Goal: Information Seeking & Learning: Check status

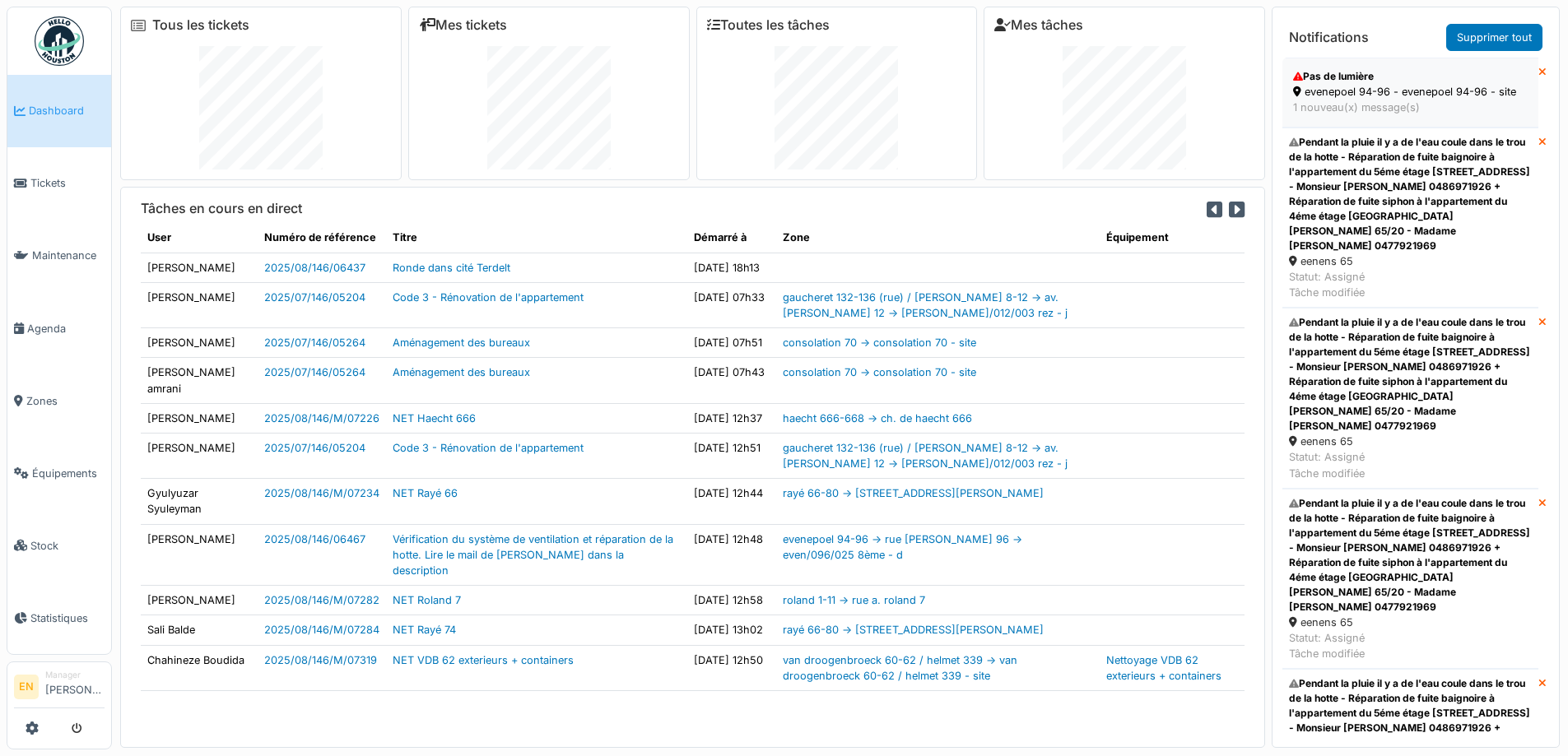
click at [1339, 99] on div "1 nouveau(x) message(s)" at bounding box center [1410, 107] width 234 height 15
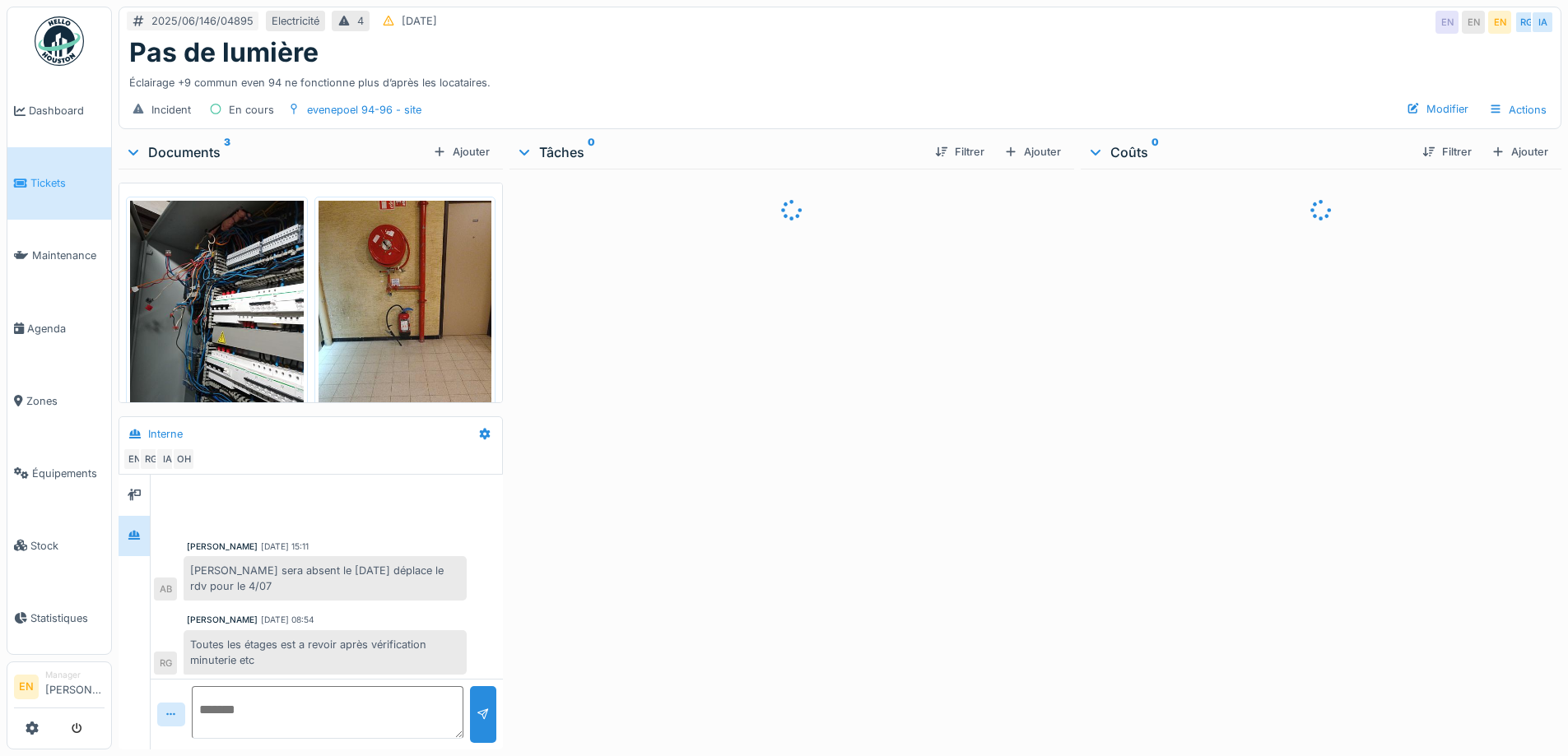
scroll to position [315, 0]
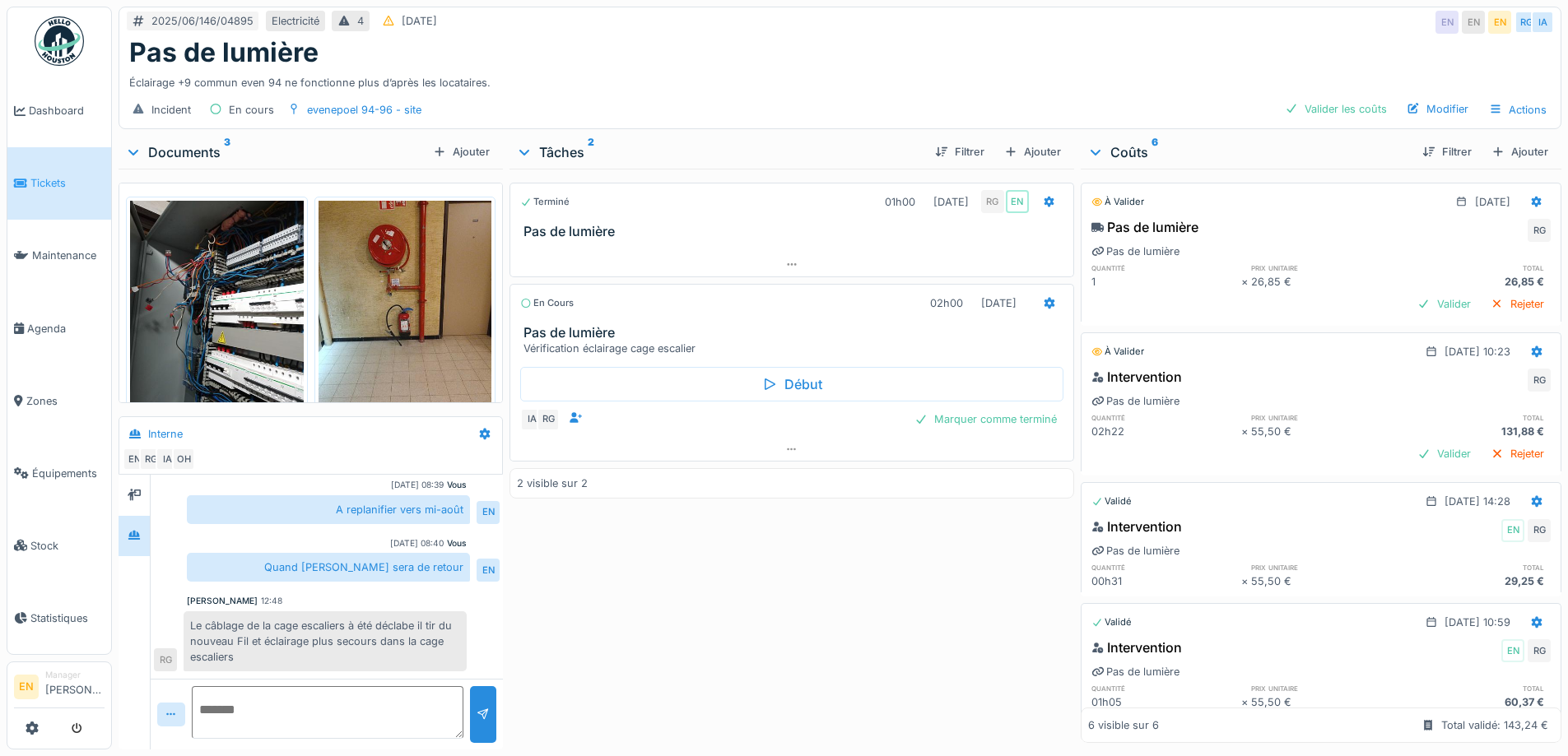
click at [699, 663] on div "Terminé 01h00 04/07/2025 RG EN Pas de lumière En cours 02h00 22/08/2025 Pas de …" at bounding box center [790, 456] width 563 height 574
click at [673, 604] on div "Terminé 01h00 04/07/2025 RG EN Pas de lumière En cours 02h00 22/08/2025 Pas de …" at bounding box center [790, 456] width 563 height 574
click at [834, 100] on div "Incident En cours evenepoel 94-96 - site Valider les coûts Modifier Actions" at bounding box center [840, 109] width 1441 height 37
click at [1120, 78] on div "Éclairage +9 commun even 94 ne fonctionne plus d’après les locataires." at bounding box center [840, 80] width 1422 height 23
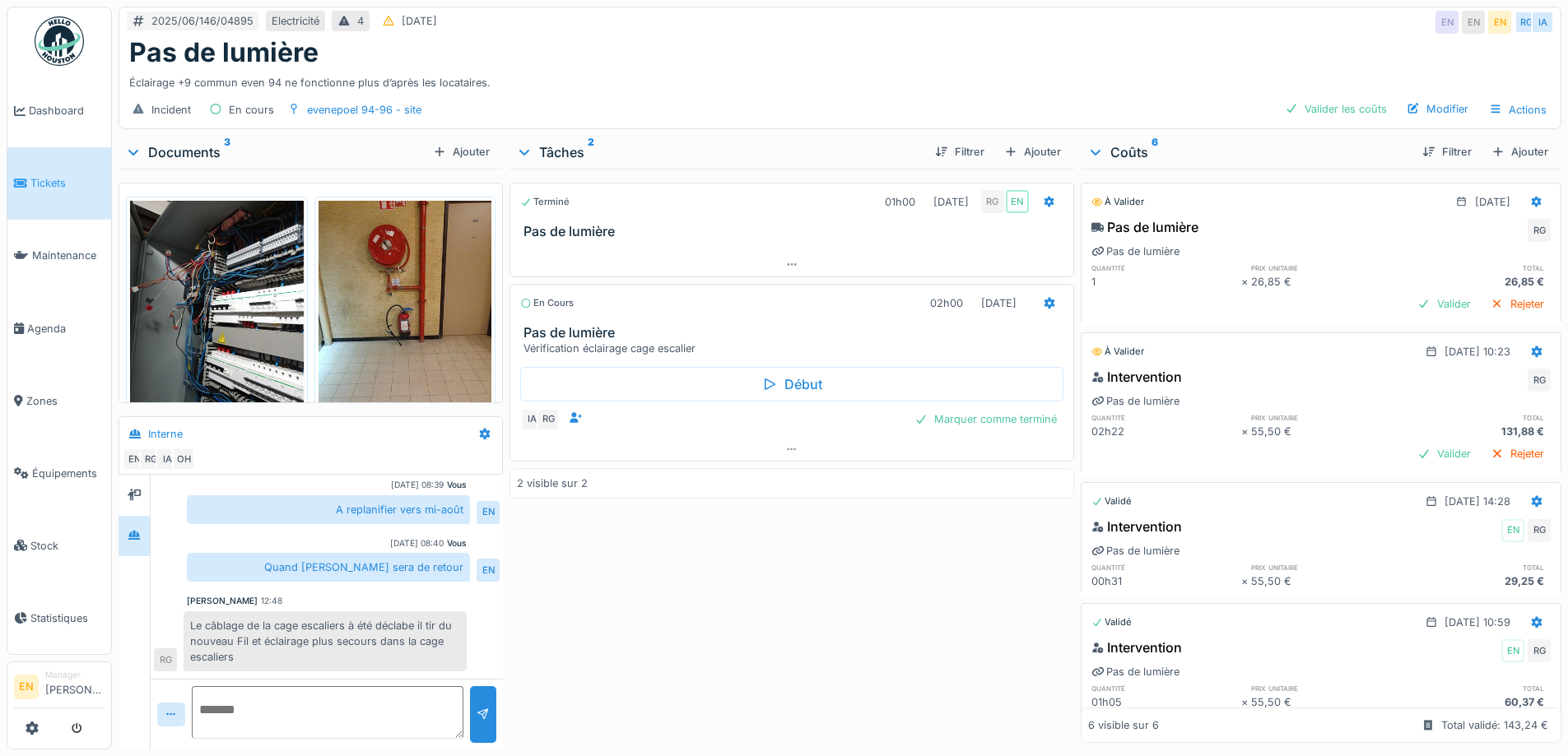
drag, startPoint x: 702, startPoint y: 631, endPoint x: 686, endPoint y: 633, distance: 16.1
click at [701, 629] on div "Terminé 01h00 04/07/2025 RG EN Pas de lumière En cours 02h00 22/08/2025 Pas de …" at bounding box center [790, 456] width 563 height 574
drag, startPoint x: 1077, startPoint y: 31, endPoint x: 1137, endPoint y: 5, distance: 65.4
click at [1082, 37] on div "Pas de lumière" at bounding box center [840, 52] width 1422 height 32
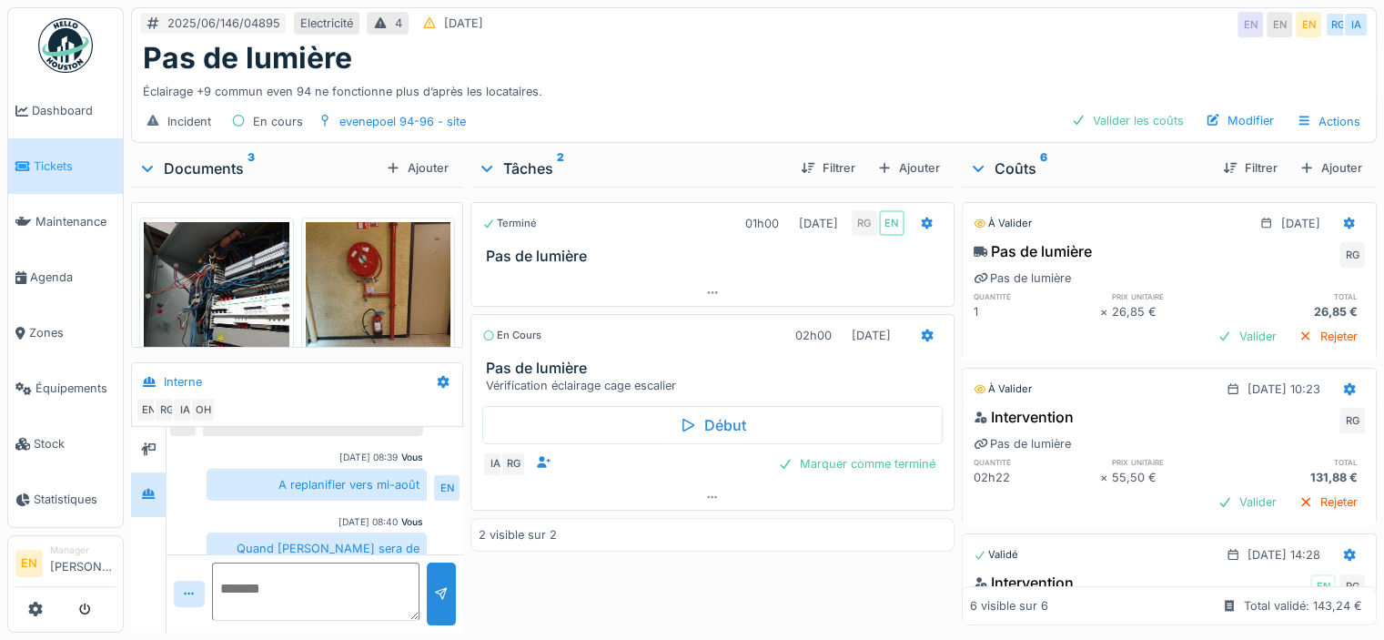
scroll to position [364, 0]
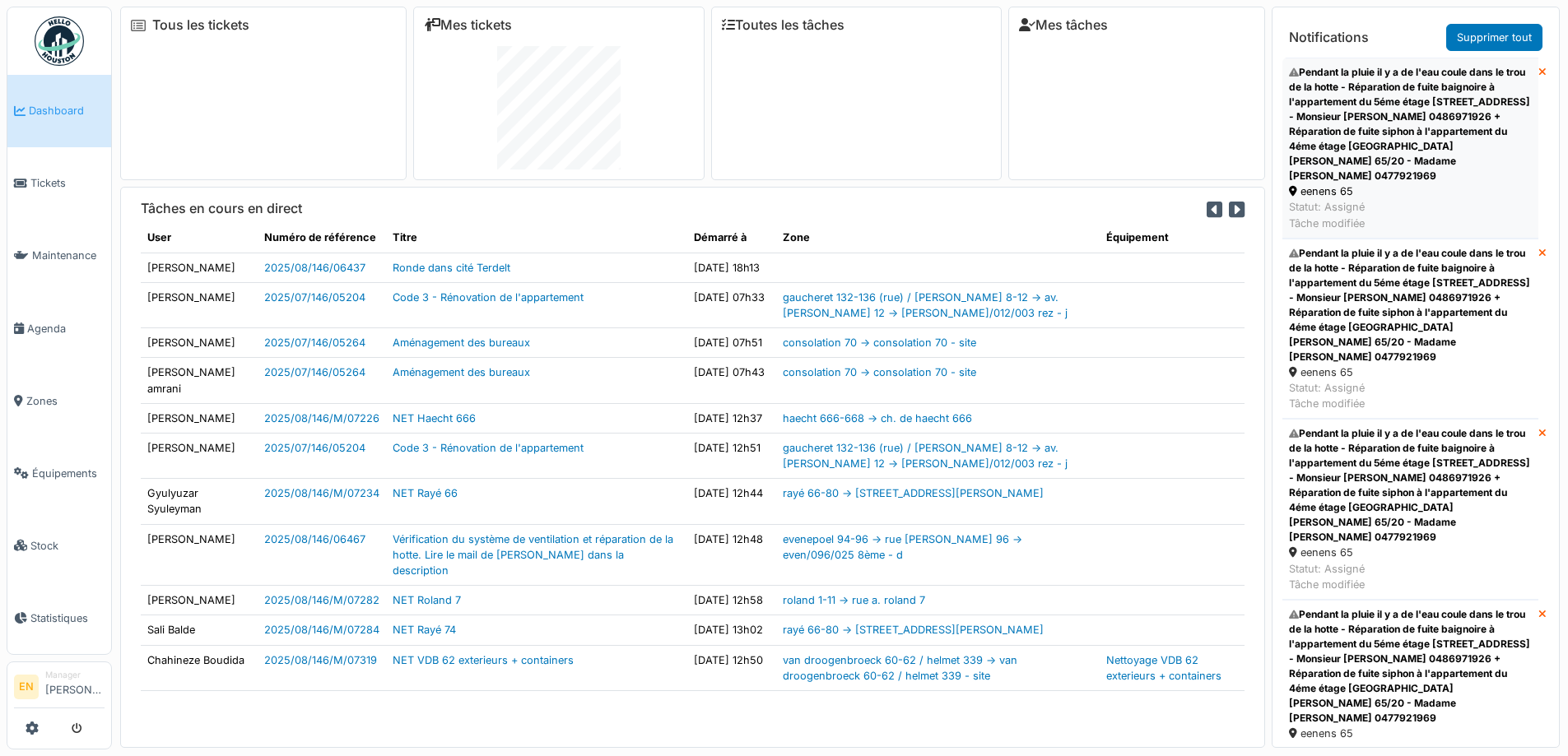
click at [1387, 125] on div "Pendant la pluie il y a de l'eau coule dans le trou de la hotte - Réparation de…" at bounding box center [1410, 124] width 242 height 118
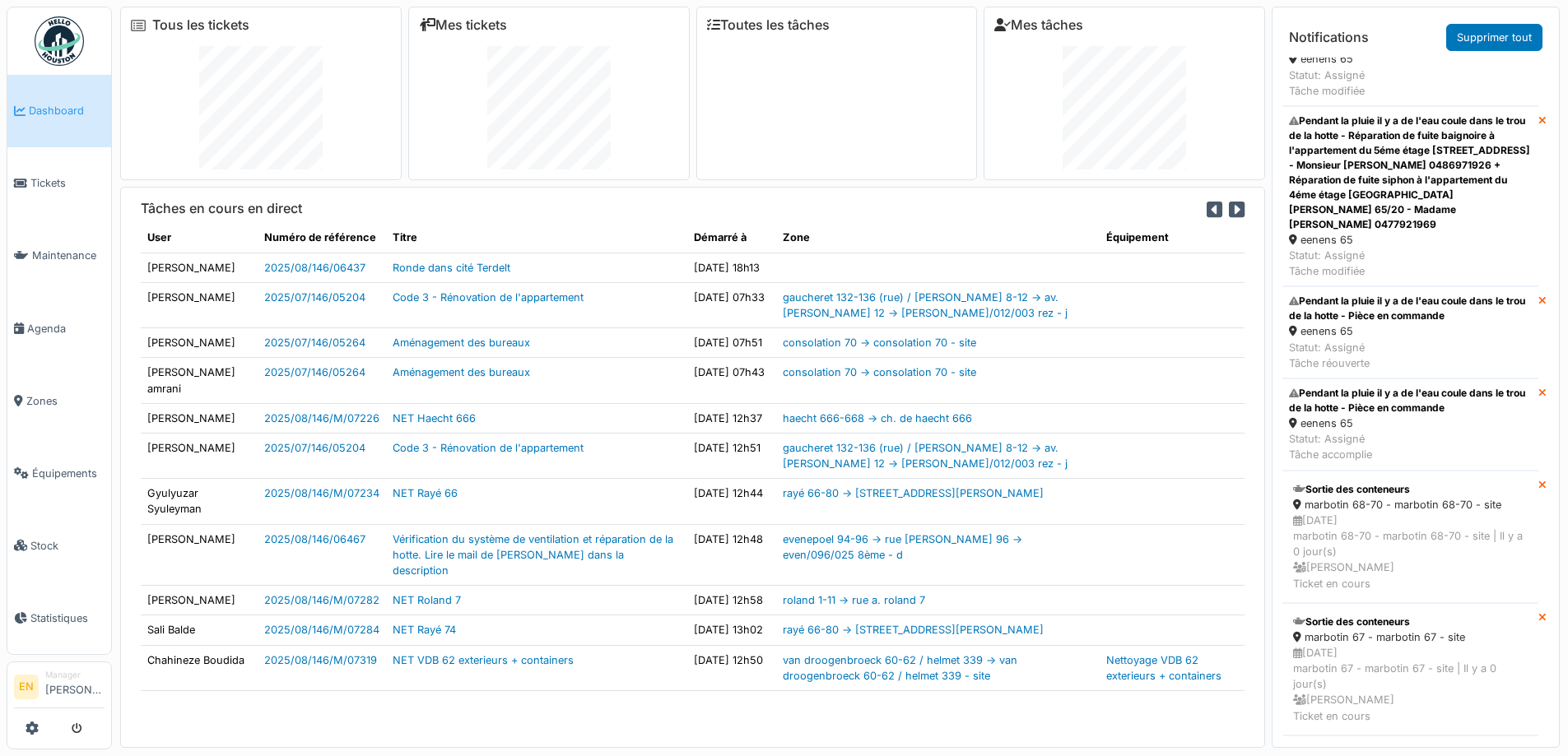
scroll to position [59, 0]
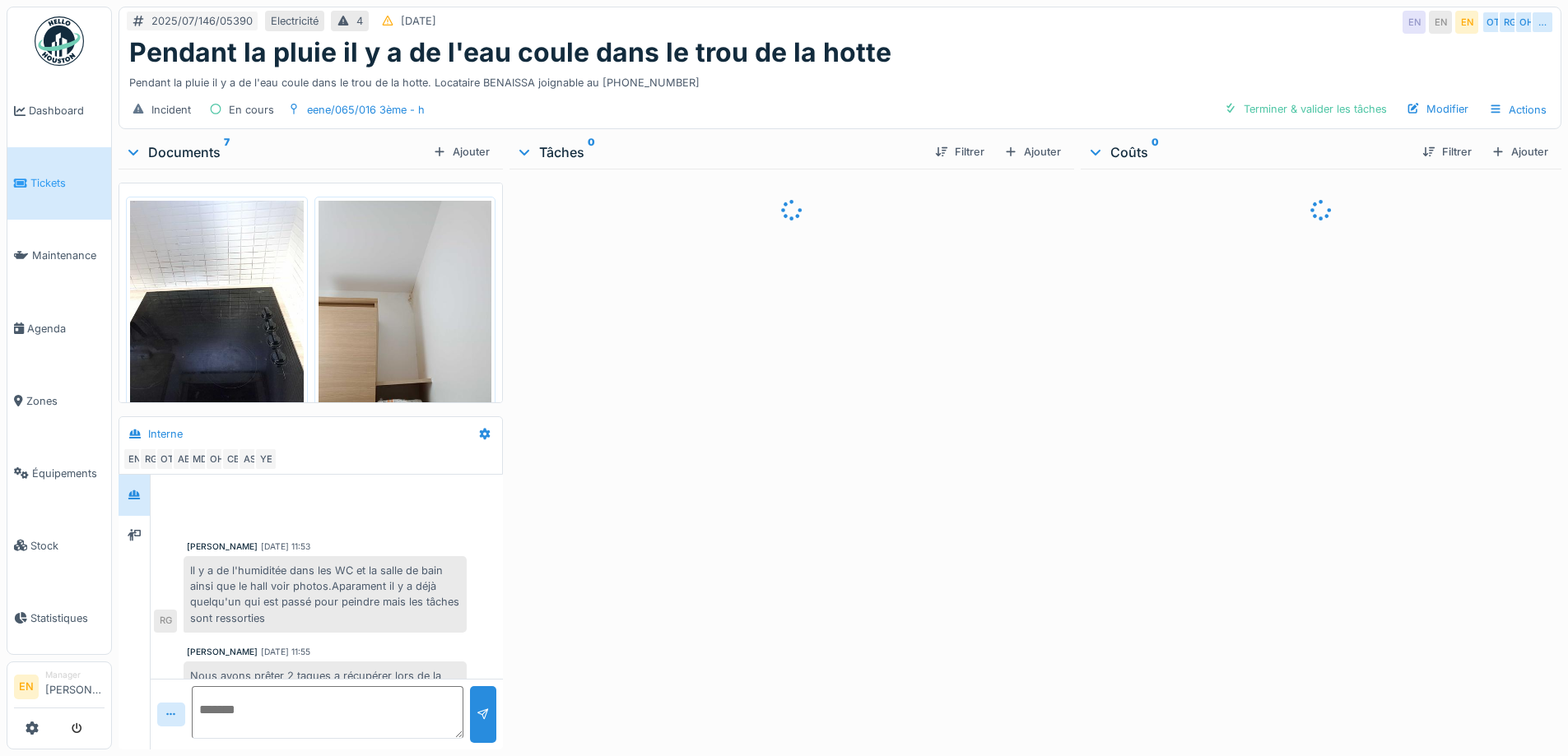
scroll to position [93, 0]
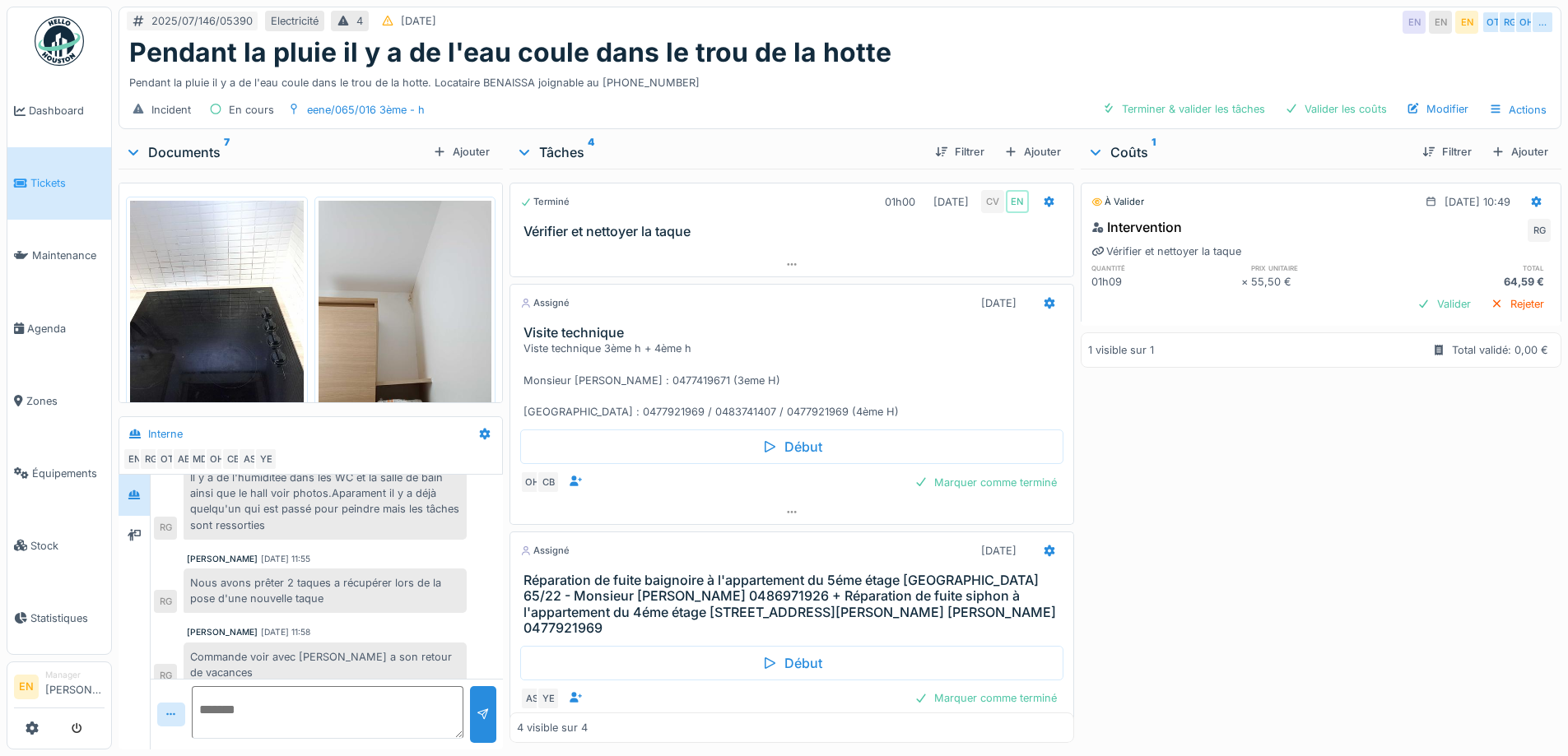
click at [1212, 572] on div "À valider 09/07/2025 @ 10:49 Intervention RG Vérifier et nettoyer la taque quan…" at bounding box center [1321, 456] width 481 height 574
drag, startPoint x: 1309, startPoint y: 593, endPoint x: 1086, endPoint y: 605, distance: 223.3
click at [1308, 593] on div "À valider 09/07/2025 @ 10:49 Intervention RG Vérifier et nettoyer la taque quan…" at bounding box center [1321, 456] width 481 height 574
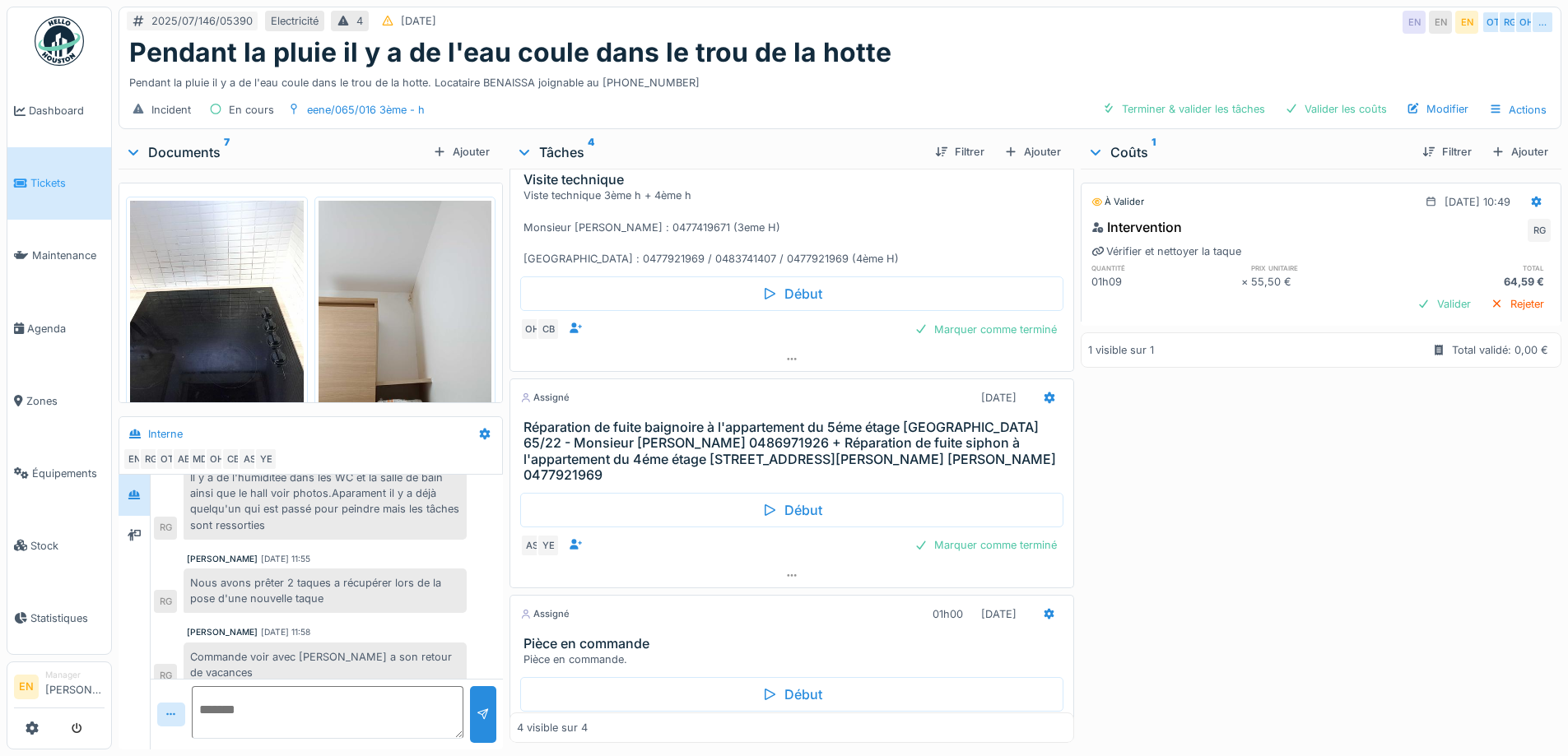
scroll to position [220, 0]
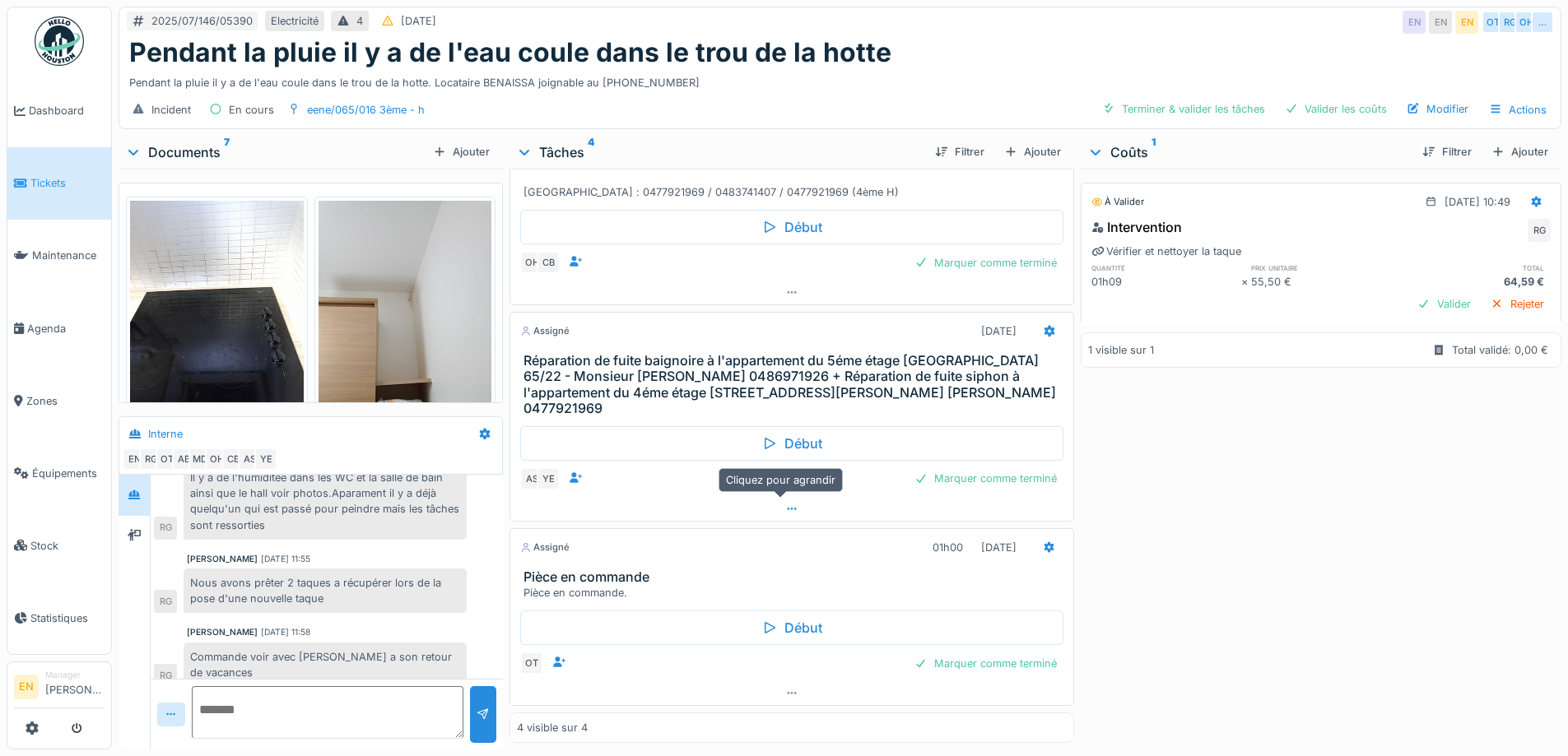
click at [786, 504] on icon at bounding box center [791, 509] width 14 height 11
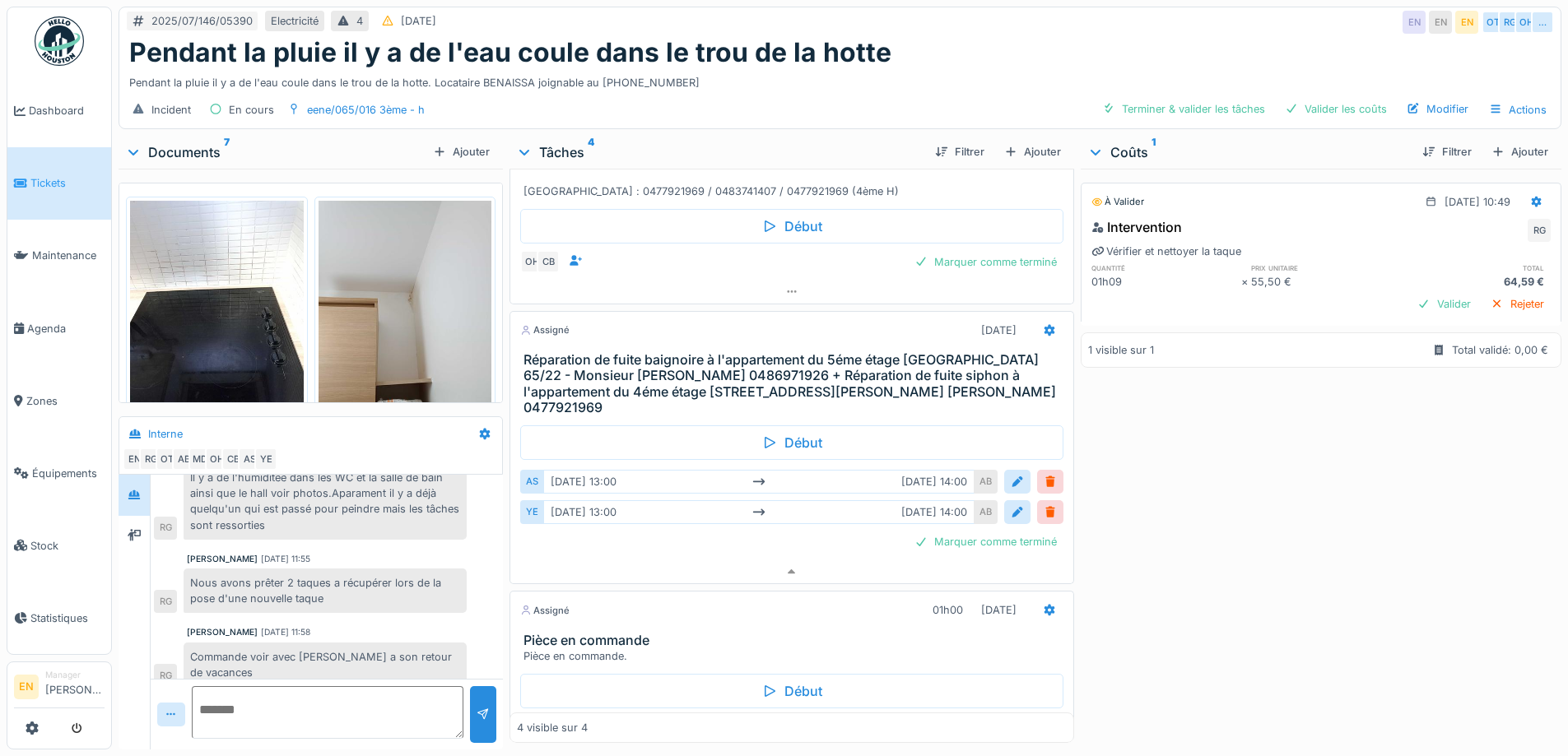
click at [1164, 517] on div "À valider 09/07/2025 @ 10:49 Intervention RG Vérifier et nettoyer la taque quan…" at bounding box center [1321, 456] width 481 height 574
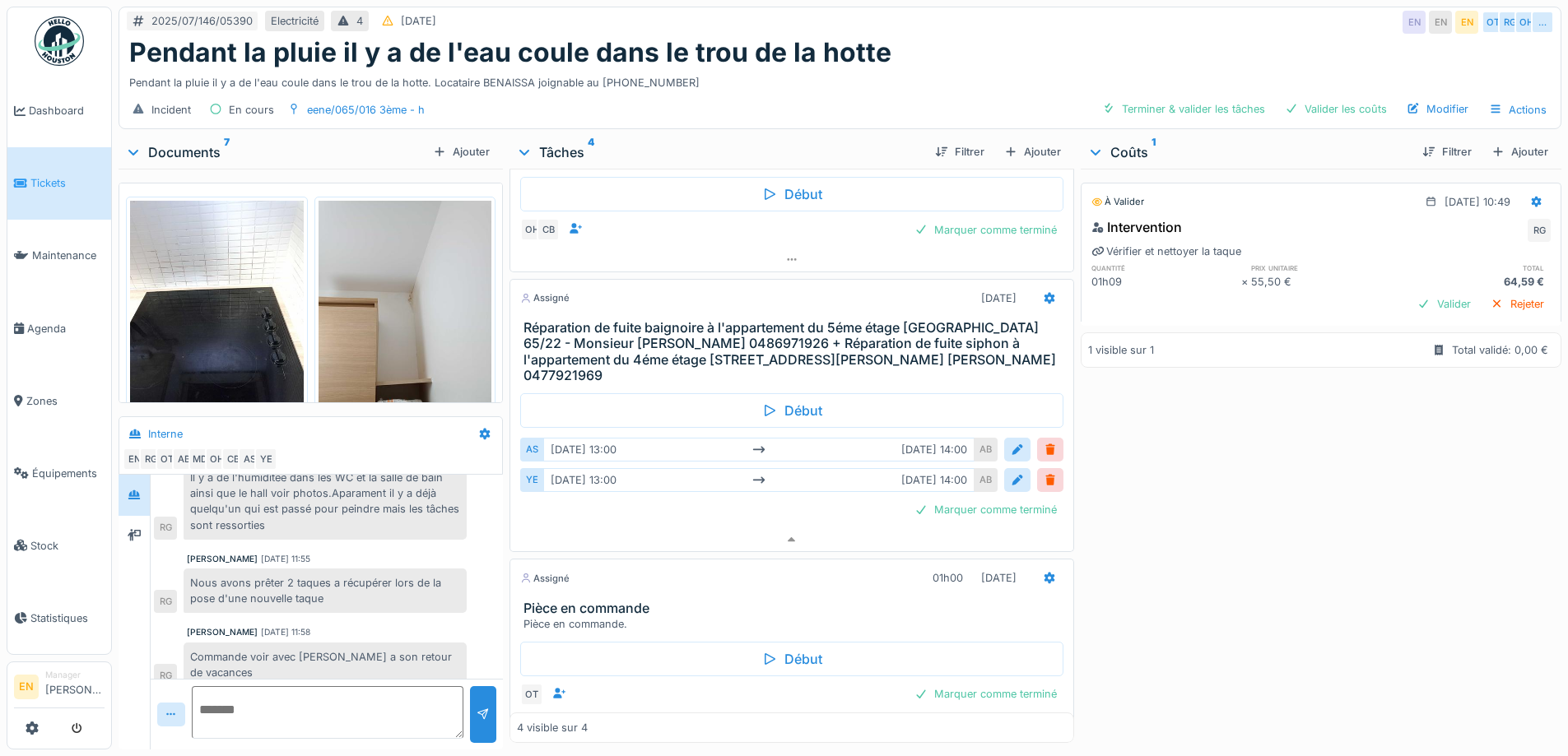
scroll to position [284, 0]
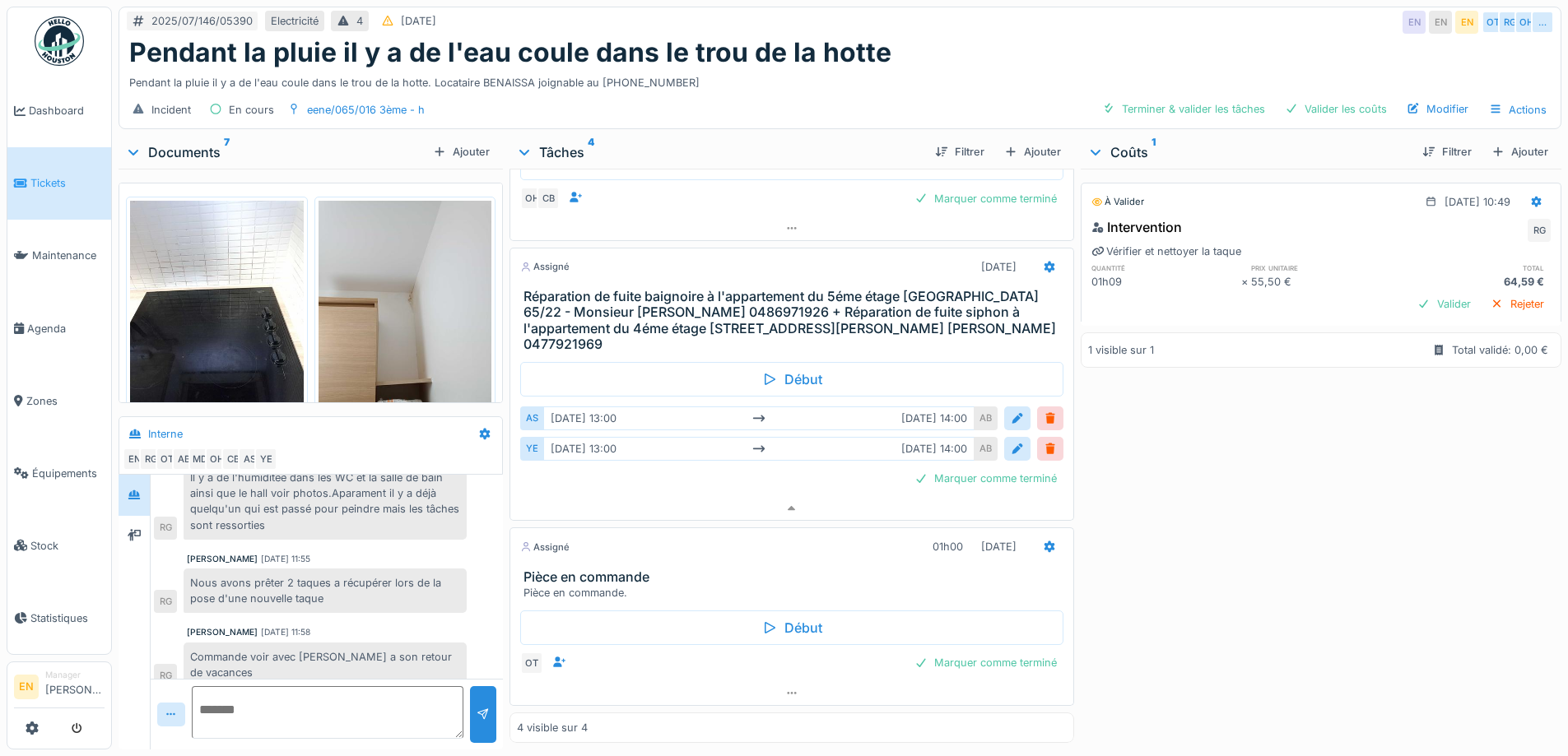
click at [73, 51] on img at bounding box center [59, 41] width 50 height 50
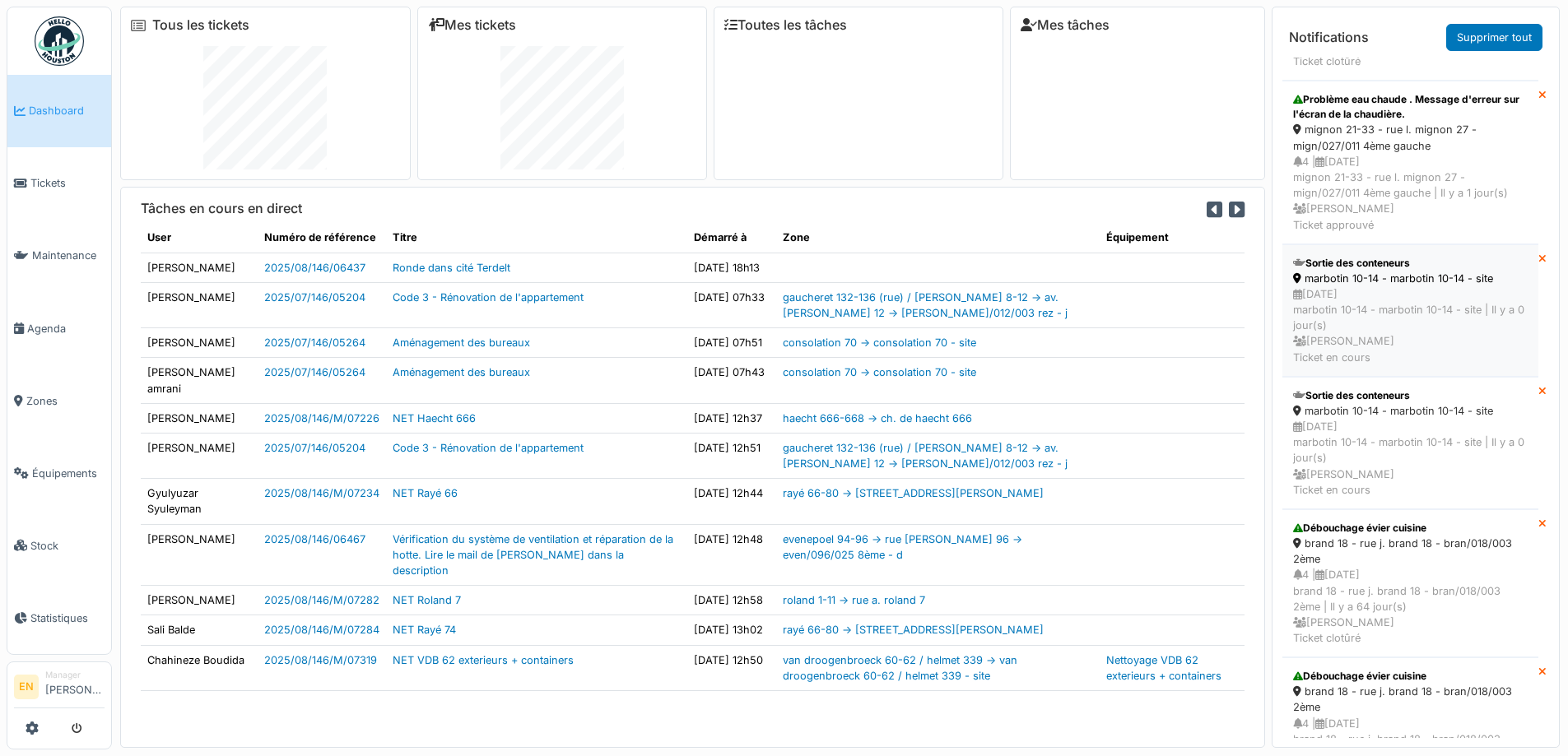
scroll to position [658, 0]
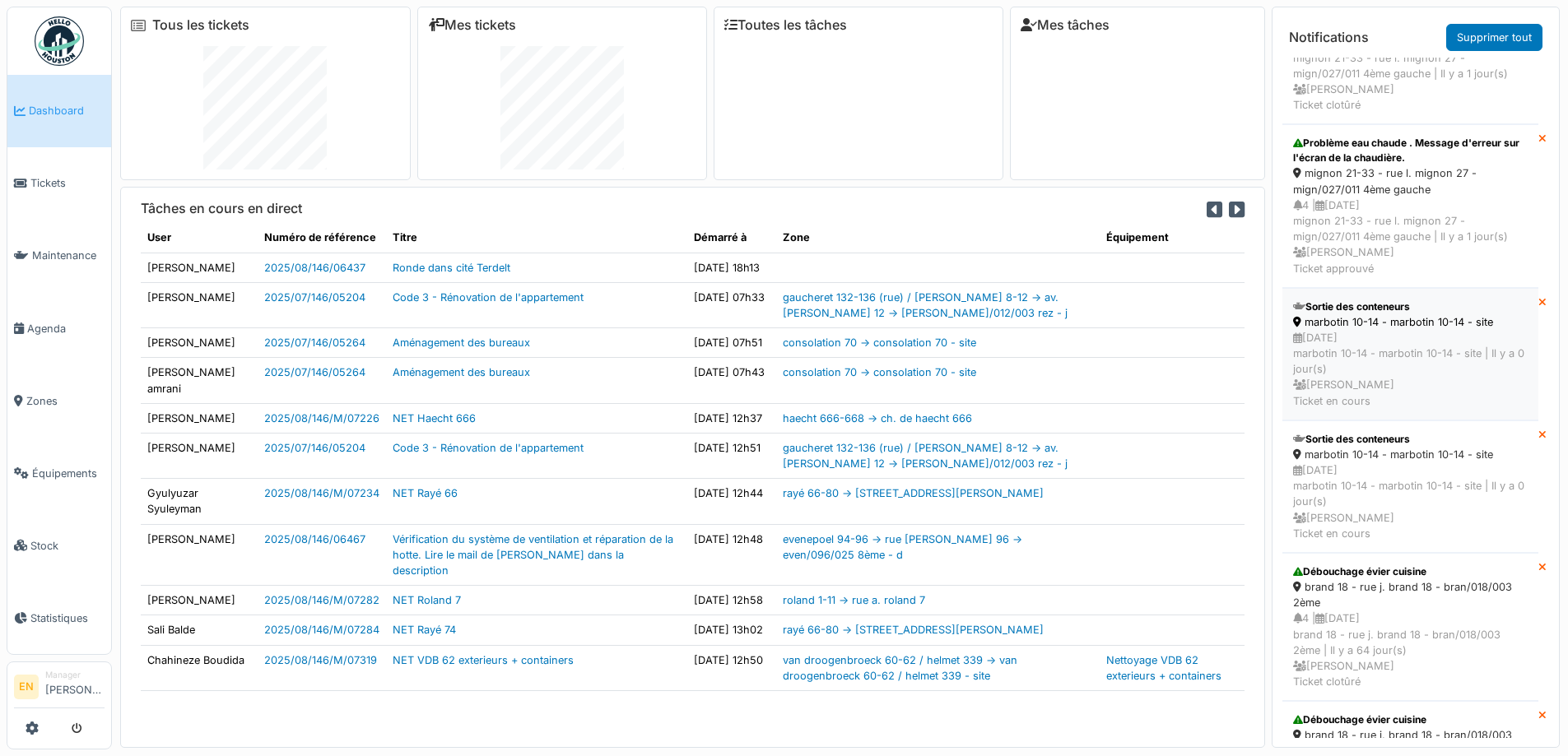
click at [1367, 343] on div "19/08/2025 marbotin 10-14 - marbotin 10-14 - site | Il y a 0 jour(s) Emmanuelle…" at bounding box center [1410, 369] width 234 height 79
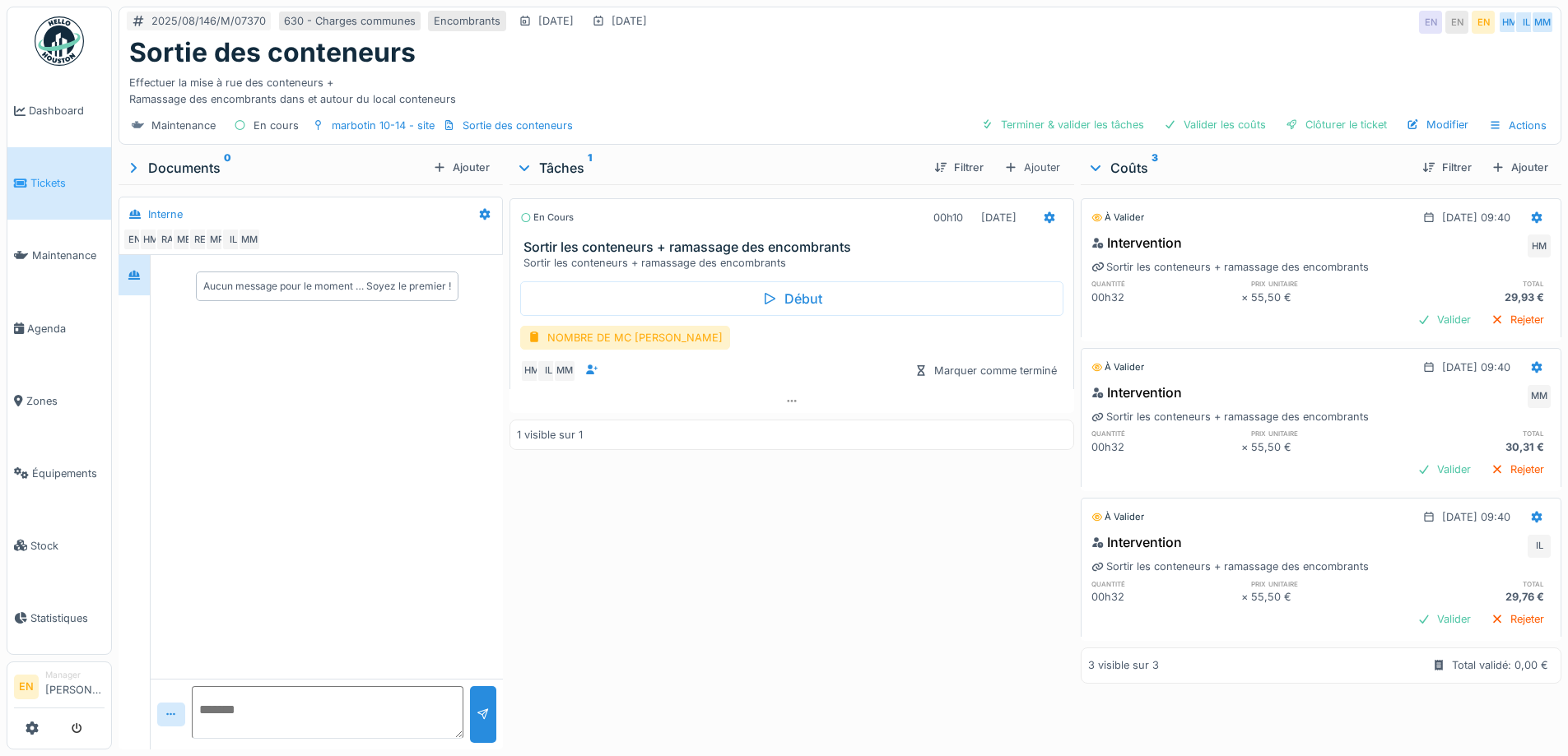
click at [685, 525] on div "En cours 00h10 [DATE] Sortir les conteneurs + ramassage des encombrants Sortir …" at bounding box center [790, 464] width 563 height 559
drag, startPoint x: 921, startPoint y: 27, endPoint x: 965, endPoint y: 13, distance: 46.2
click at [915, 37] on div "Sortie des conteneurs" at bounding box center [840, 52] width 1422 height 32
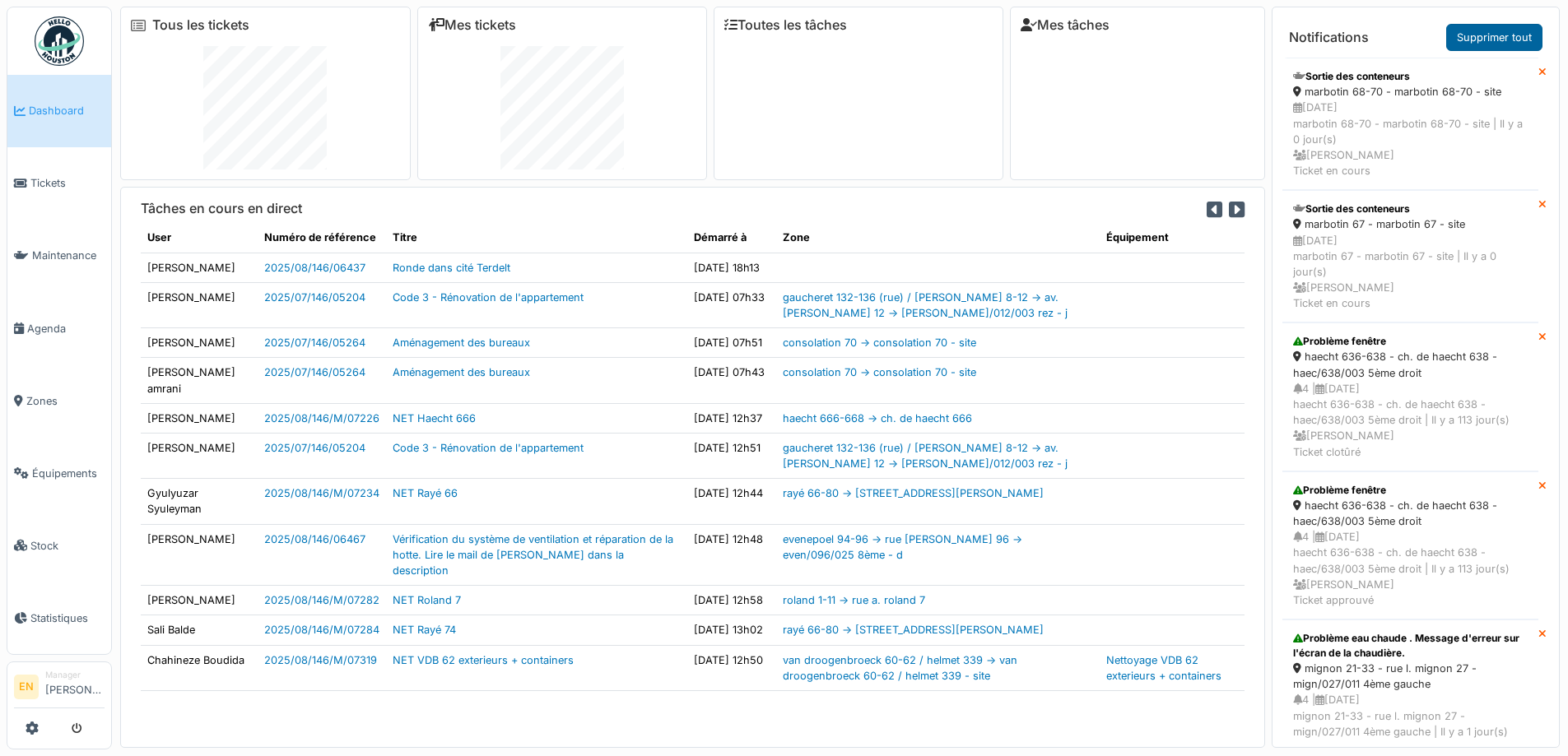
click at [1519, 33] on link "Supprimer tout" at bounding box center [1494, 37] width 96 height 27
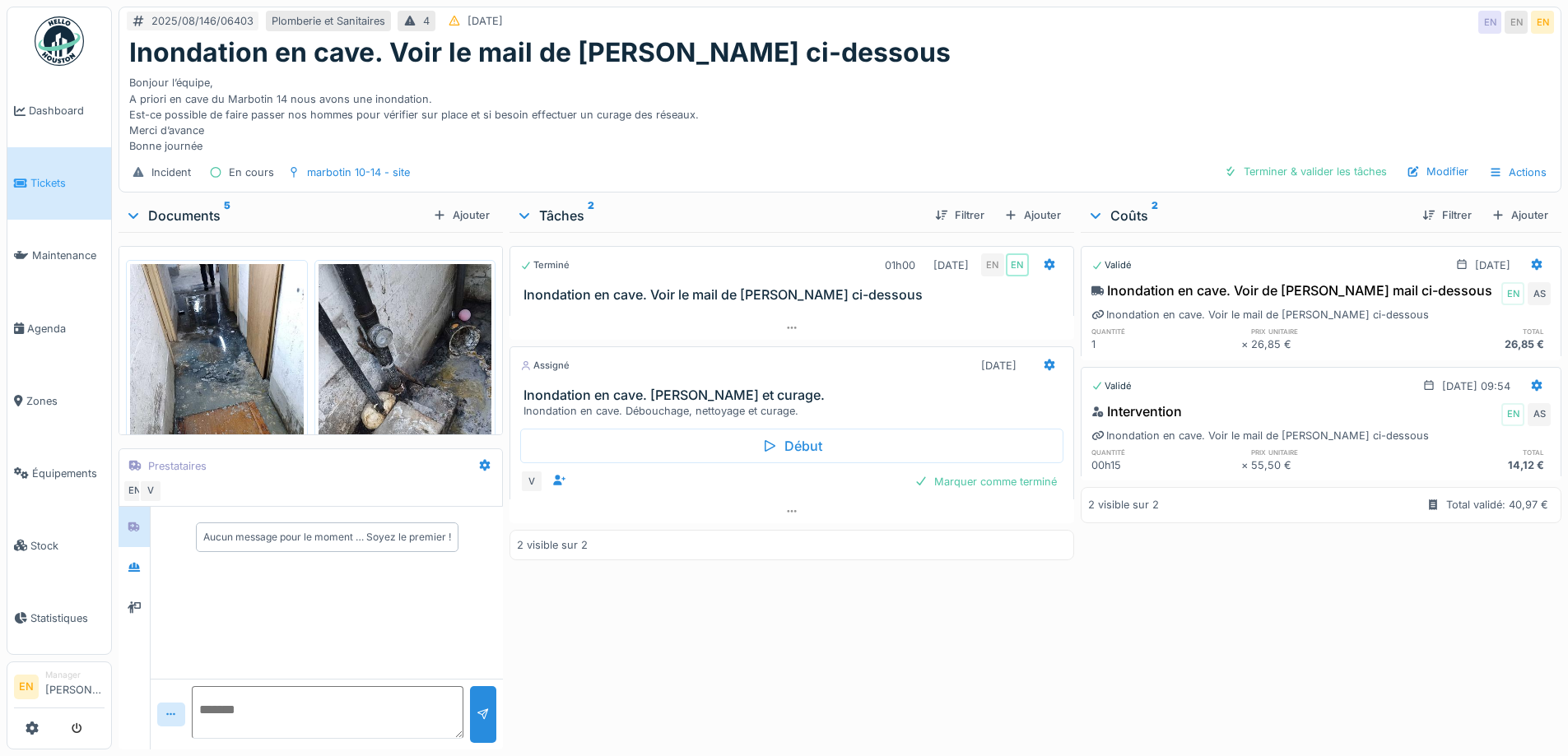
scroll to position [13, 0]
drag, startPoint x: 0, startPoint y: 0, endPoint x: 1224, endPoint y: 87, distance: 1227.1
click at [1224, 87] on div "Bonjour l’équipe, A priori en cave du Marbotin 14 nous avons une inondation. Es…" at bounding box center [840, 111] width 1422 height 86
click at [932, 91] on div "Bonjour l’équipe, A priori en cave du Marbotin 14 nous avons une inondation. Es…" at bounding box center [840, 111] width 1422 height 86
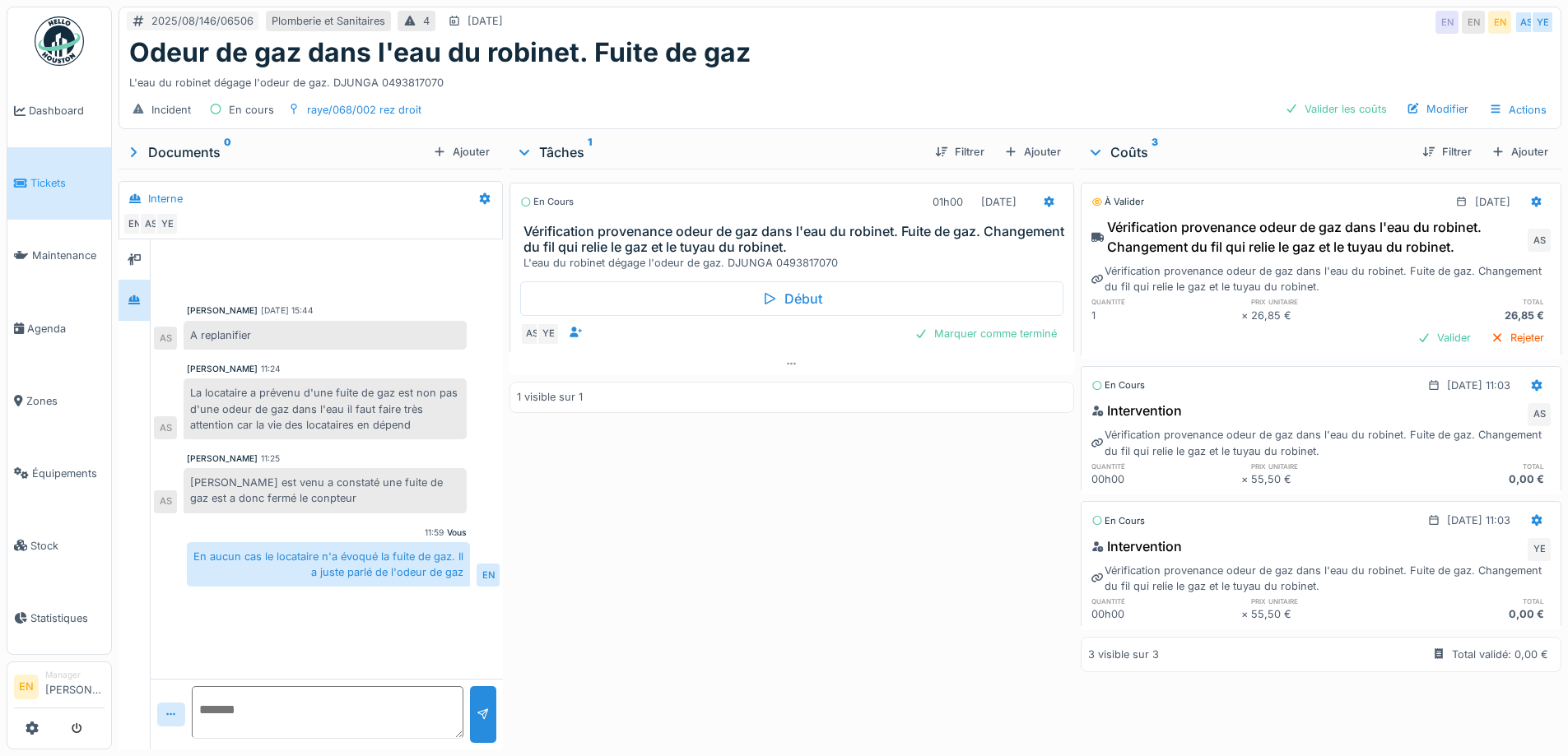
scroll to position [13, 0]
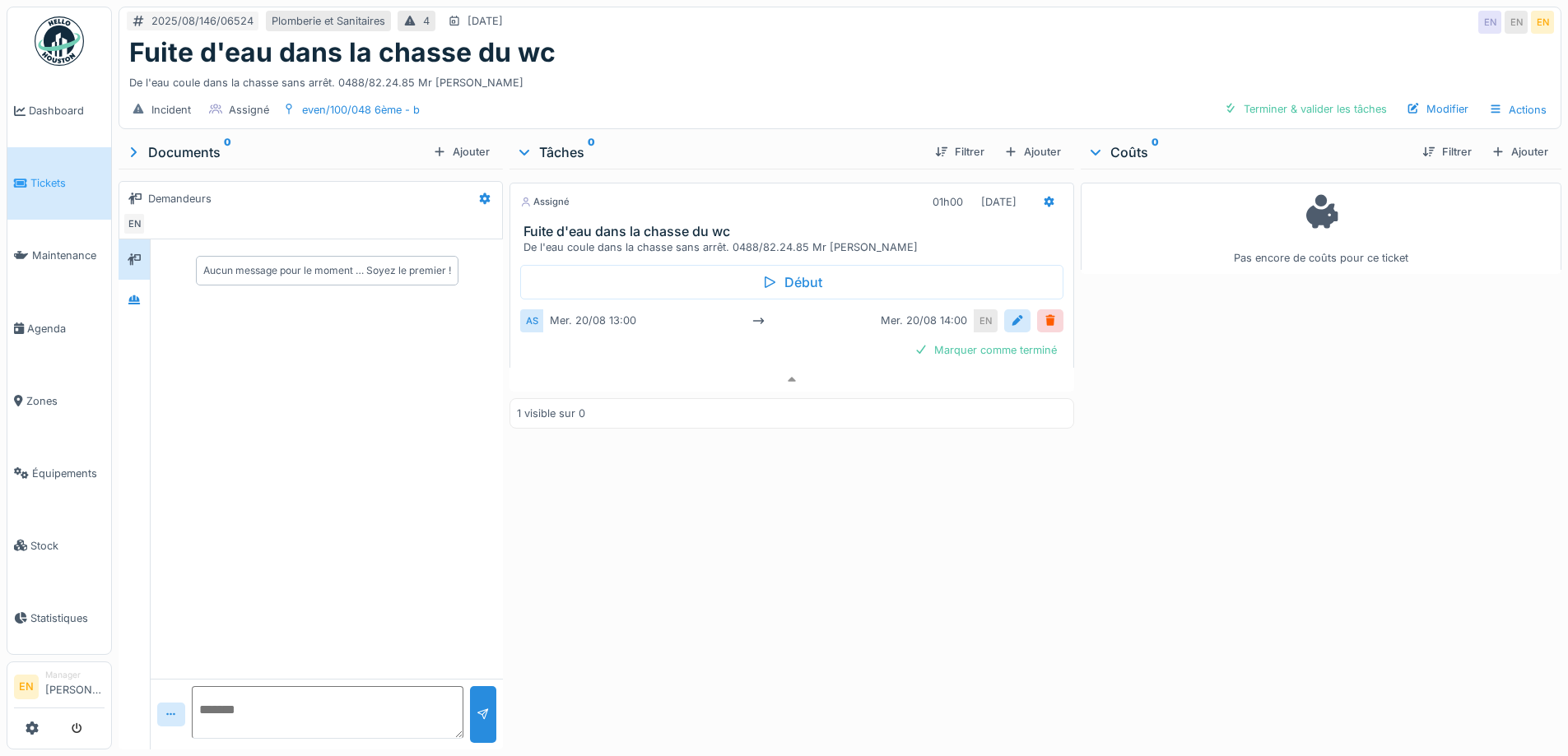
scroll to position [13, 0]
drag, startPoint x: 643, startPoint y: 42, endPoint x: 320, endPoint y: 0, distance: 325.7
click at [605, 37] on div "Fuite d'eau dans la chasse du wc" at bounding box center [840, 52] width 1422 height 32
click at [1214, 483] on div "Pas encore de coûts pour ce ticket" at bounding box center [1321, 456] width 481 height 574
click at [1205, 376] on div "Pas encore de coûts pour ce ticket" at bounding box center [1321, 456] width 481 height 574
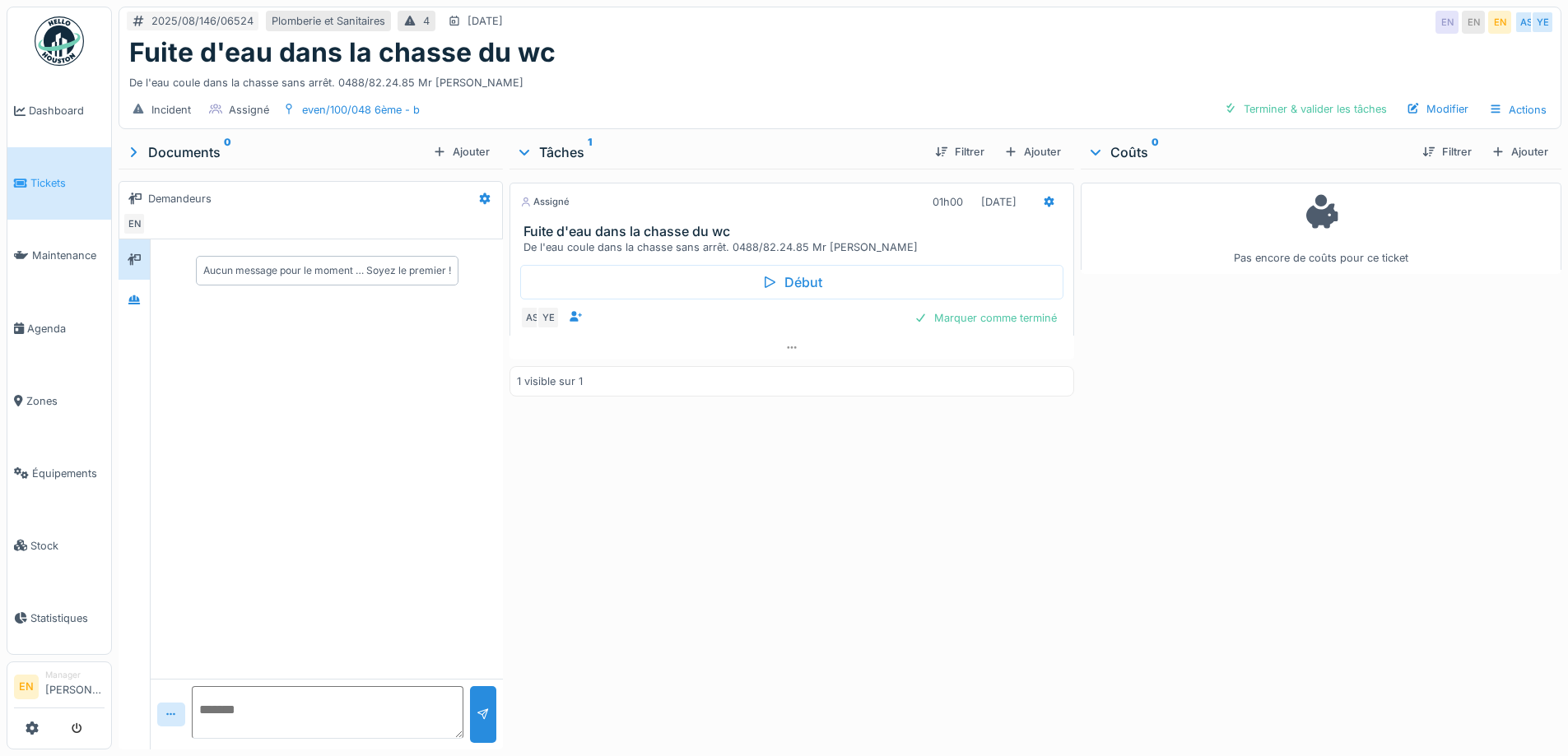
click at [1104, 55] on div "Fuite d'eau dans la chasse du wc" at bounding box center [840, 52] width 1422 height 32
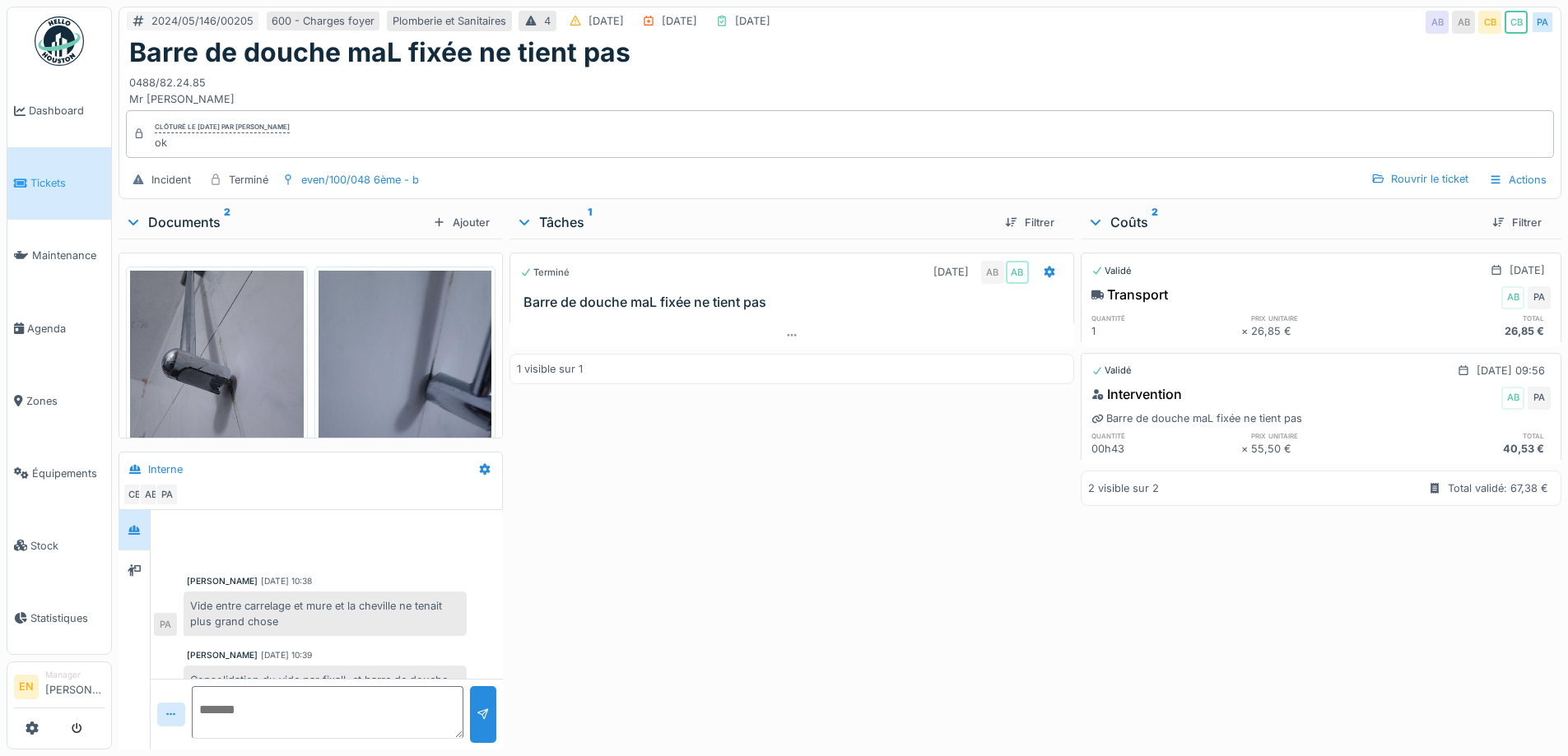
scroll to position [170, 0]
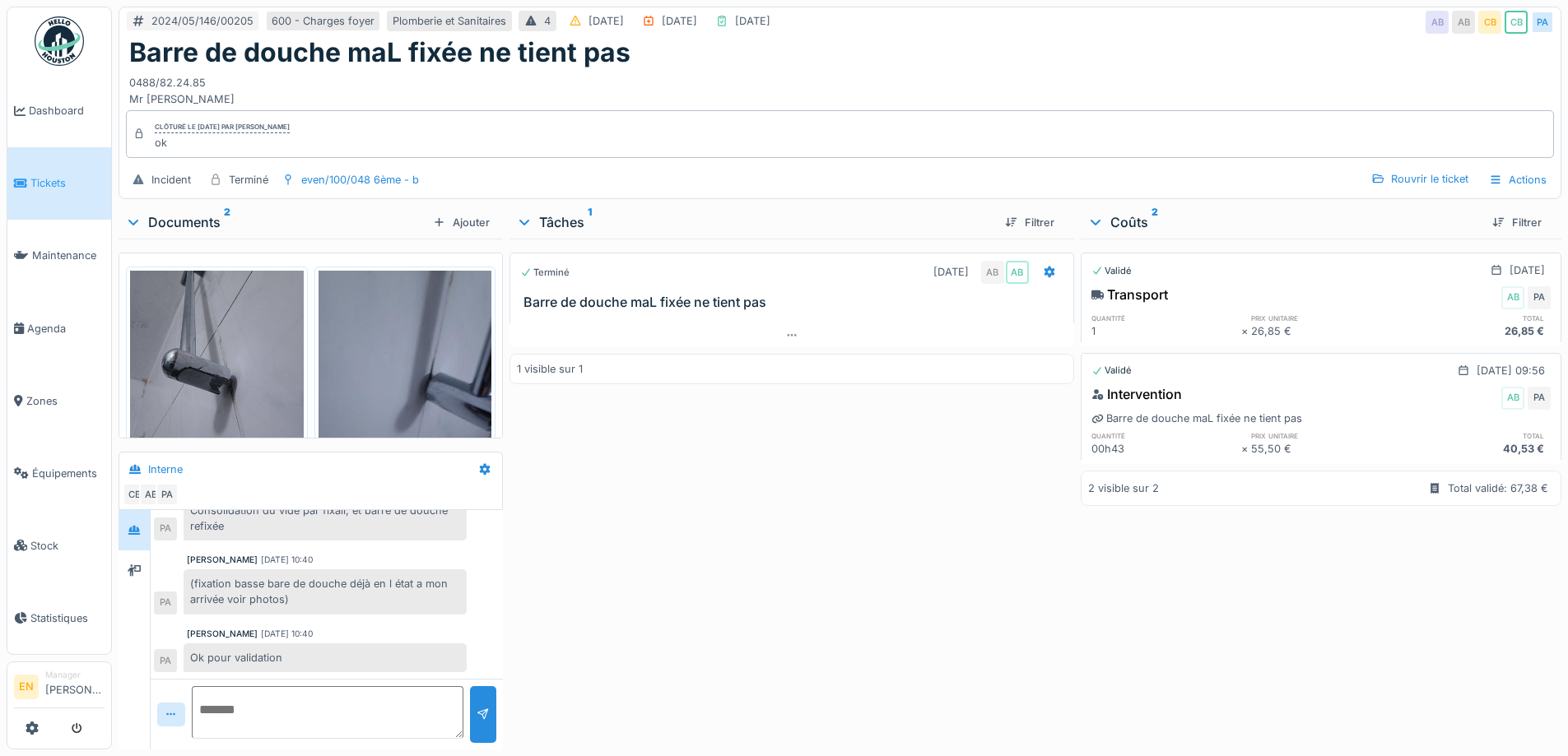
click at [1130, 57] on div "Barre de douche maL fixée ne tient pas" at bounding box center [840, 52] width 1422 height 32
click at [797, 463] on div "Terminé [DATE] AB AB Barre de douche maL fixée ne tient pas 1 visible sur 1" at bounding box center [790, 491] width 563 height 505
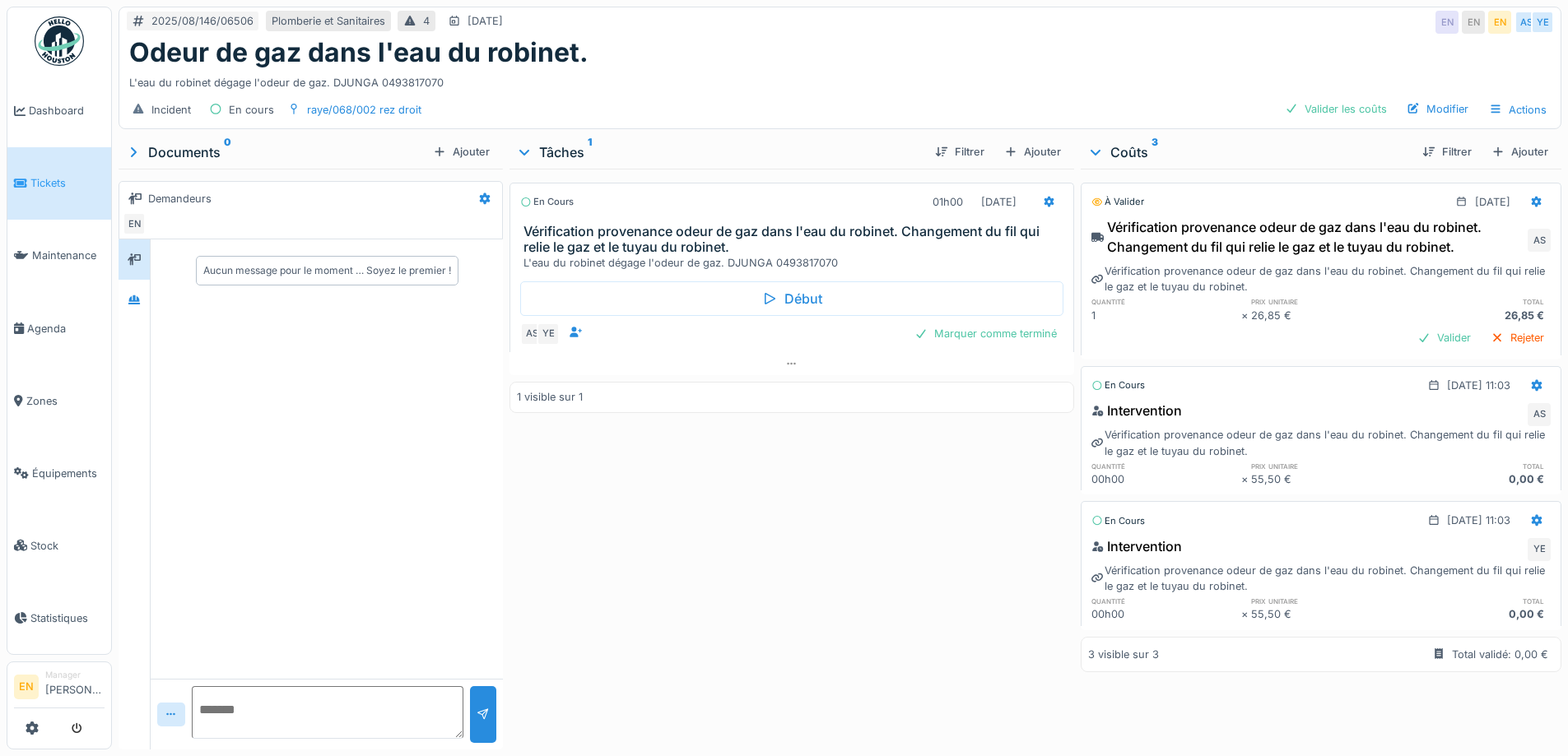
click at [1203, 30] on div "2025/08/146/06506 [GEOGRAPHIC_DATA] et Sanitaires 4 [DATE] EN EN EN AS YE" at bounding box center [840, 22] width 1441 height 30
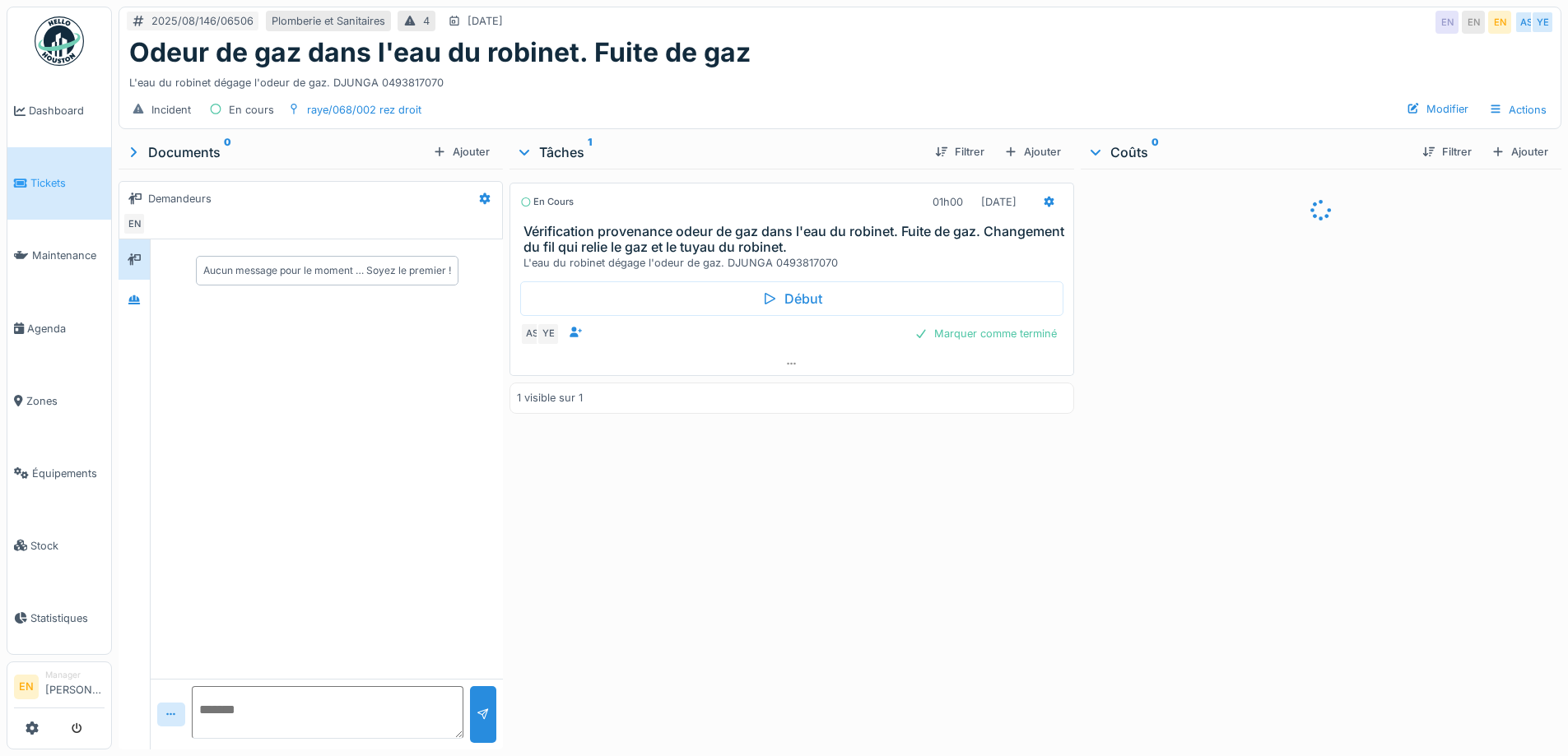
click at [849, 62] on div "Odeur de gaz dans l'eau du robinet. Fuite de gaz" at bounding box center [840, 52] width 1422 height 32
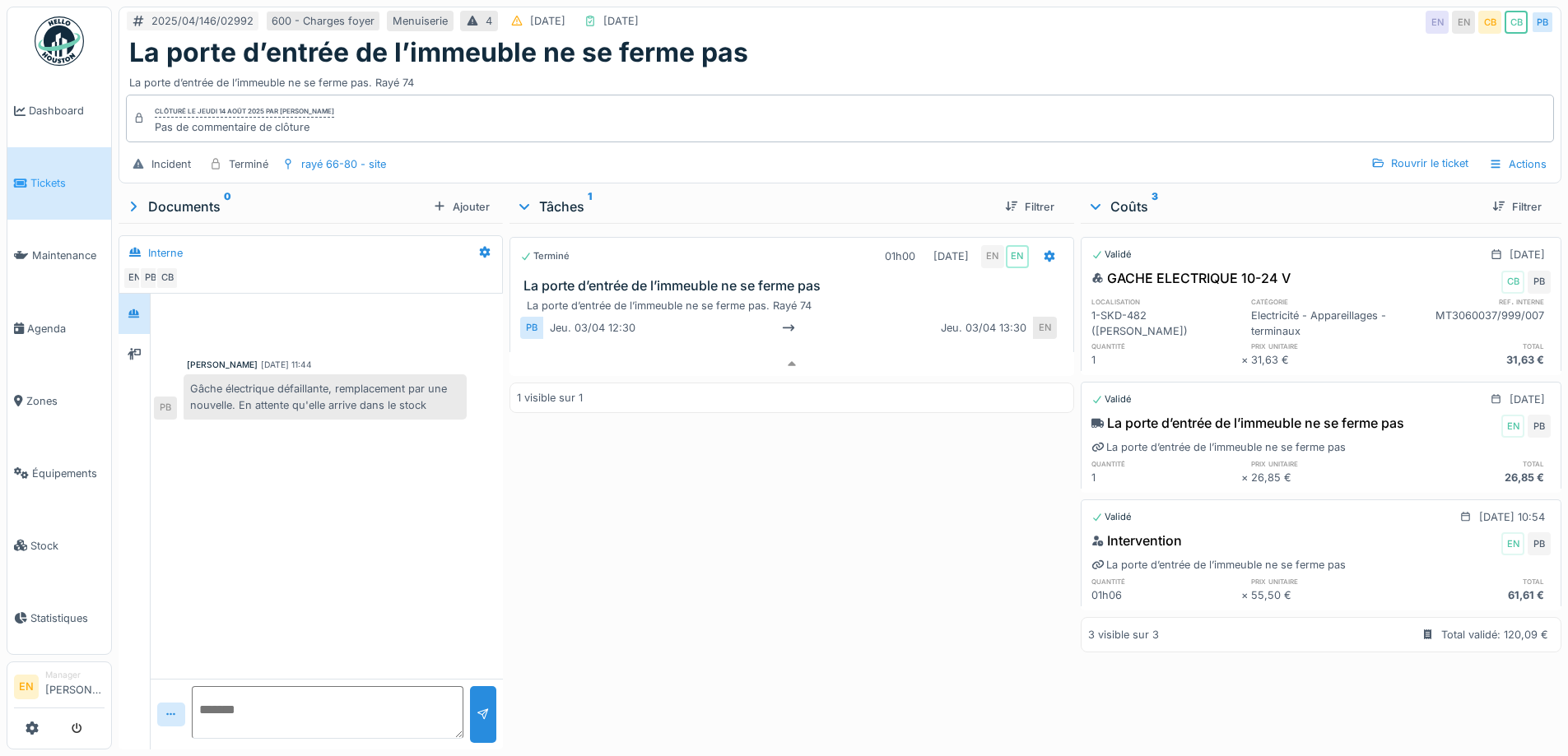
scroll to position [13, 0]
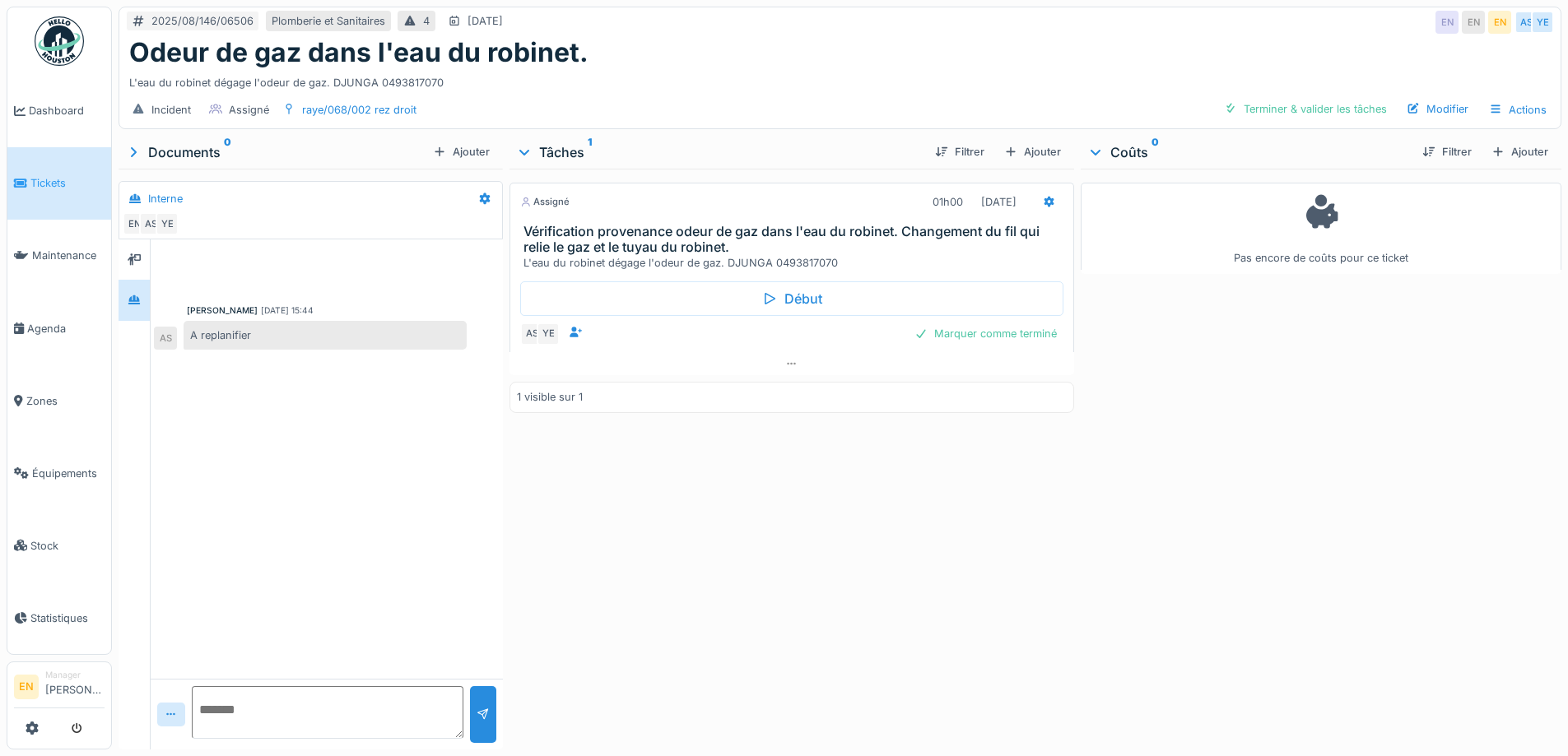
click at [777, 68] on div "Odeur de gaz dans l'eau du robinet." at bounding box center [840, 52] width 1422 height 32
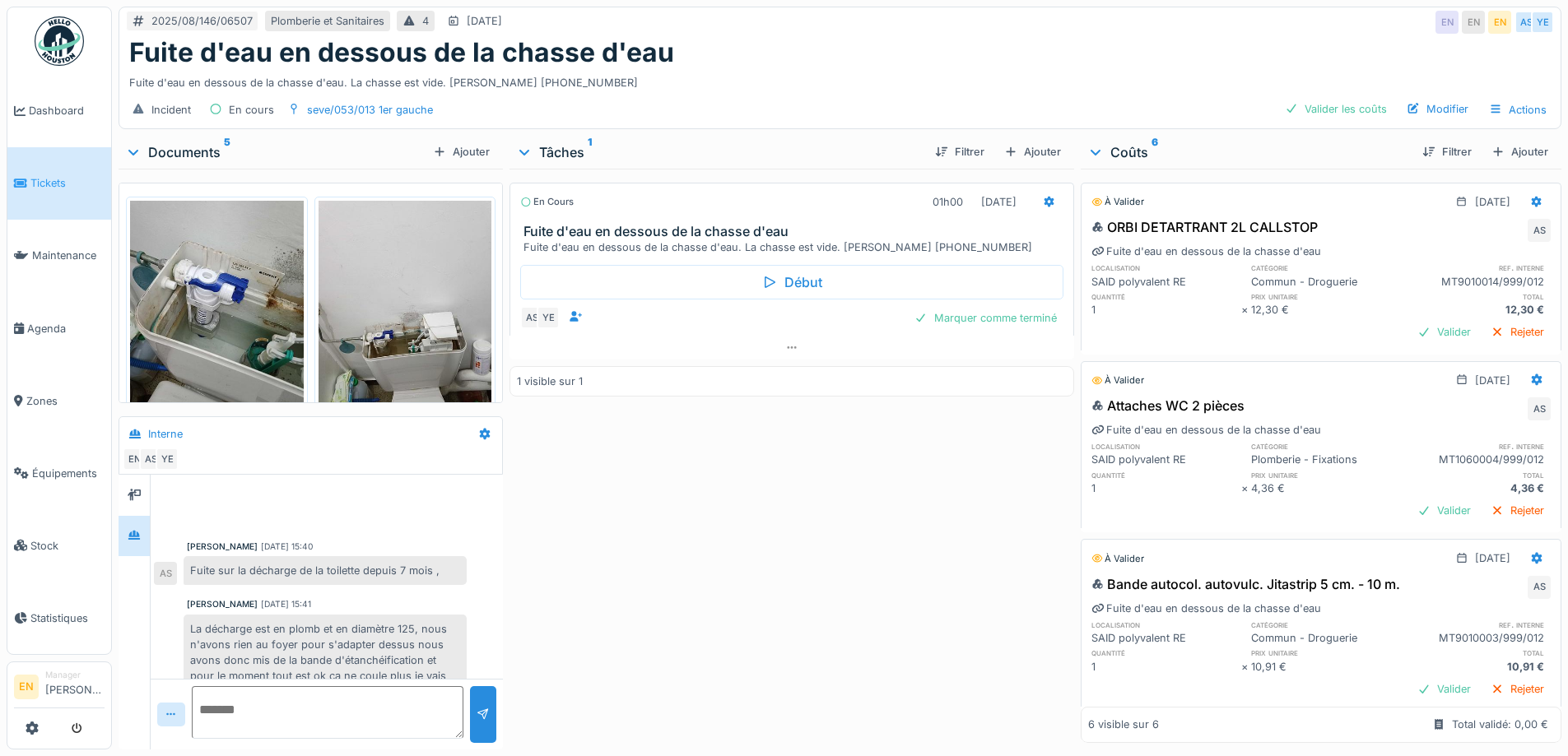
scroll to position [182, 0]
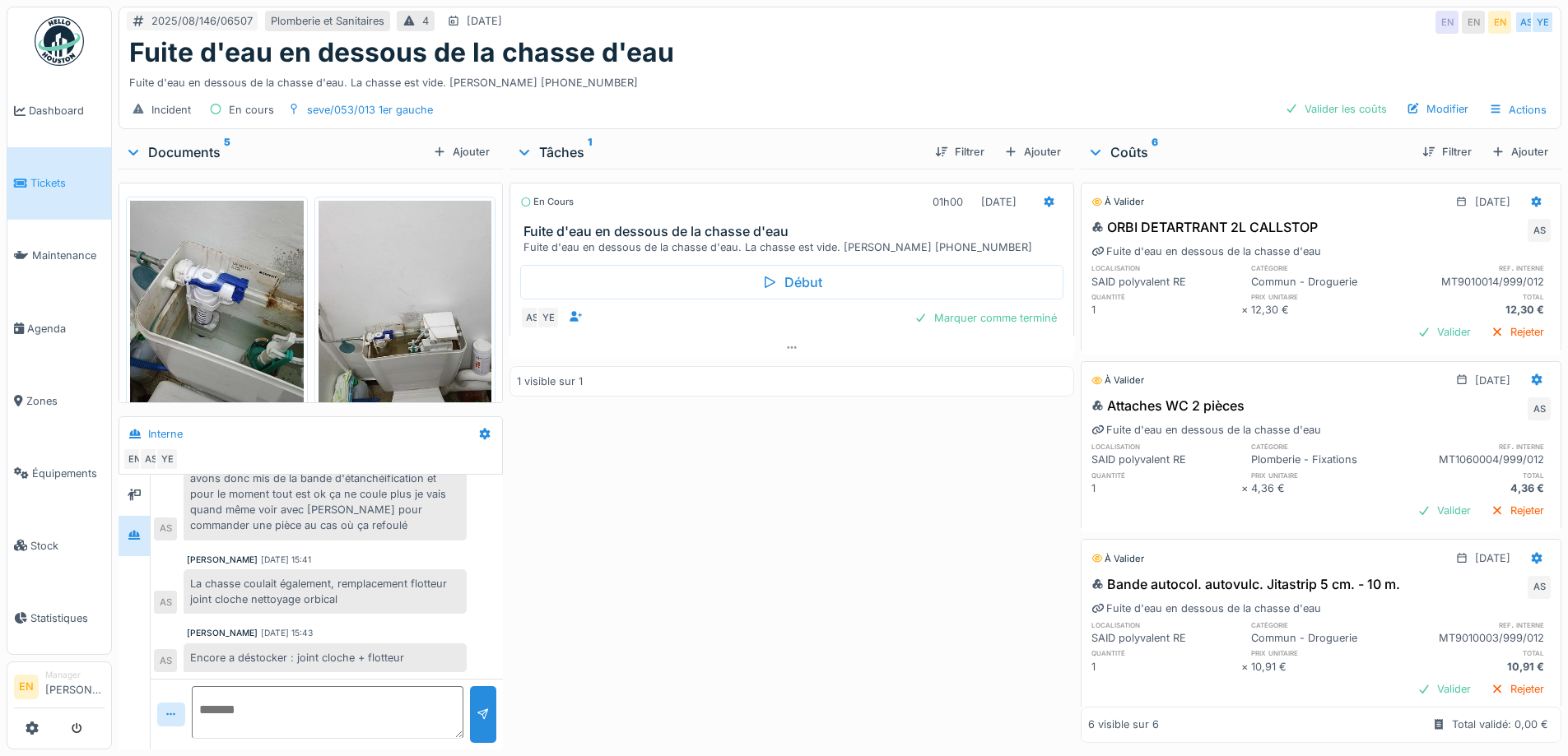
click at [762, 530] on div "En cours 01h00 18/08/2025 Fuite d'eau en dessous de la chasse d'eau Fuite d'eau…" at bounding box center [790, 456] width 563 height 574
click at [1022, 40] on div "Fuite d'eau en dessous de la chasse d'eau" at bounding box center [840, 52] width 1422 height 32
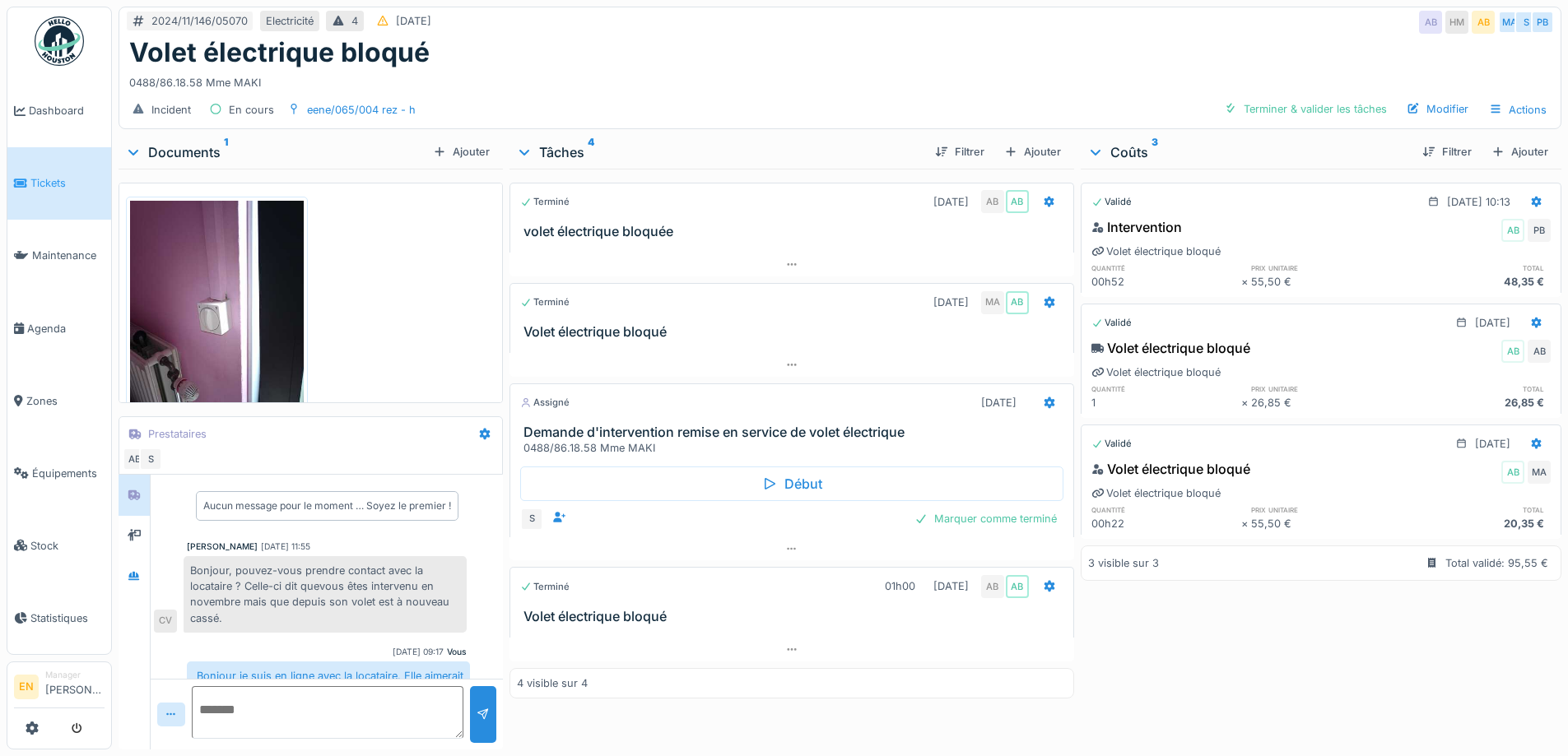
scroll to position [52, 0]
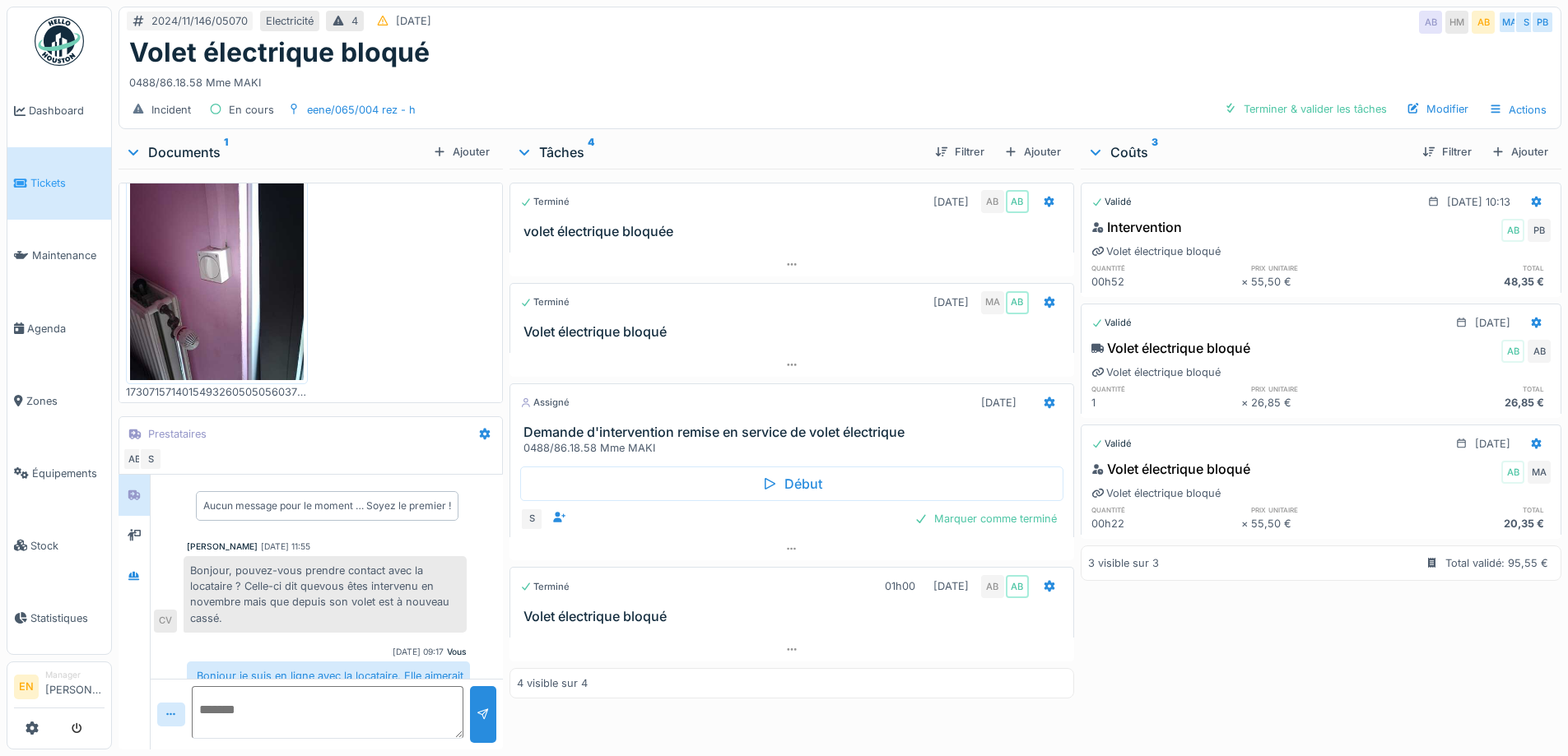
click at [949, 69] on div "0488/86.18.58 Mme MAKI" at bounding box center [840, 80] width 1422 height 23
click at [964, 37] on div "Volet électrique bloqué" at bounding box center [840, 52] width 1422 height 32
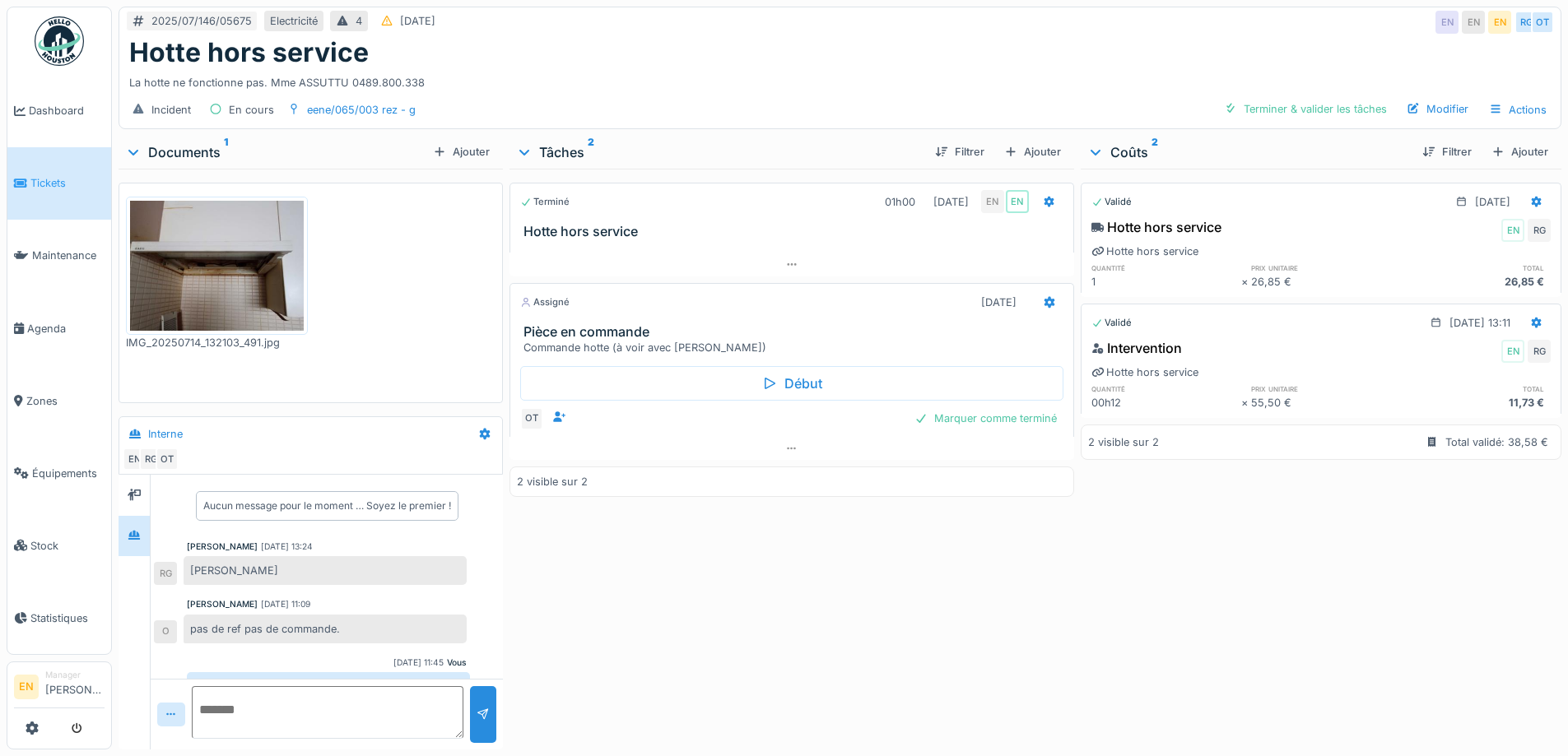
scroll to position [13, 0]
click at [802, 92] on div "Incident En cours eene/065/003 rez - g Terminer & valider les tâches Modifier A…" at bounding box center [840, 109] width 1441 height 37
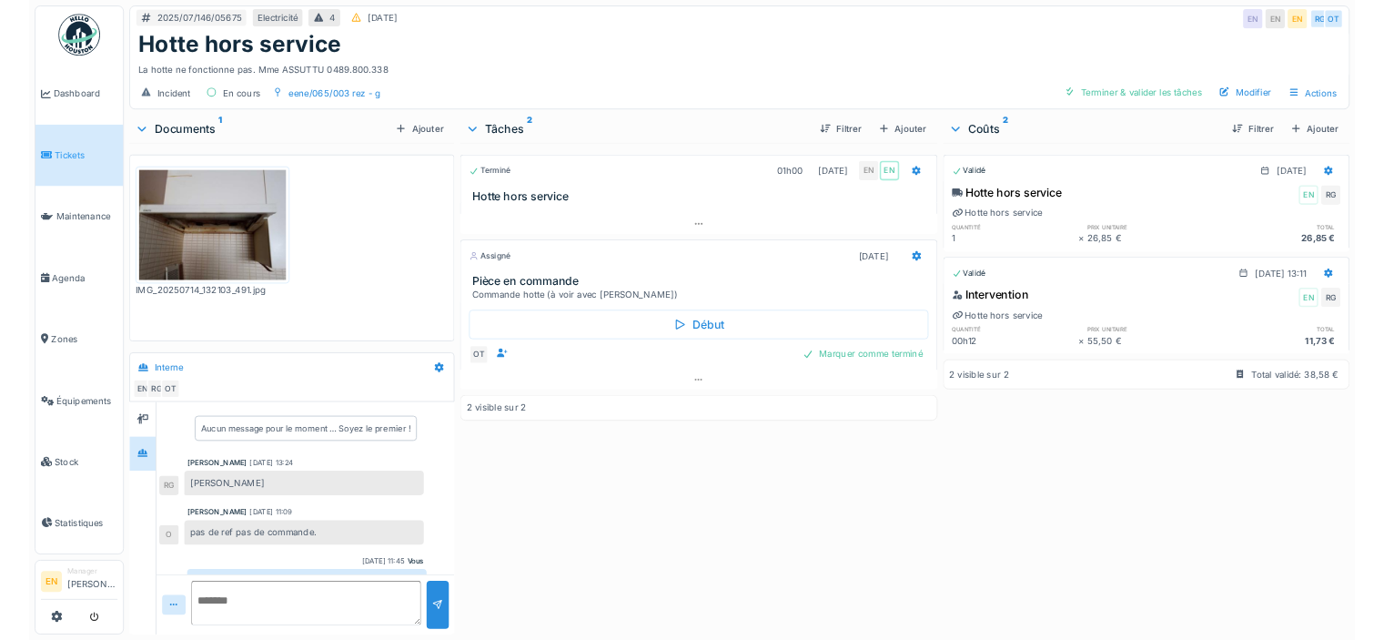
scroll to position [33, 0]
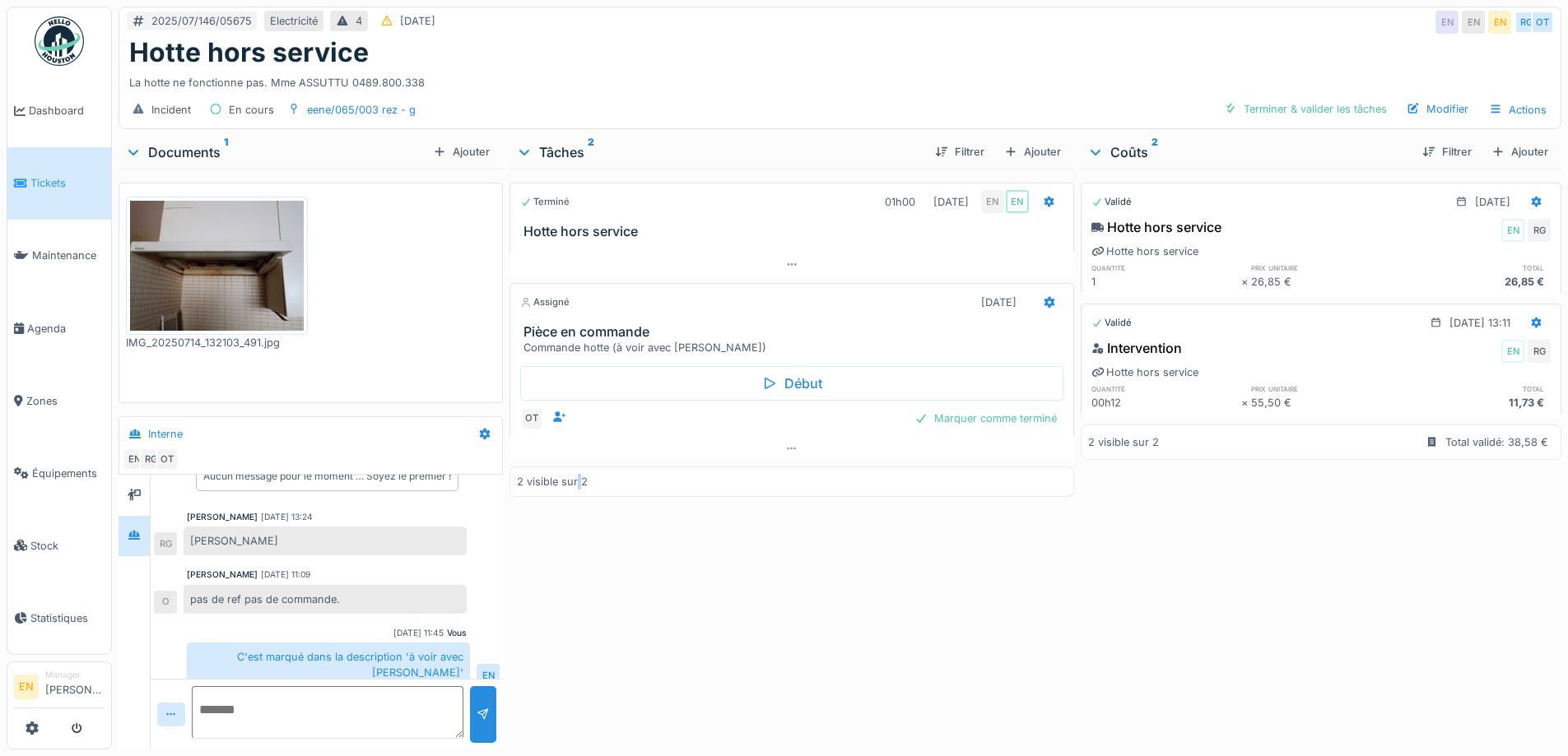
drag, startPoint x: 572, startPoint y: 572, endPoint x: 579, endPoint y: 564, distance: 10.6
click at [577, 568] on div "Terminé 01h00 14/07/2025 EN EN Hotte hors service Assigné 25/08/2025 Pièce en c…" at bounding box center [790, 456] width 563 height 574
click at [859, 32] on div "2025/07/146/05675 Electricité 4 19/07/2025 EN EN EN RG OT" at bounding box center [840, 22] width 1441 height 30
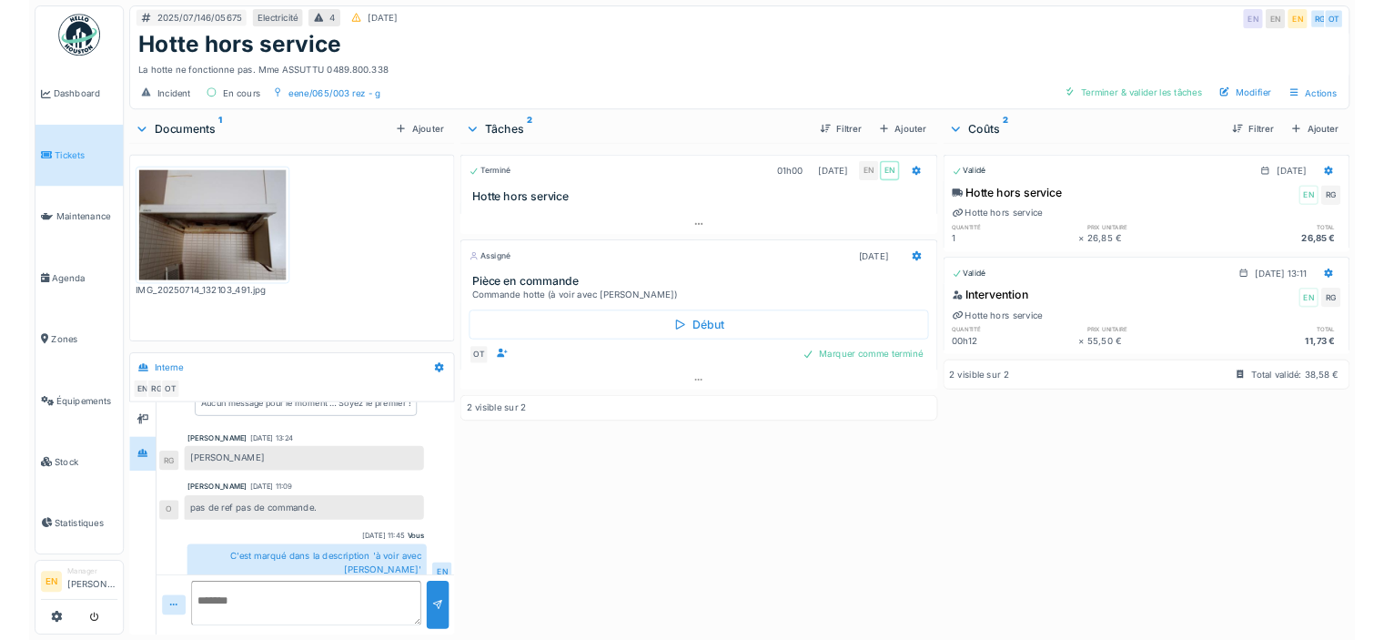
scroll to position [25, 0]
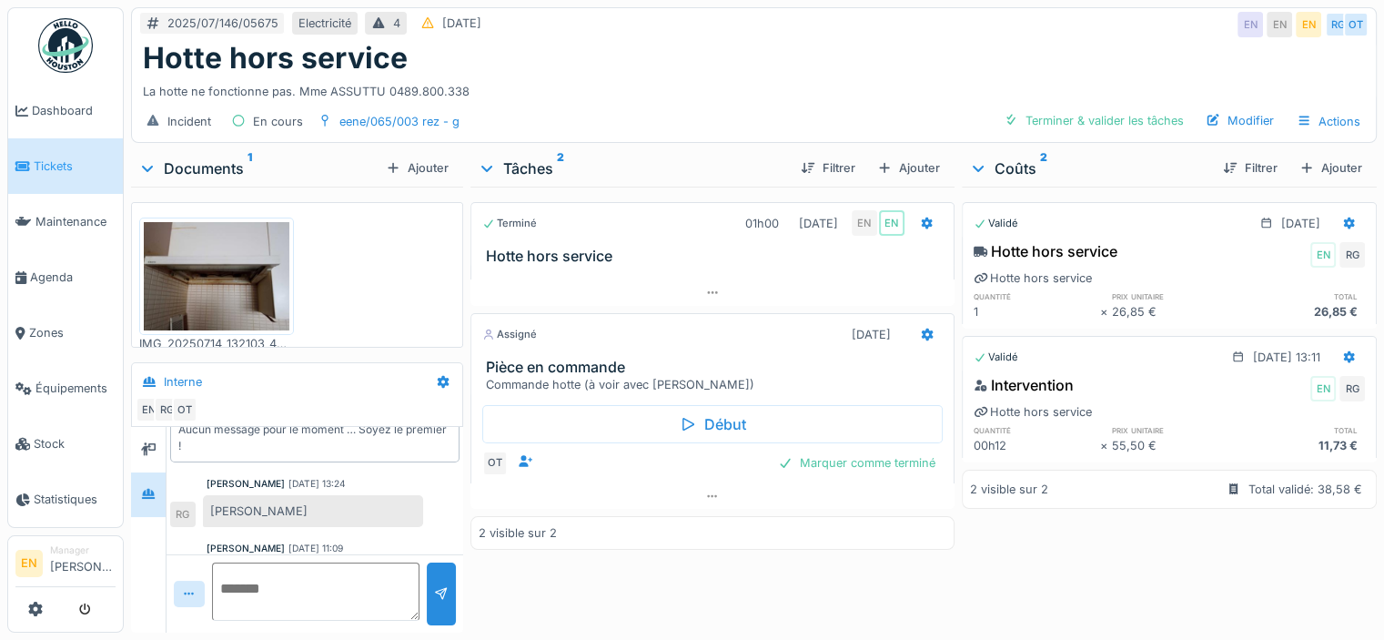
click at [418, 520] on div "Voire omar" at bounding box center [313, 511] width 220 height 32
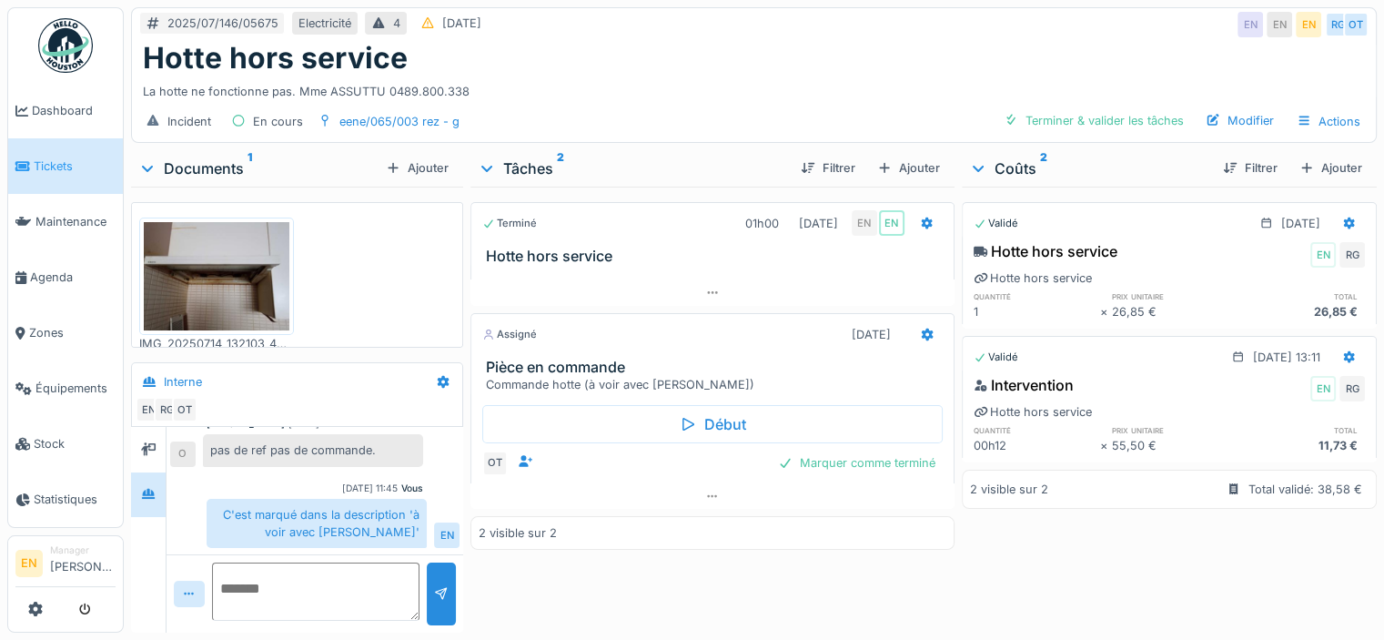
scroll to position [14, 0]
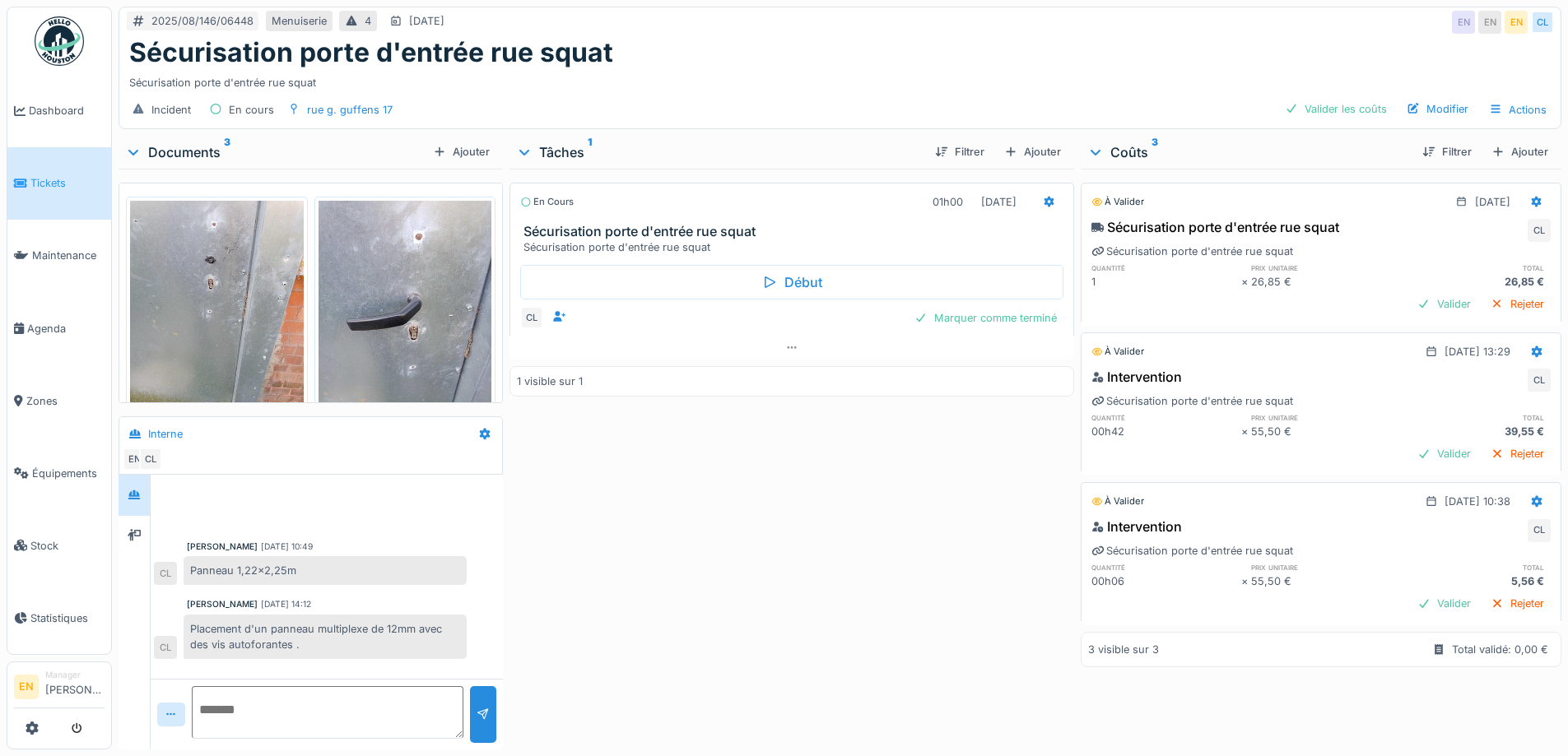
click at [684, 80] on div "Sécurisation porte d'entrée rue squat" at bounding box center [840, 80] width 1422 height 23
drag, startPoint x: 682, startPoint y: 469, endPoint x: 630, endPoint y: 430, distance: 65.0
click at [675, 462] on div "En cours 01h00 14/08/2025 Sécurisation porte d'entrée rue squat Sécurisation po…" at bounding box center [790, 456] width 563 height 574
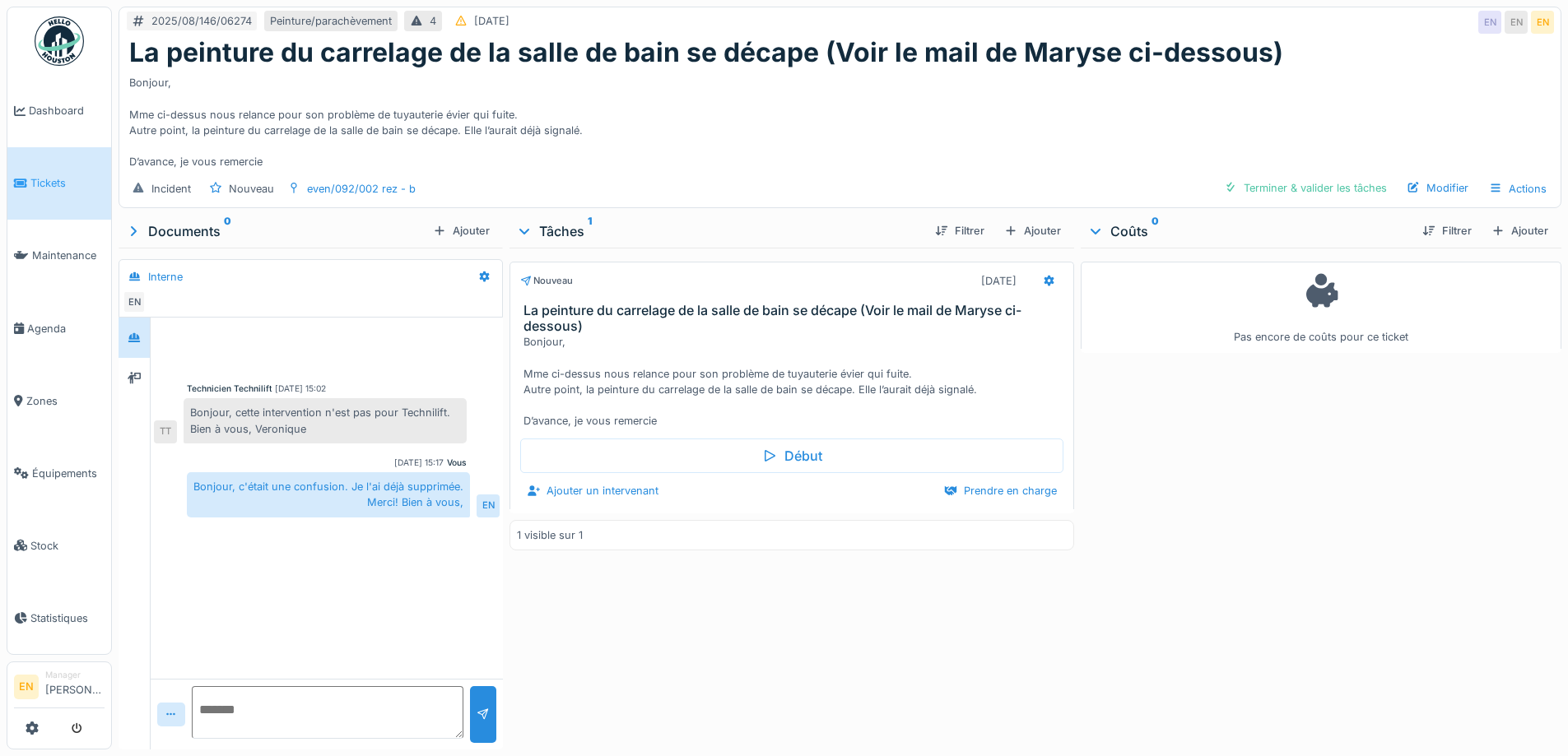
click at [606, 122] on div "Bonjour, Mme ci-dessus nous relance pour son problème de tuyauterie évier qui f…" at bounding box center [840, 119] width 1422 height 101
click at [974, 96] on div "Bonjour, Mme ci-dessus nous relance pour son problème de tuyauterie évier qui f…" at bounding box center [840, 119] width 1422 height 101
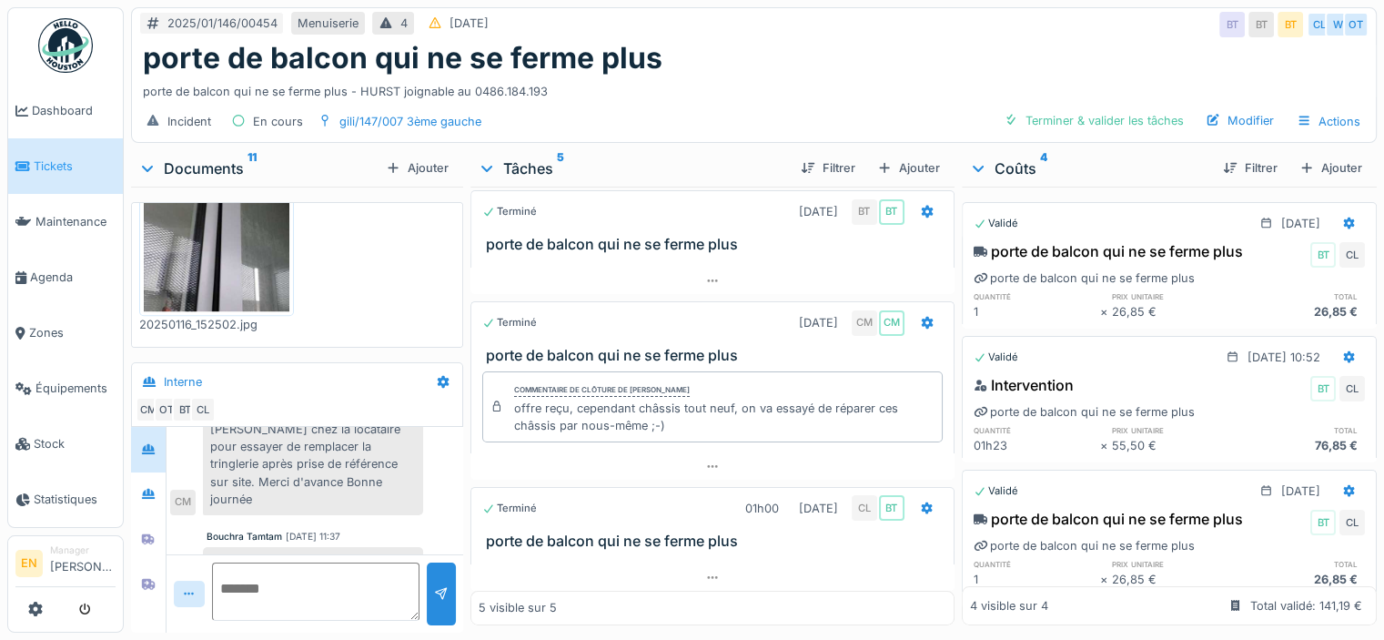
scroll to position [117, 0]
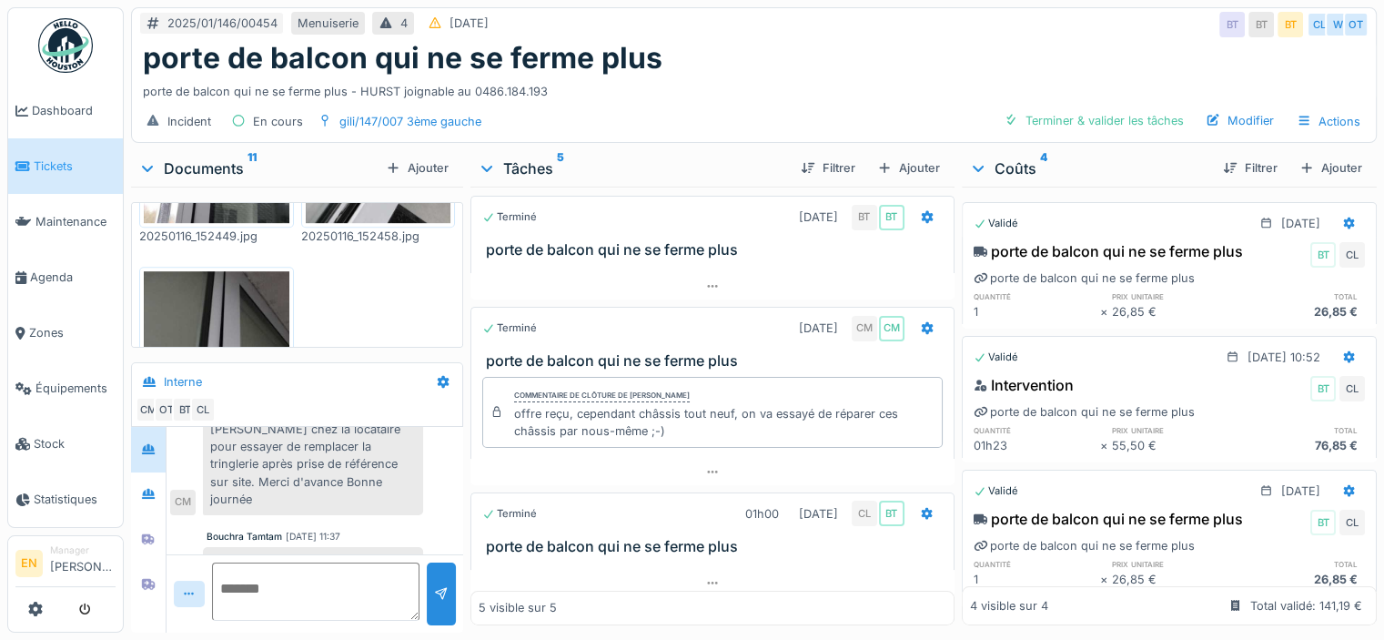
click at [377, 530] on div "Bouchra Tamtam 08/05/2025 11:37" at bounding box center [315, 537] width 217 height 14
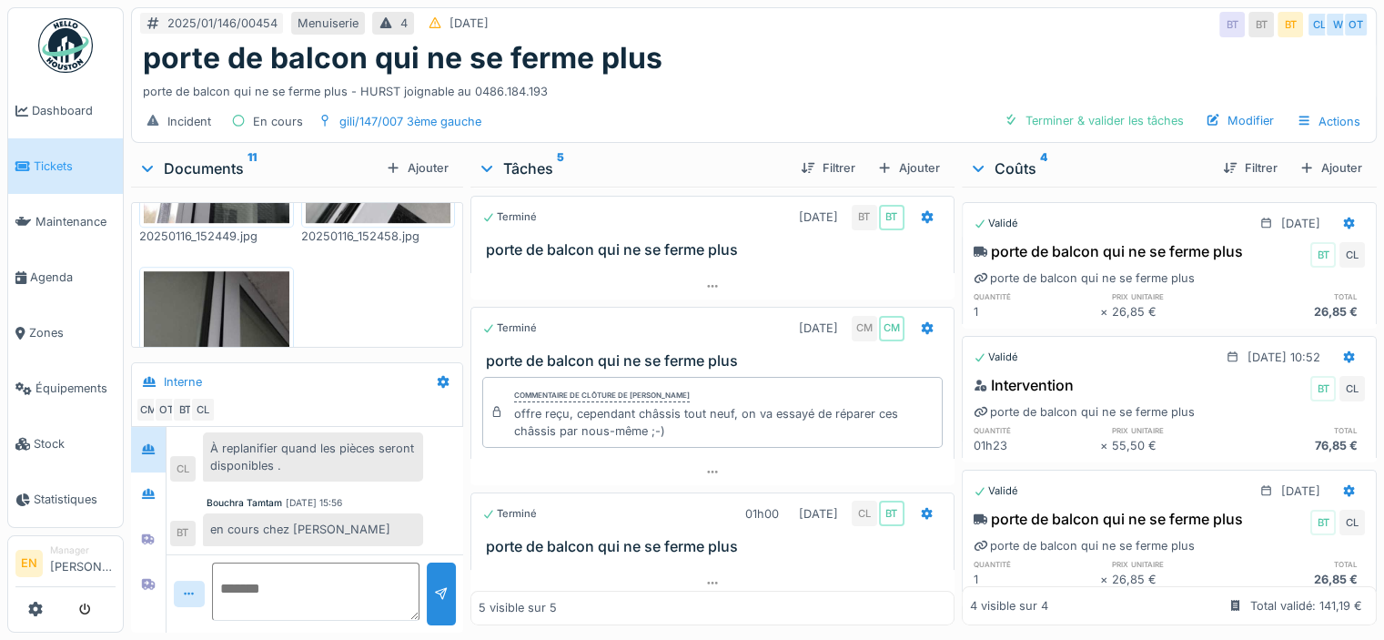
scroll to position [814, 0]
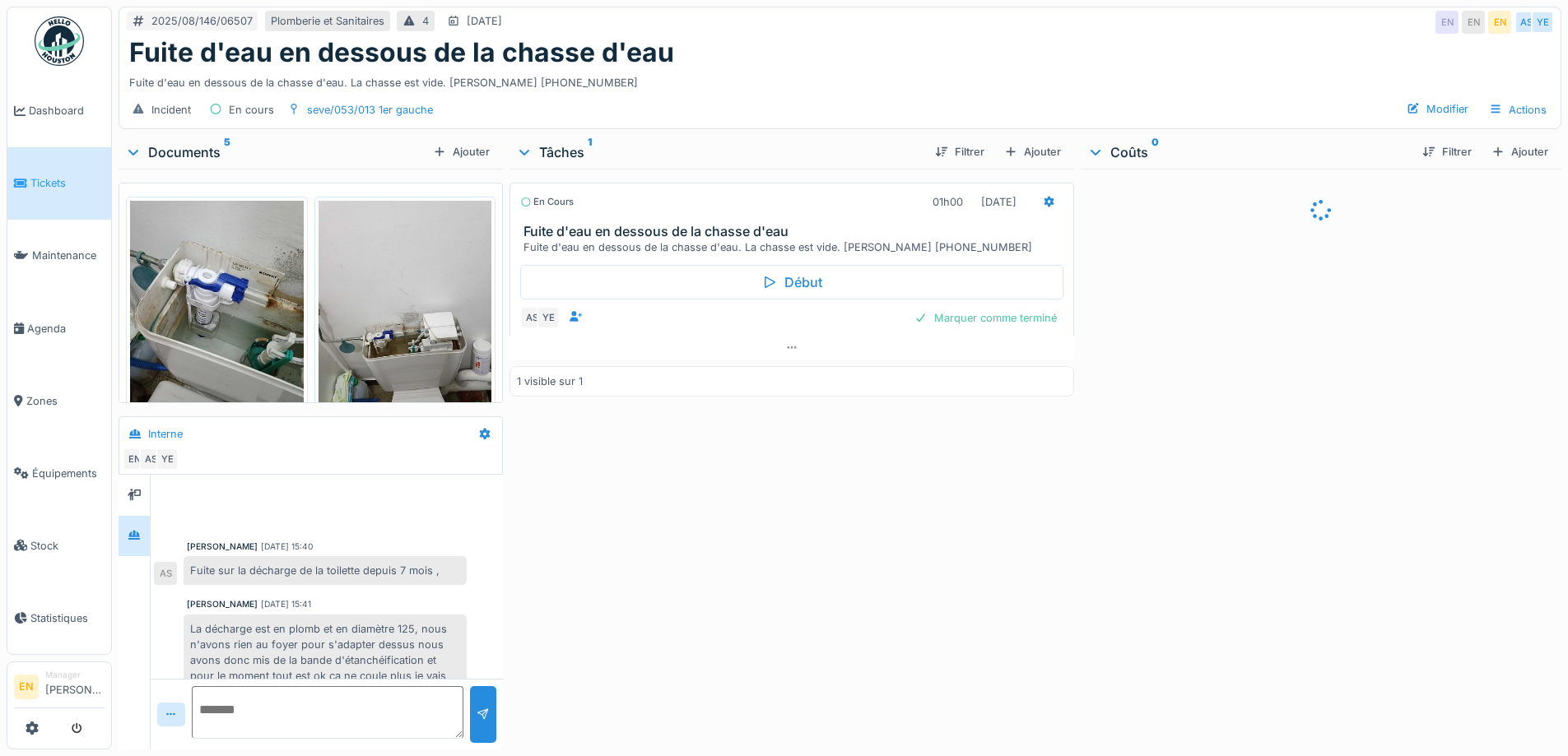
scroll to position [182, 0]
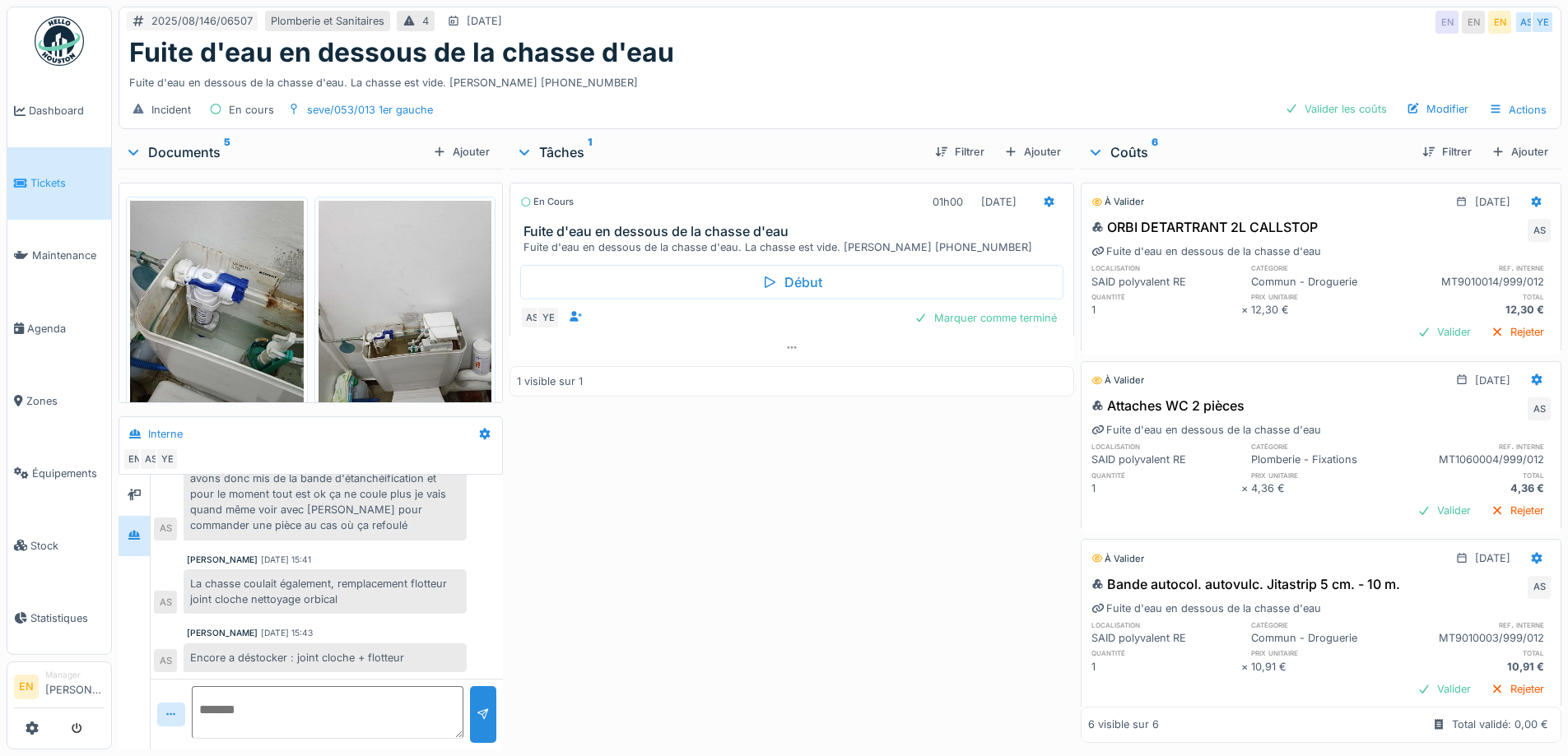
click at [836, 543] on div "En cours 01h00 [DATE] Fuite d'eau en dessous de la chasse d'eau Fuite d'eau en …" at bounding box center [790, 456] width 563 height 574
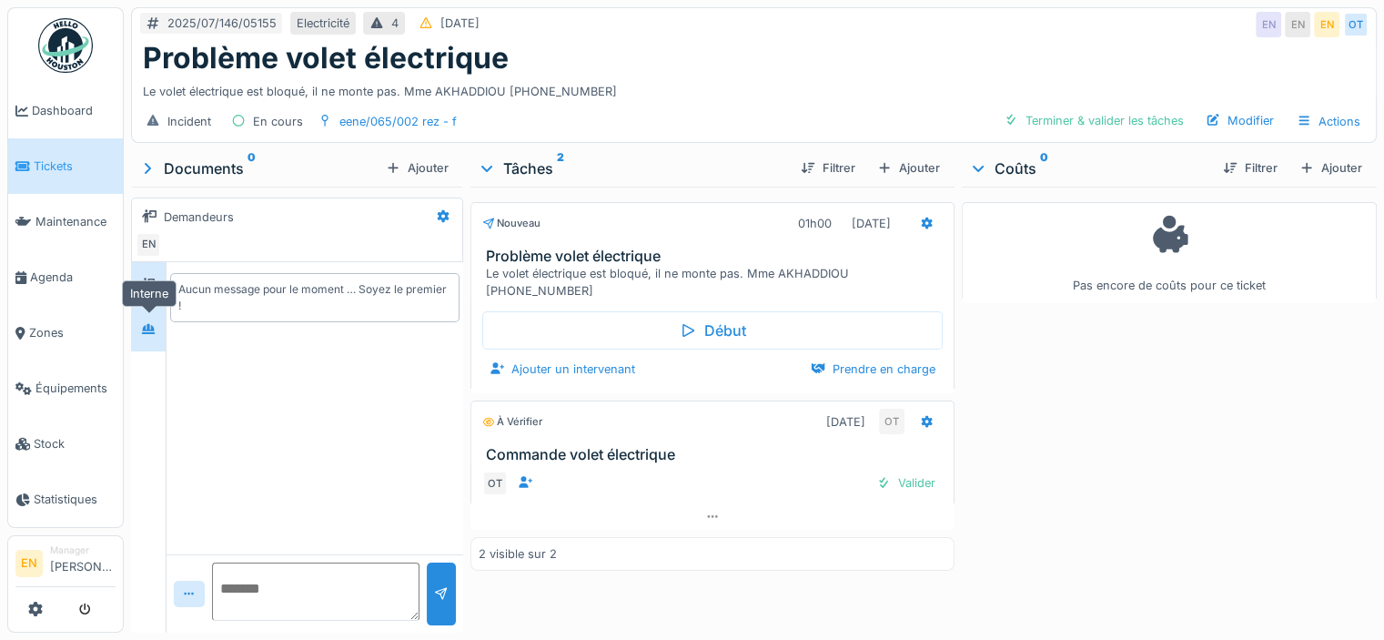
click at [150, 327] on icon at bounding box center [148, 329] width 15 height 12
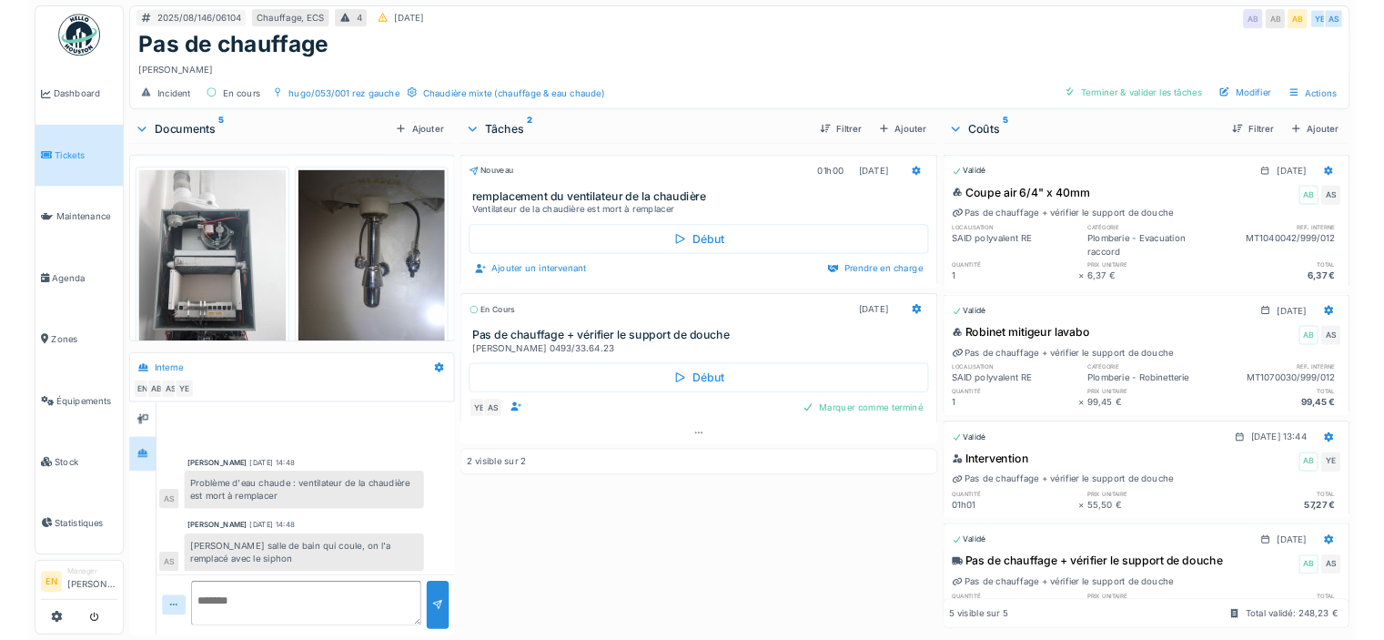
scroll to position [67, 0]
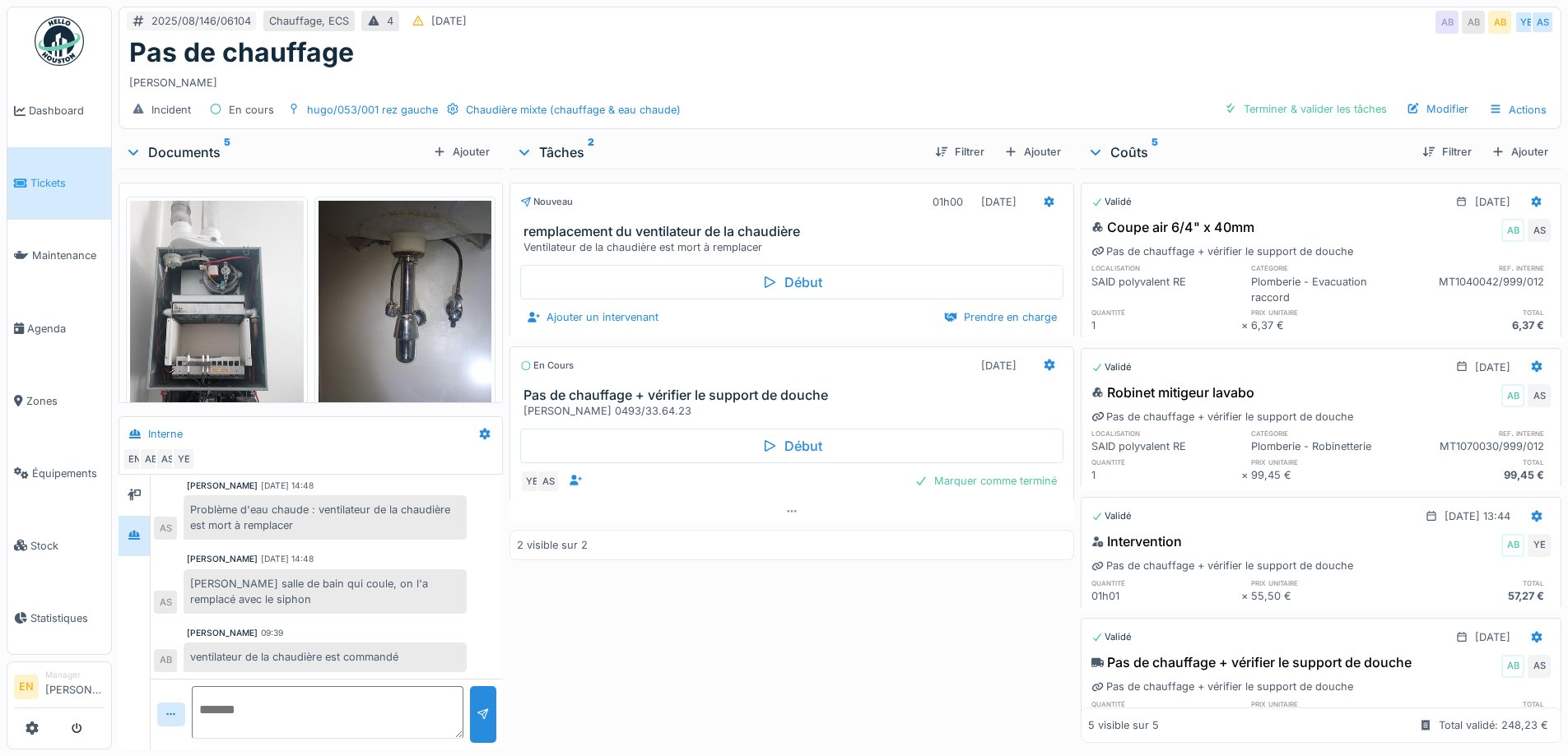
click at [985, 12] on div "2025/08/146/06104 Chauffage, ECS 4 [DATE] AB AB AB YE AS" at bounding box center [840, 22] width 1441 height 30
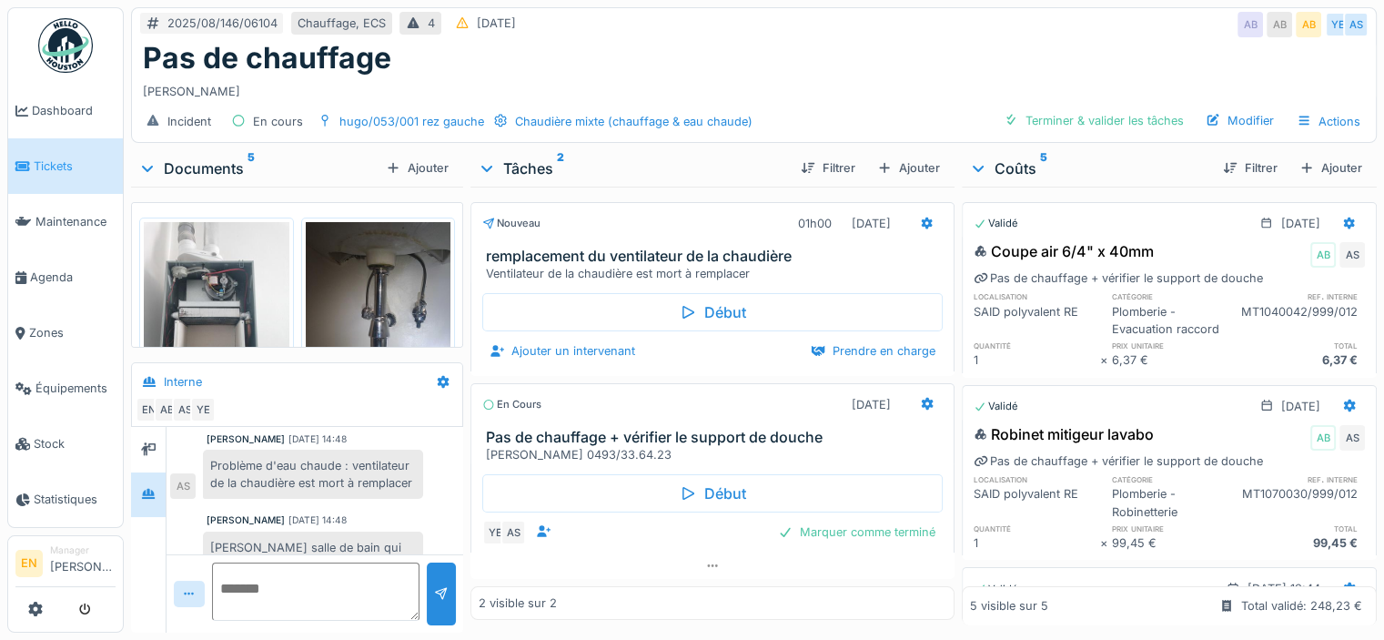
scroll to position [66, 0]
click at [364, 526] on div "[PERSON_NAME] [DATE] 14:48 Problème d'eau chaude : ventilateur de la chaudière …" at bounding box center [315, 514] width 297 height 309
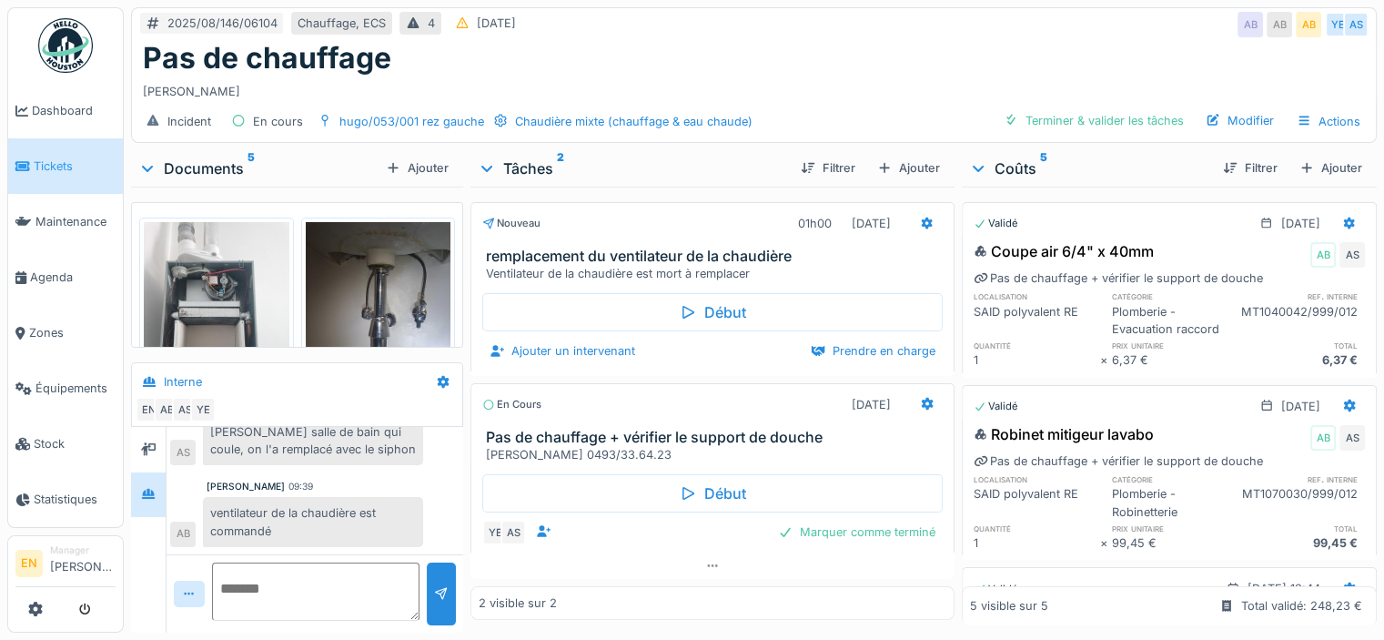
click at [323, 502] on div "ventilateur de la chaudière est commandé" at bounding box center [313, 521] width 220 height 49
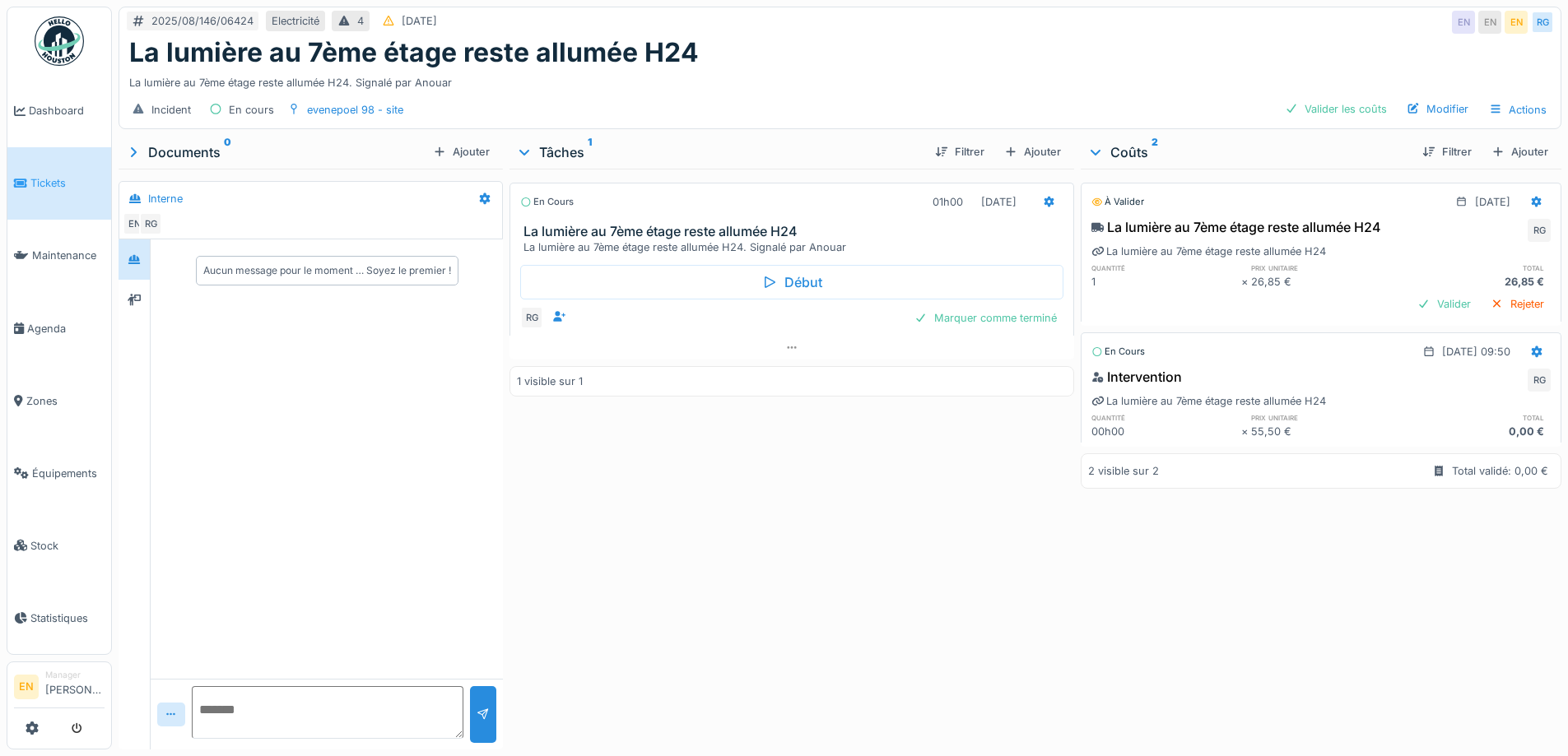
click at [935, 63] on div "La lumière au 7ème étage reste allumée H24" at bounding box center [840, 52] width 1422 height 32
click at [136, 257] on icon at bounding box center [134, 260] width 12 height 9
click at [811, 535] on div "En cours 01h00 19/08/2025 La lumière au 7ème étage reste allumée H24 La lumière…" at bounding box center [790, 456] width 563 height 574
click at [792, 351] on icon at bounding box center [791, 348] width 14 height 11
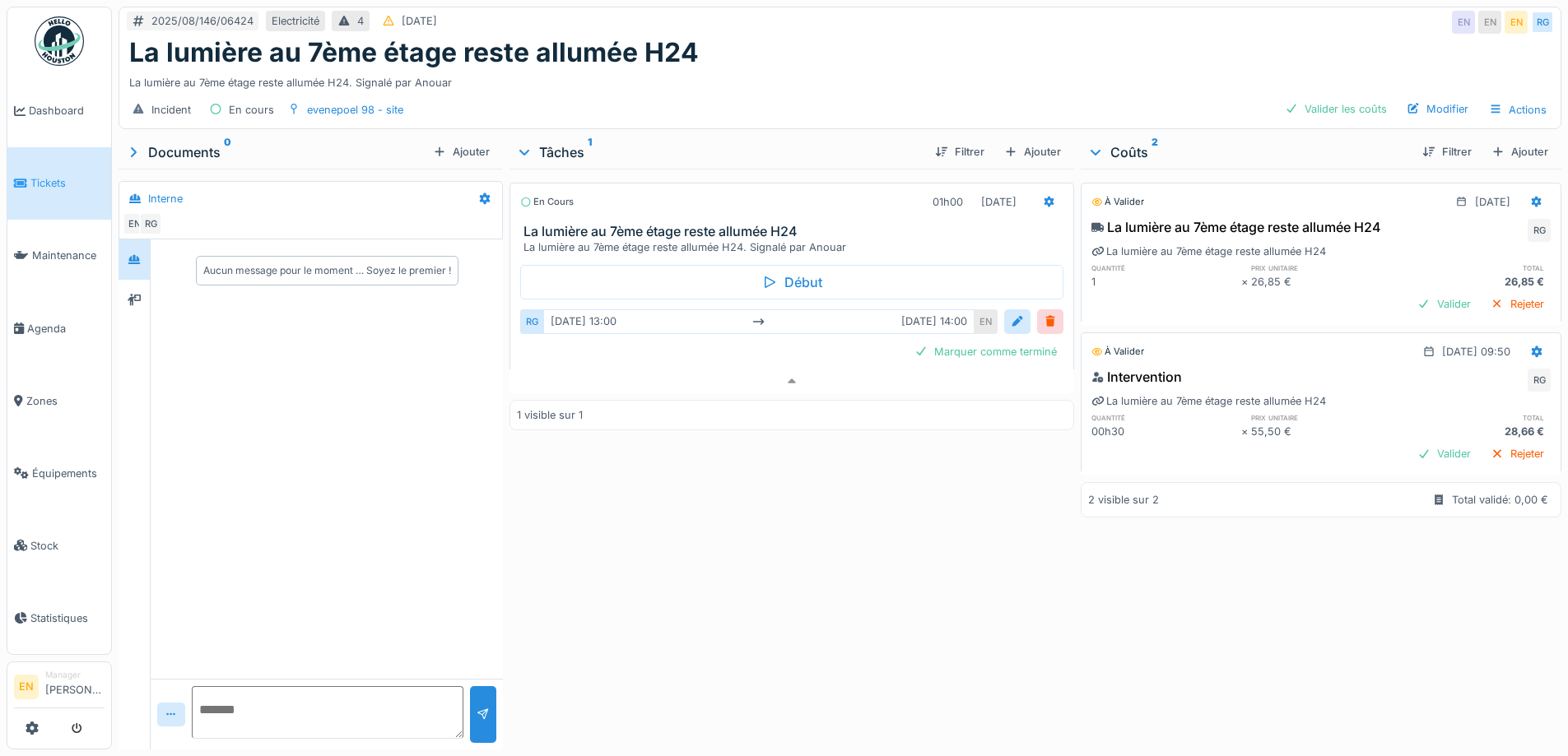
click at [790, 529] on div "En cours 01h00 19/08/2025 La lumière au 7ème étage reste allumée H24 La lumière…" at bounding box center [790, 456] width 563 height 574
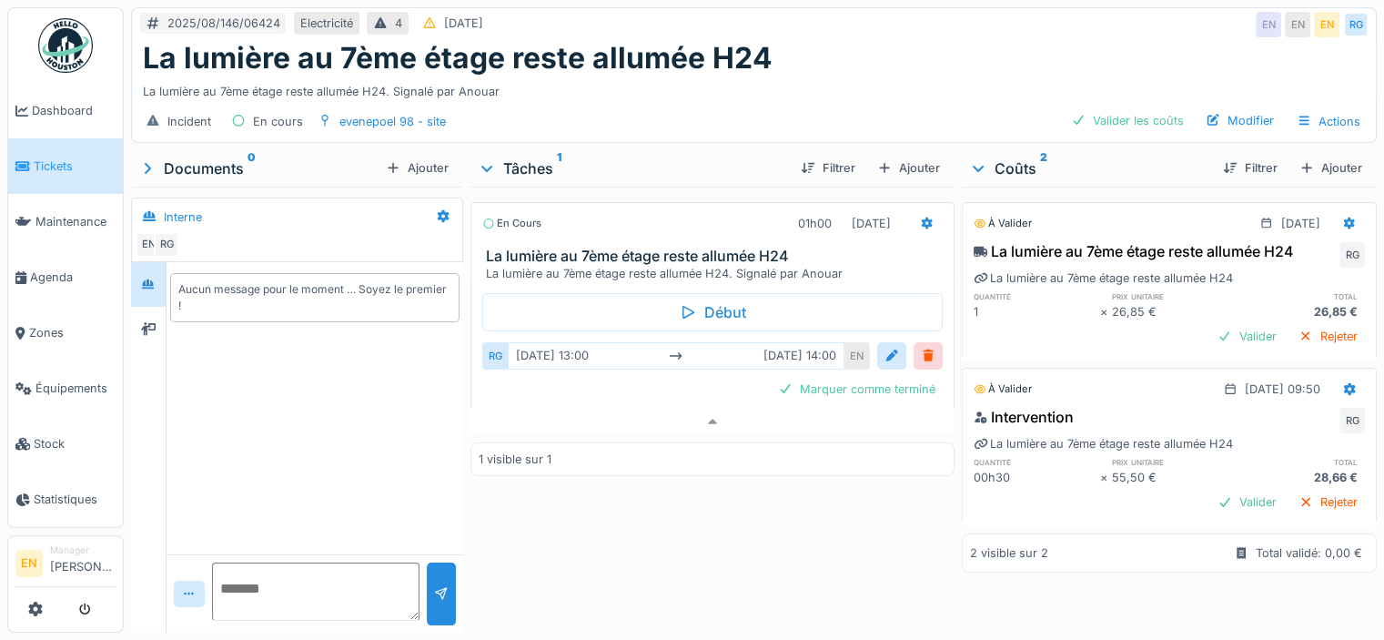
click at [871, 51] on div "La lumière au 7ème étage reste allumée H24" at bounding box center [754, 58] width 1222 height 35
click at [808, 83] on div "La lumière au 7ème étage reste allumée H24. Signalé par Anouar" at bounding box center [754, 88] width 1222 height 25
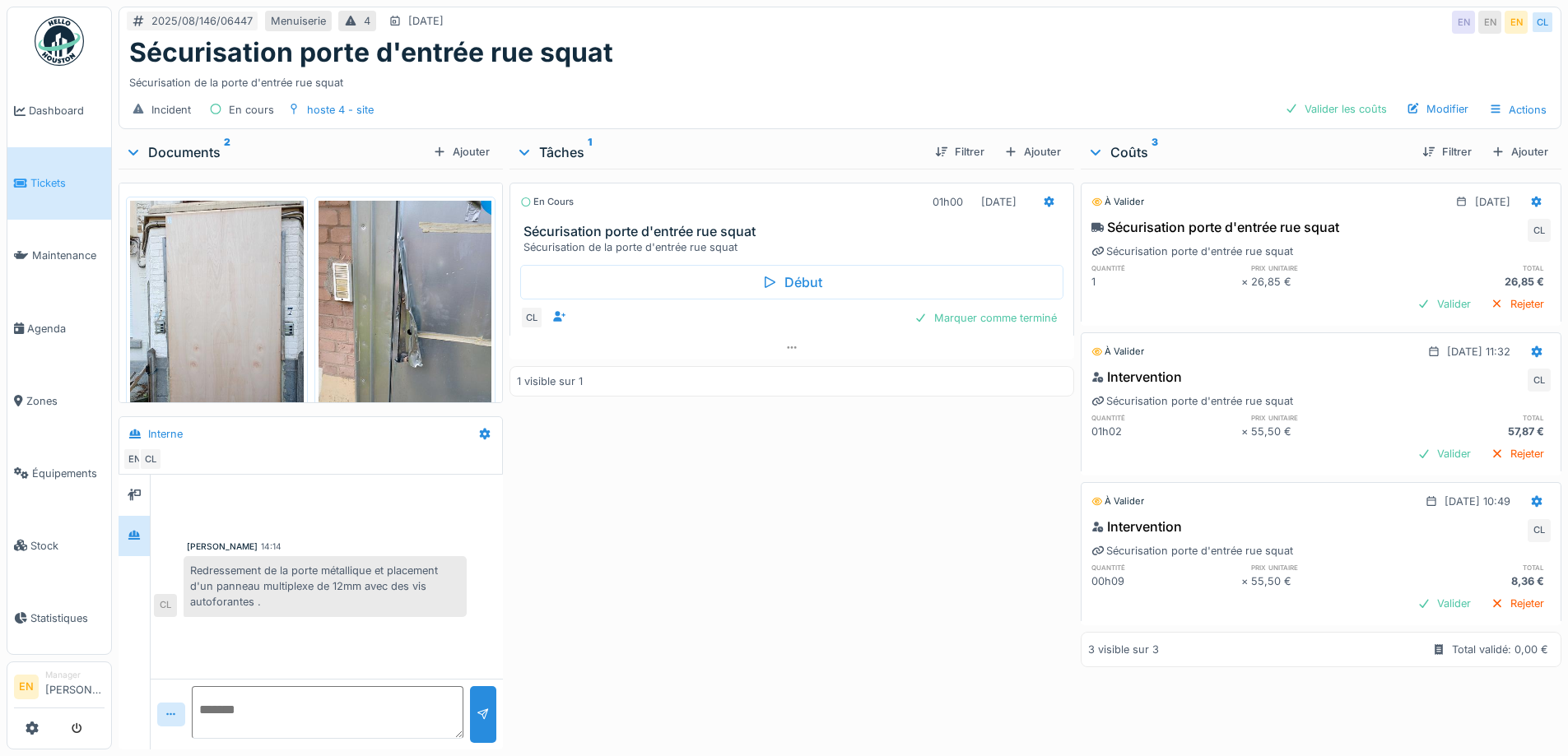
scroll to position [13, 0]
click at [739, 39] on div "Sécurisation porte d'entrée rue squat" at bounding box center [840, 52] width 1422 height 32
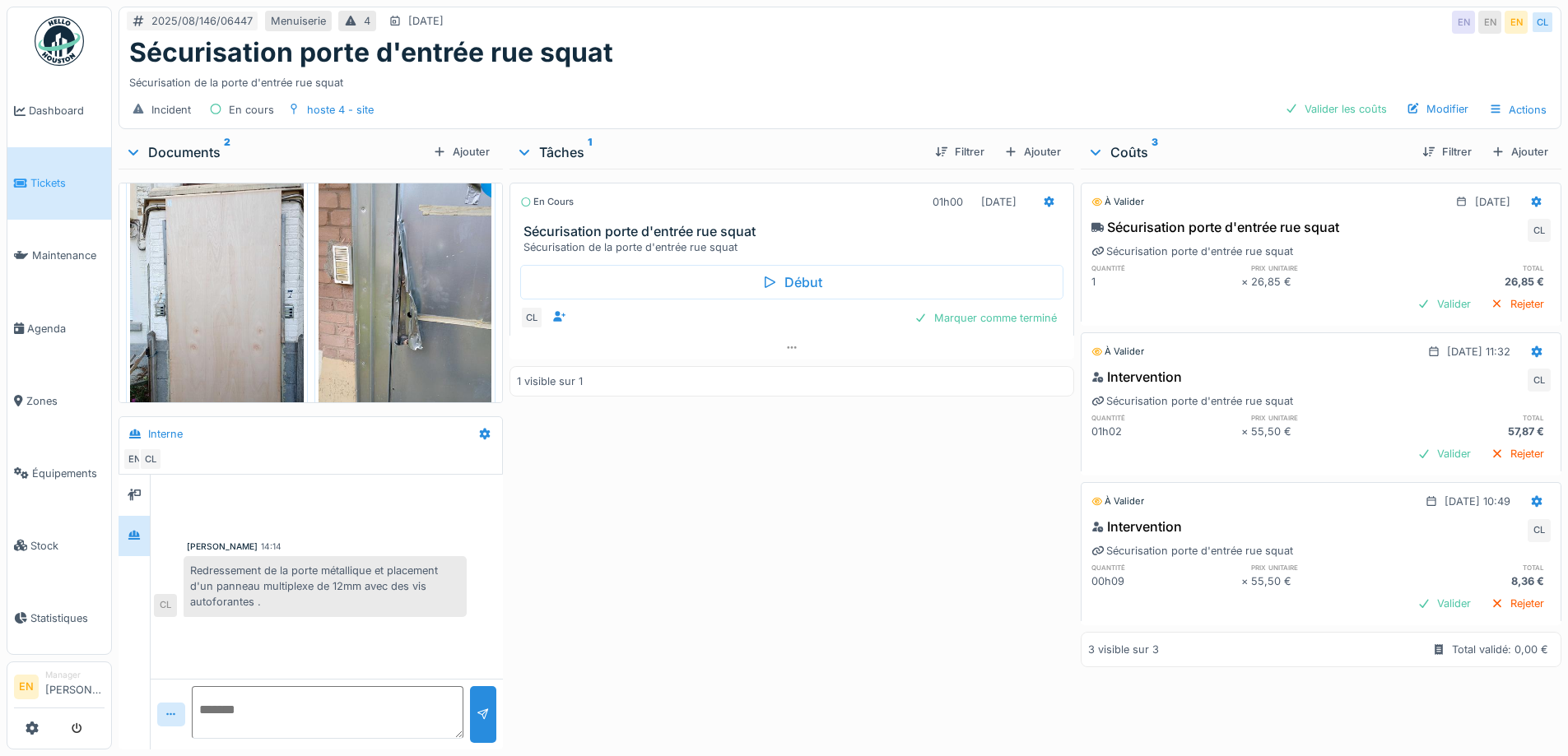
scroll to position [0, 0]
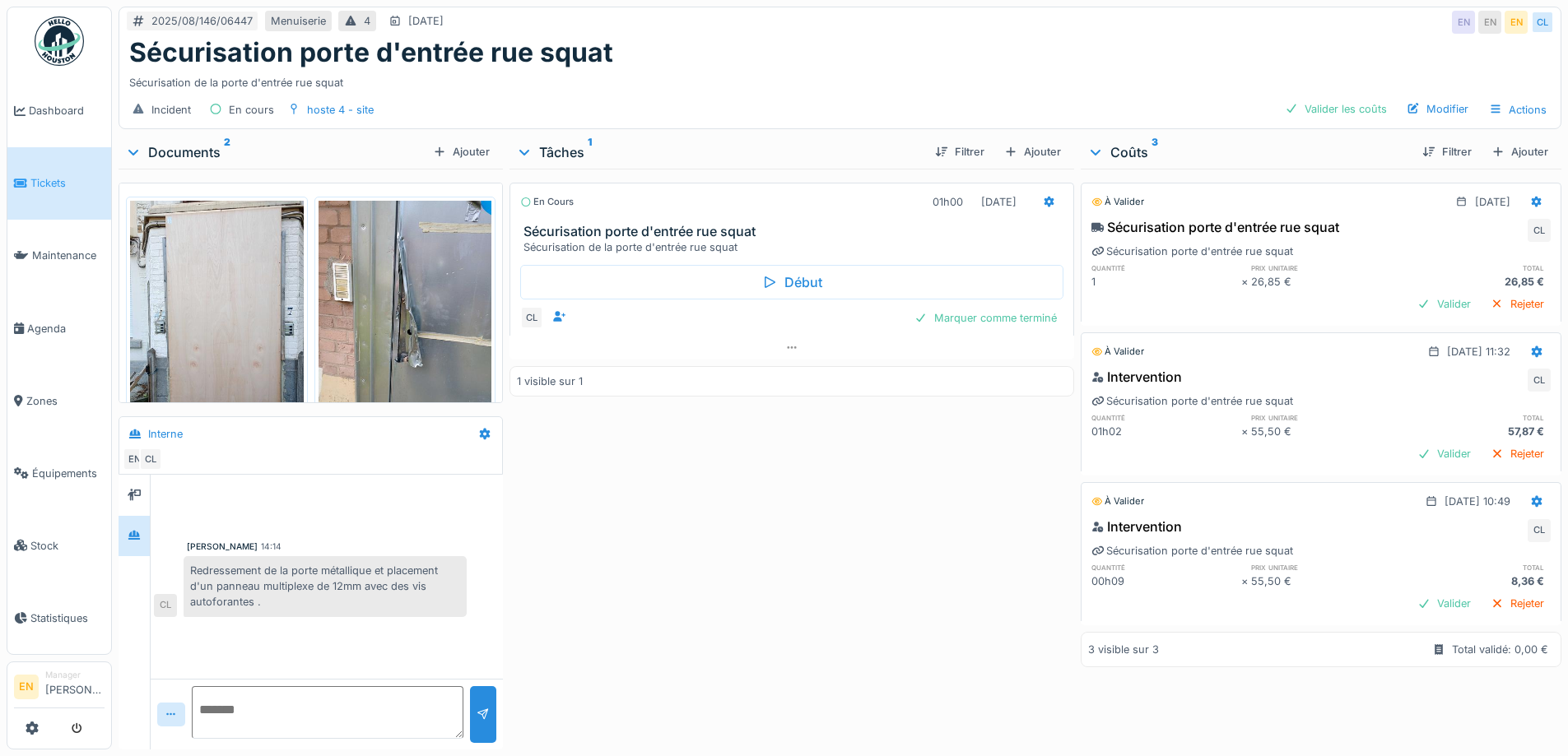
drag, startPoint x: 585, startPoint y: 567, endPoint x: 631, endPoint y: 452, distance: 123.9
click at [586, 554] on div "En cours 01h00 14/08/2025 Sécurisation porte d'entrée rue squat Sécurisation de…" at bounding box center [790, 456] width 563 height 574
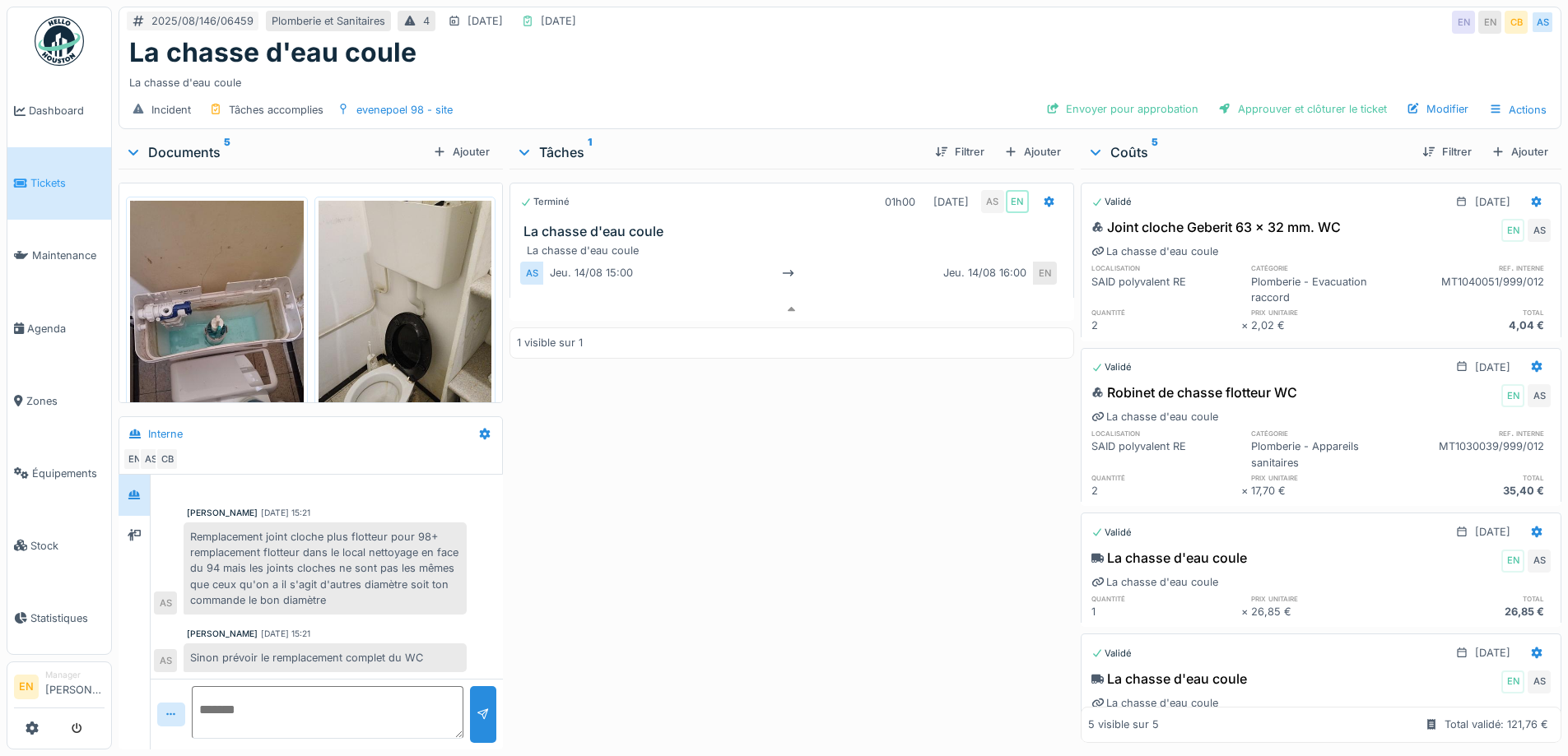
scroll to position [13, 0]
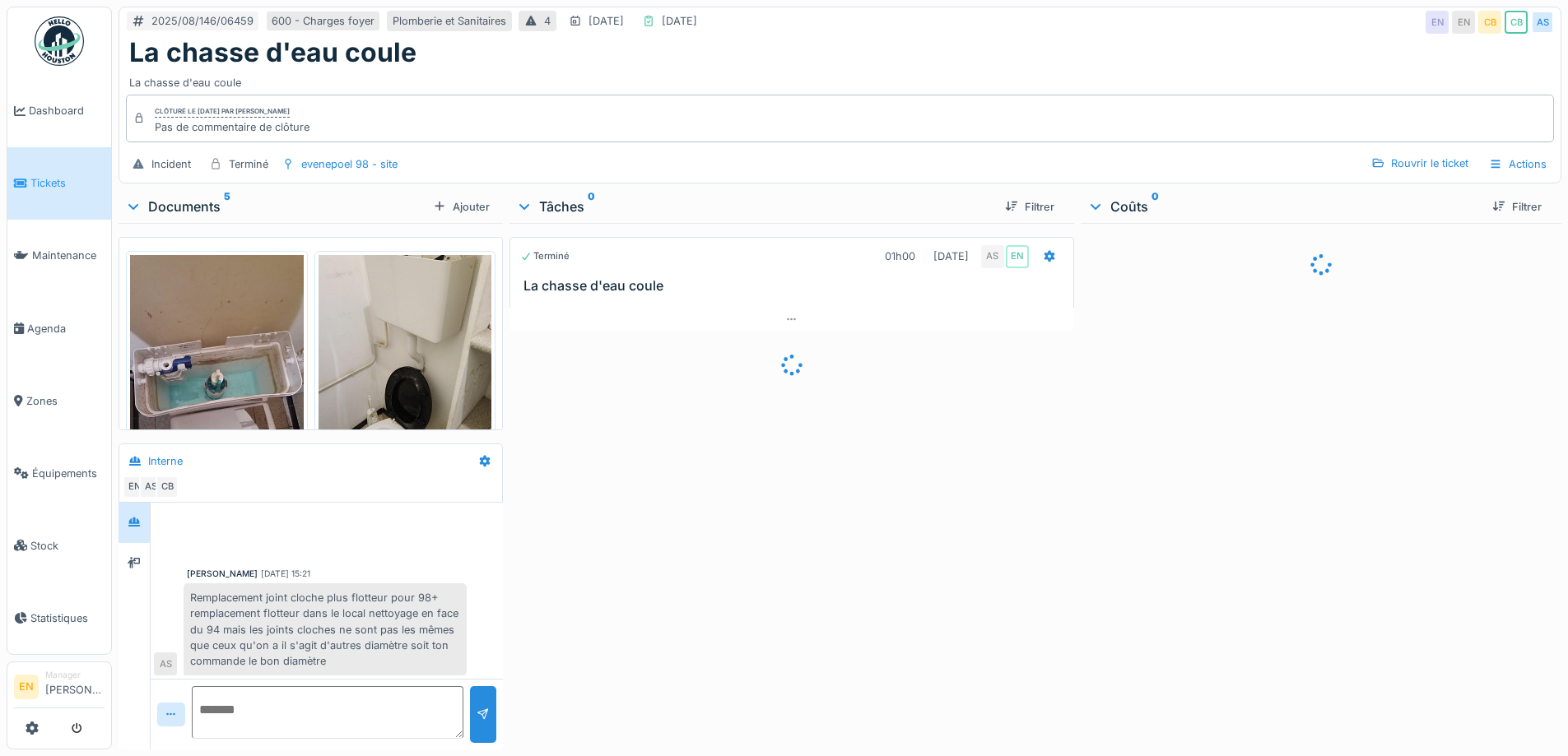
scroll to position [62, 0]
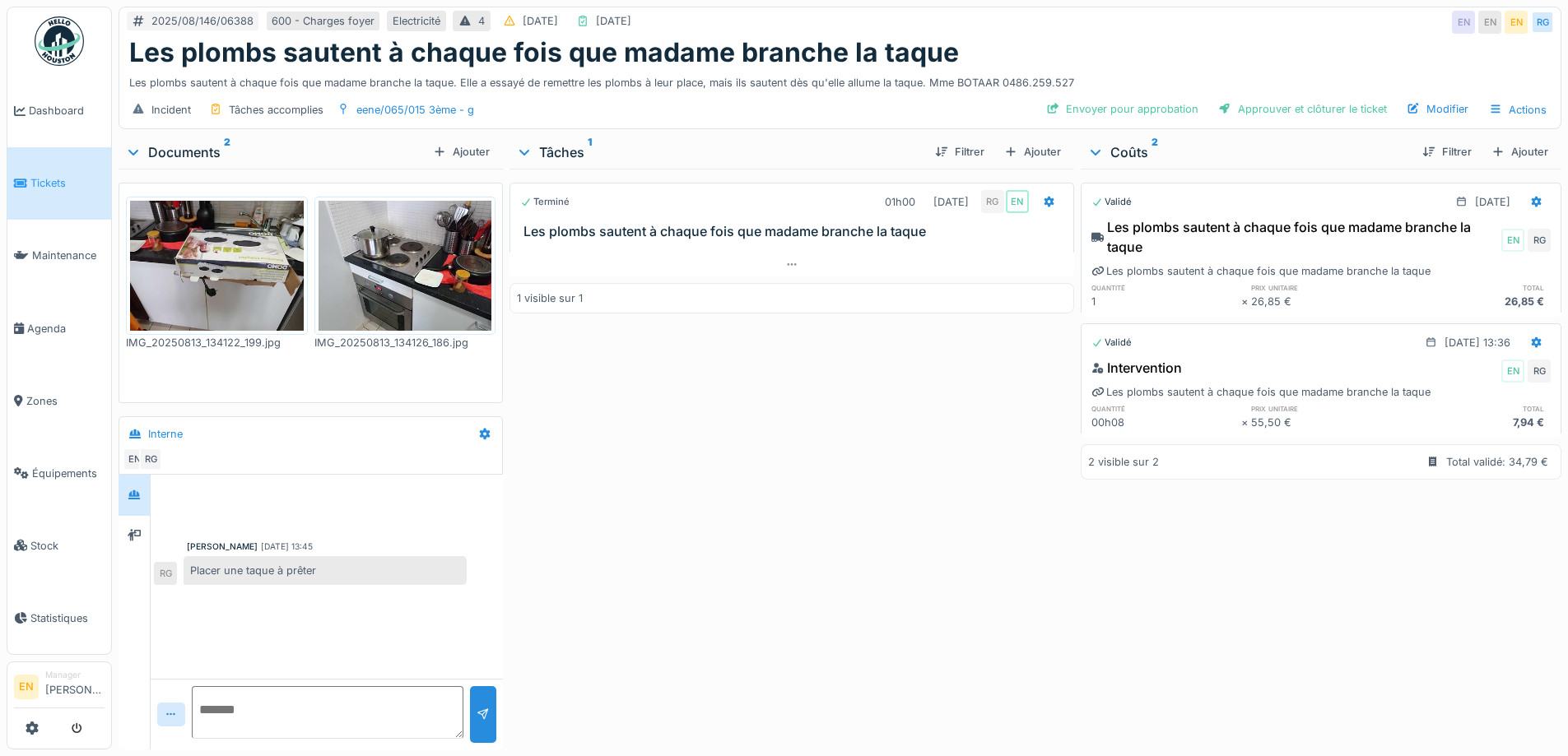
drag, startPoint x: 641, startPoint y: 470, endPoint x: 613, endPoint y: 331, distance: 141.8
click at [644, 470] on div "Terminé 01h00 [DATE] RG EN Les plombs sautent à chaque fois que madame branche …" at bounding box center [790, 456] width 563 height 574
click at [771, 515] on div "Terminé 01h00 [DATE] RG EN Les plombs sautent à chaque fois que madame branche …" at bounding box center [790, 456] width 563 height 574
click at [838, 512] on div "Terminé 01h00 [DATE] RG EN Les plombs sautent à chaque fois que madame branche …" at bounding box center [790, 456] width 563 height 574
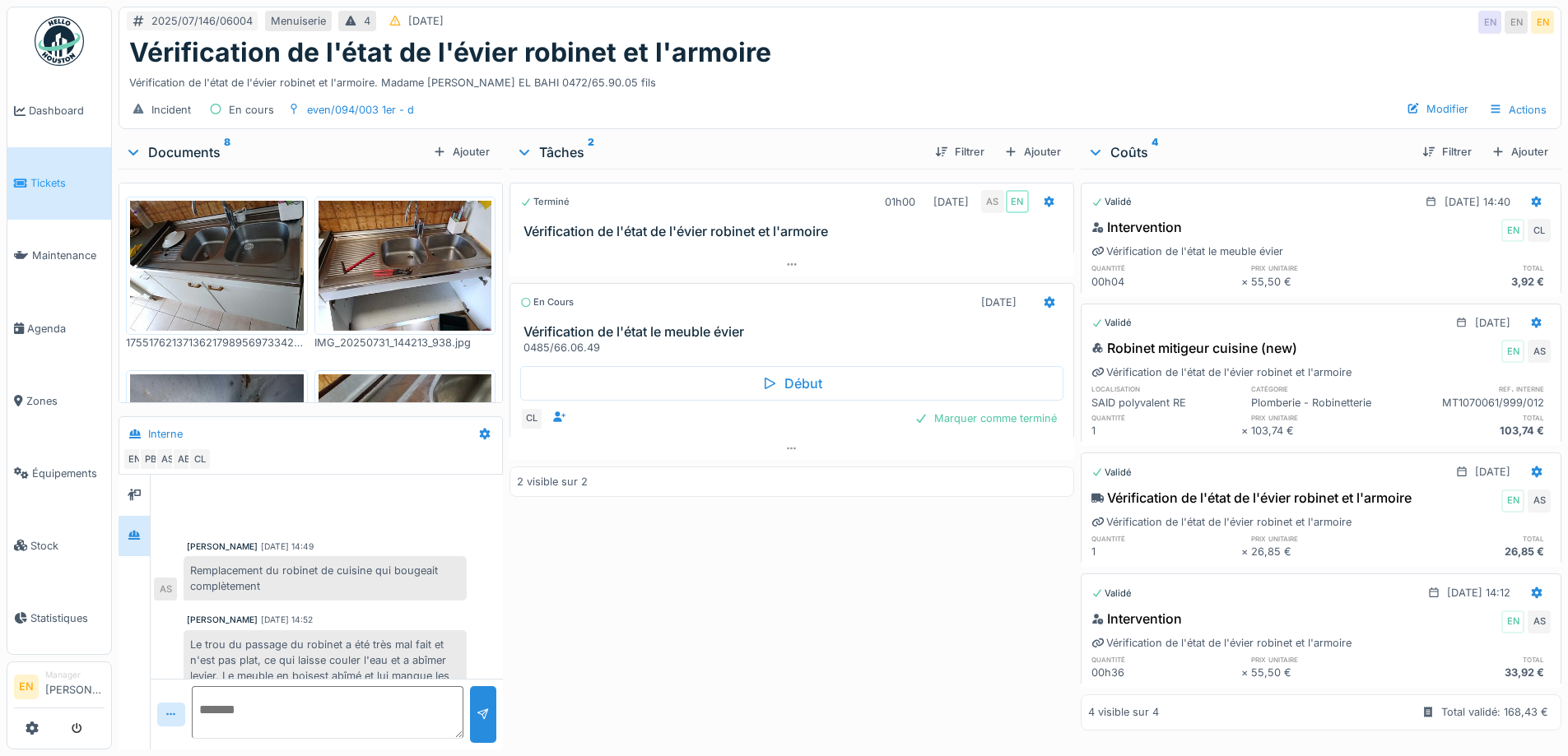
scroll to position [150, 0]
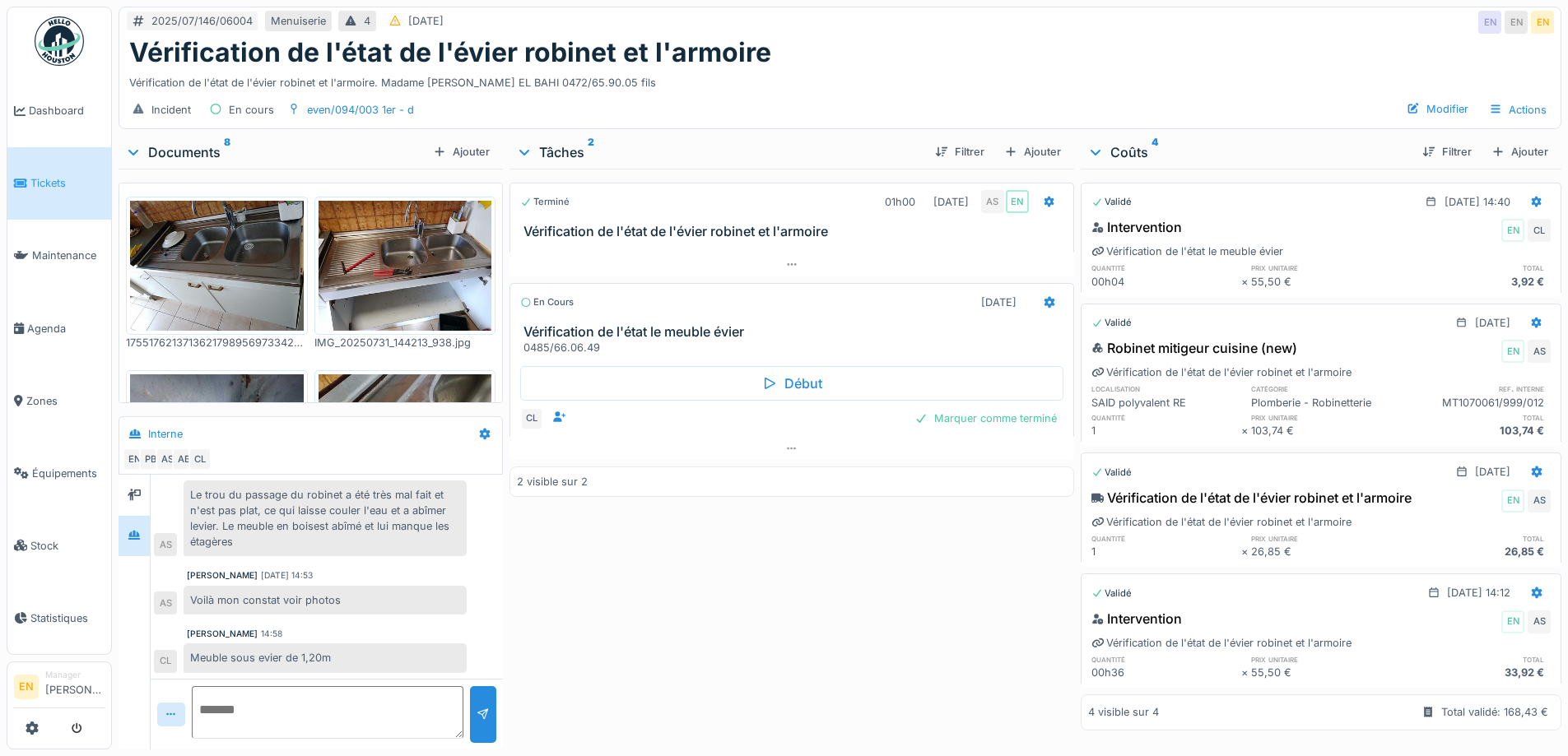
click at [320, 594] on div "Voilà mon constat voir photos" at bounding box center [325, 600] width 283 height 29
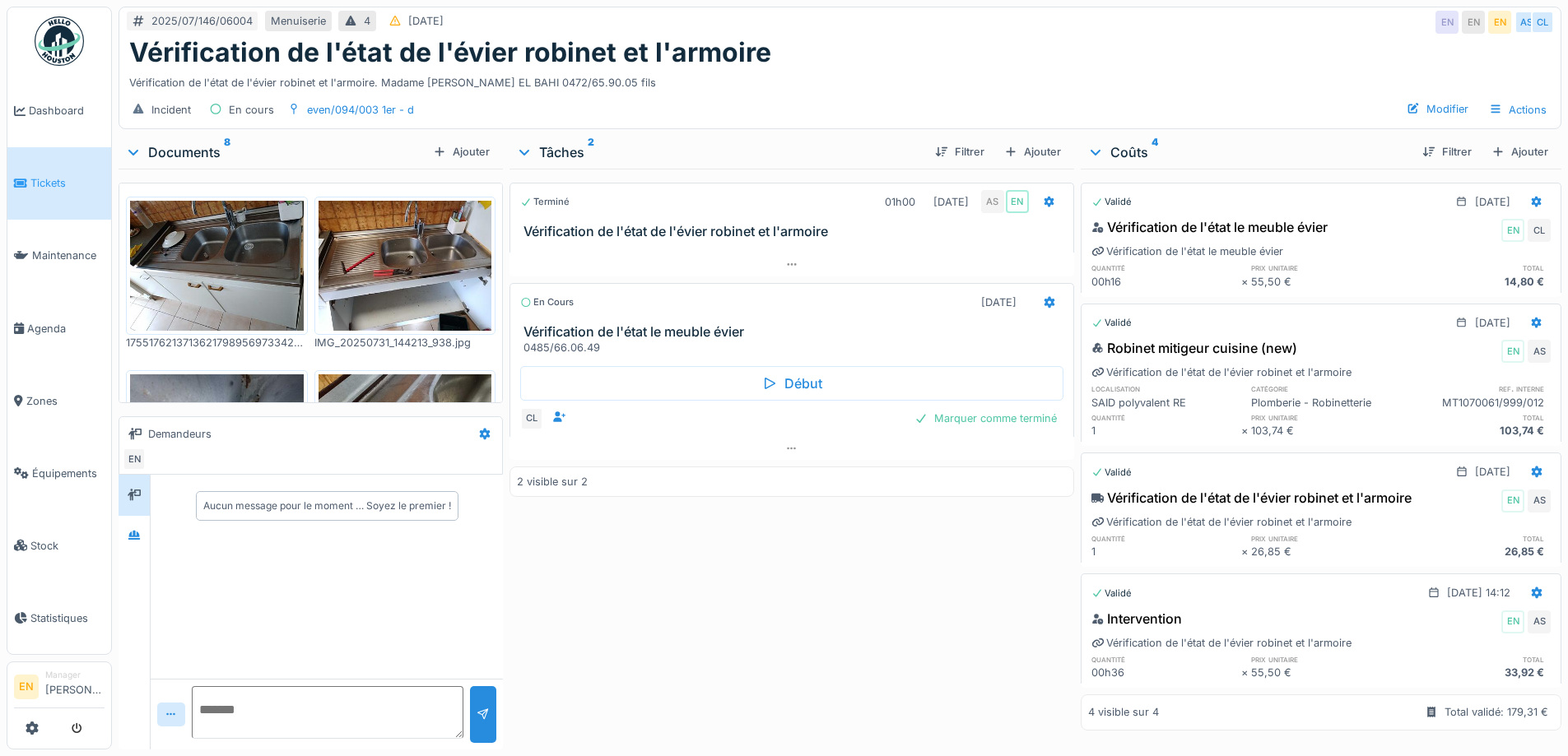
click at [746, 551] on div "Terminé 01h00 [DATE] AS EN Vérification de l'état de l'évier robinet et l'armoi…" at bounding box center [790, 456] width 563 height 574
click at [887, 80] on div "Vérification de l'état de l'évier robinet et l'armoire. Madame [PERSON_NAME] EL…" at bounding box center [840, 80] width 1422 height 23
click at [697, 608] on div "Terminé 01h00 31/07/2025 AS EN Vérification de l'état de l'évier robinet et l'a…" at bounding box center [790, 456] width 563 height 574
click at [694, 584] on div "Terminé 01h00 31/07/2025 AS EN Vérification de l'état de l'évier robinet et l'a…" at bounding box center [790, 456] width 563 height 574
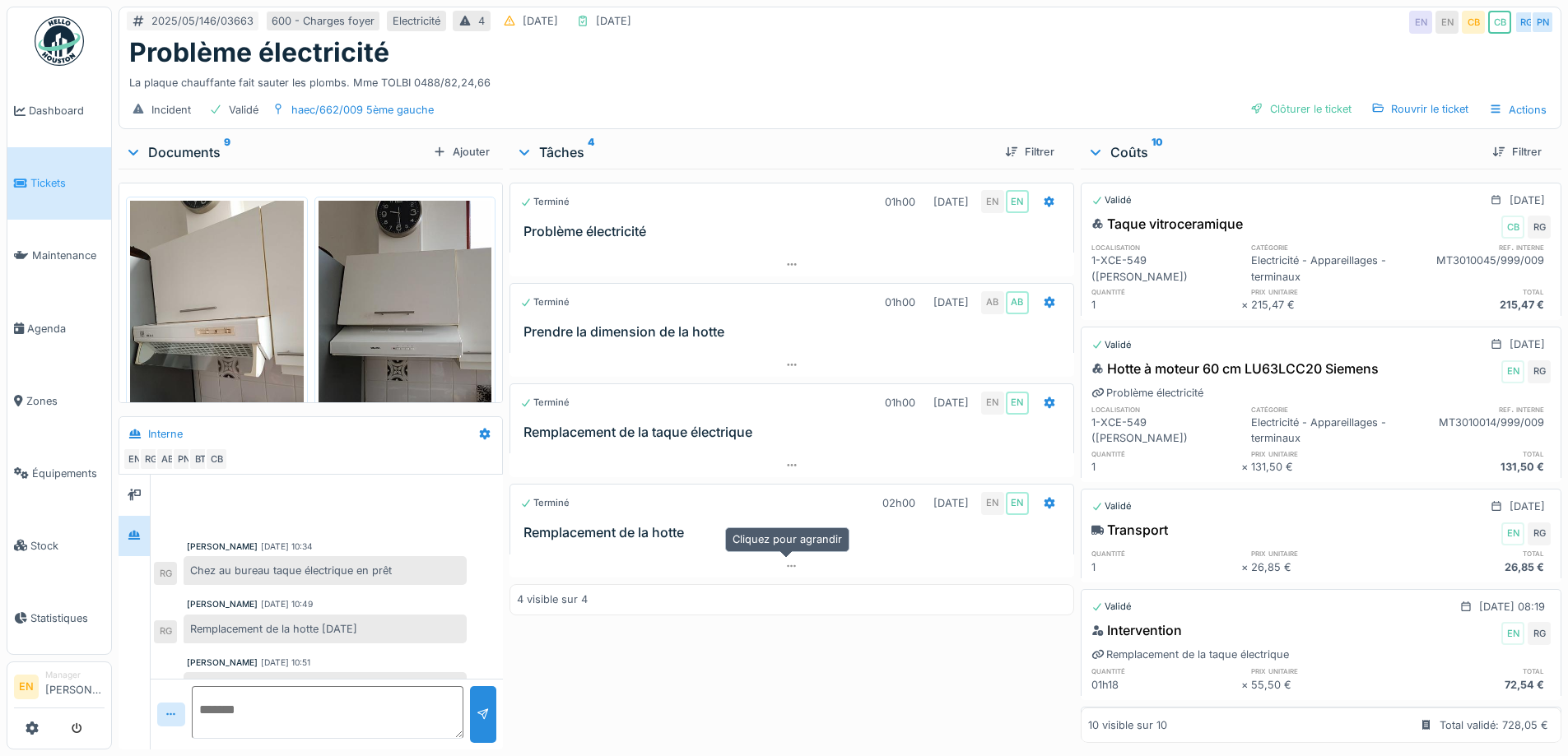
scroll to position [341, 0]
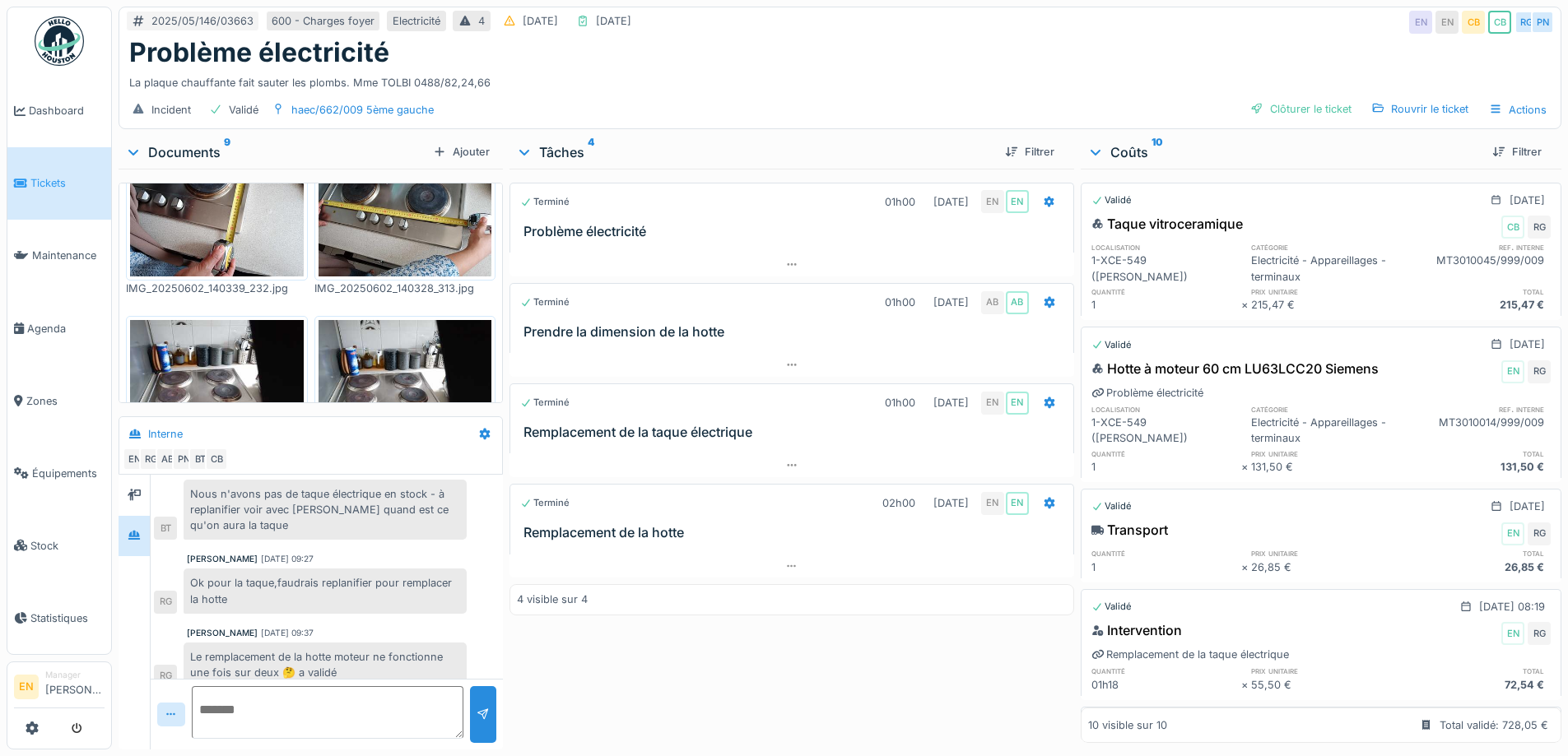
click at [804, 53] on div "Problème électricité" at bounding box center [840, 52] width 1422 height 32
click at [603, 655] on div "Terminé 01h00 29/04/2025 EN EN Problème électricité Terminé 01h00 02/06/2025 AB…" at bounding box center [790, 456] width 563 height 574
click at [628, 71] on div "La plaque chauffante fait sauter les plombs. Mme TOLBI 0488/82,24,66" at bounding box center [840, 80] width 1422 height 23
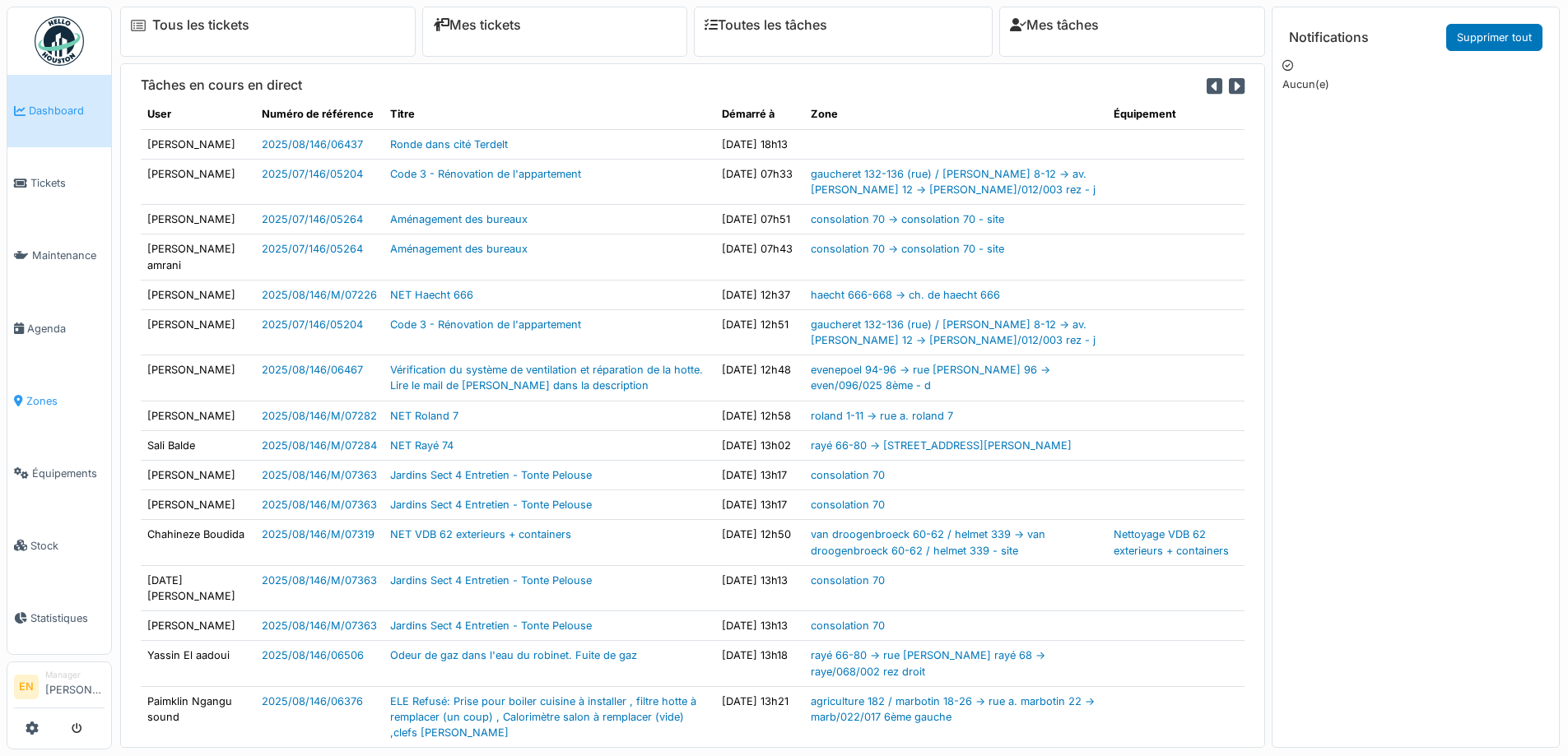
click at [49, 393] on span "Zones" at bounding box center [65, 401] width 78 height 15
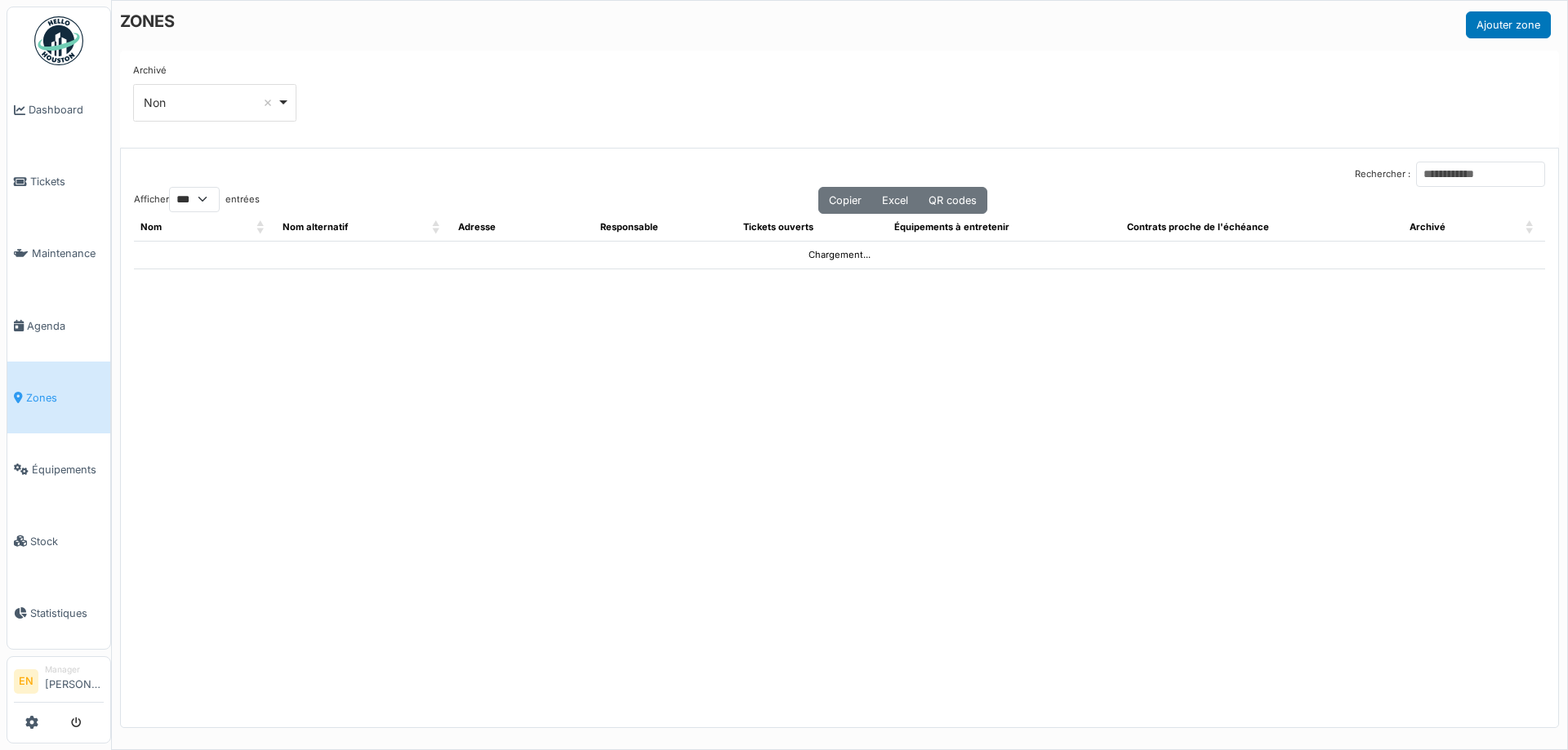
select select "***"
click at [1434, 168] on input "Rechercher :" at bounding box center [1481, 174] width 129 height 25
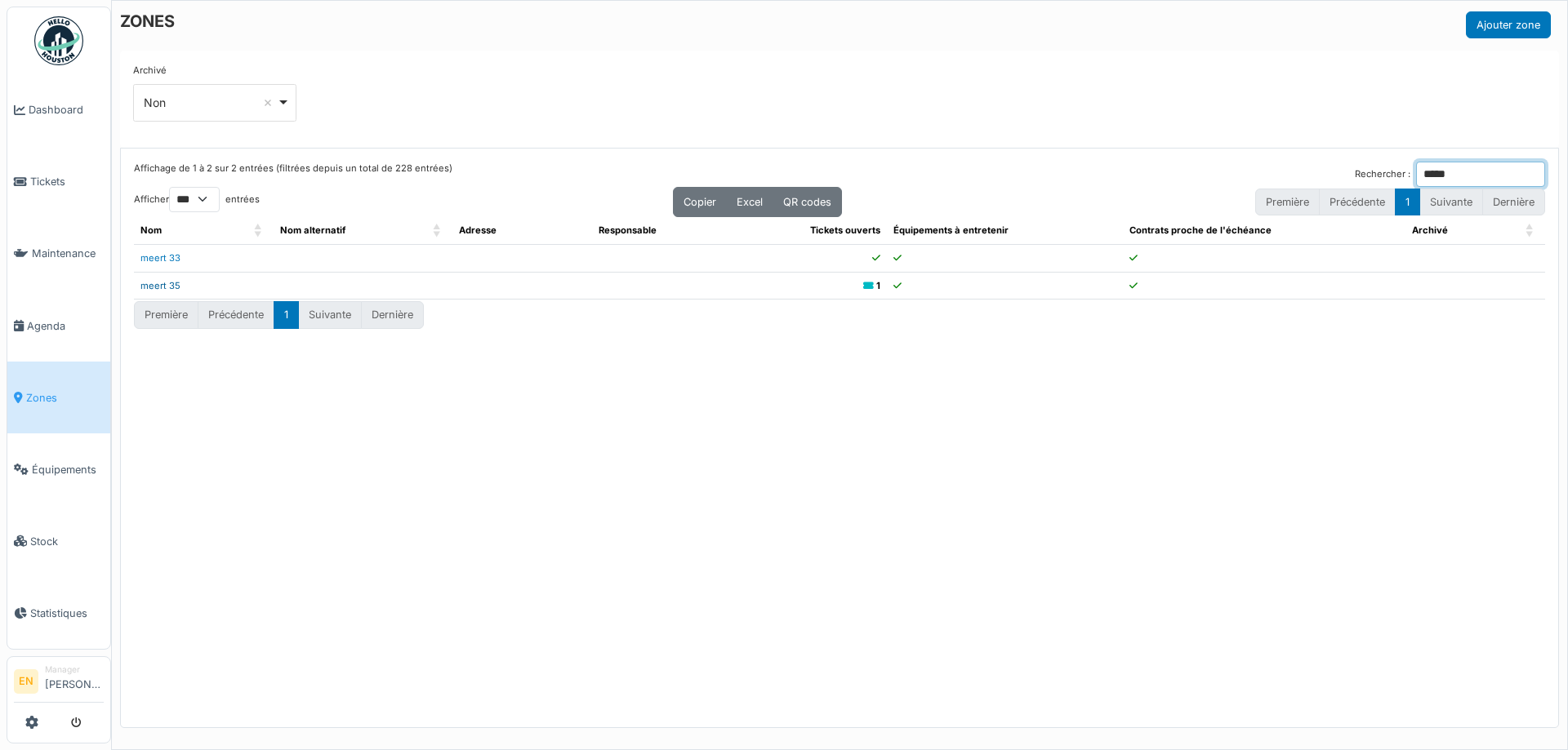
type input "*****"
click at [162, 286] on link "meert 35" at bounding box center [161, 285] width 40 height 12
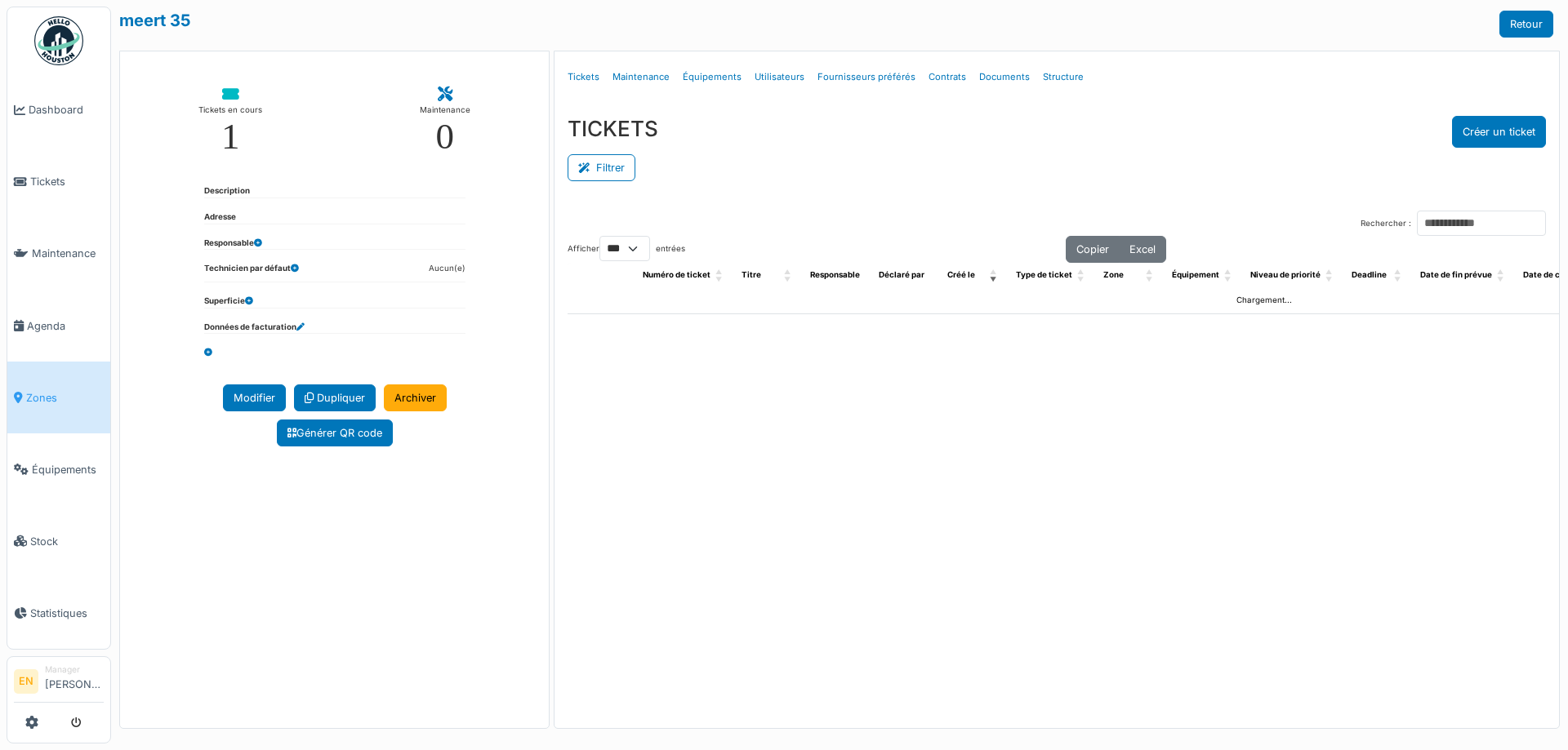
select select "***"
click at [1056, 81] on link "Structure" at bounding box center [1064, 77] width 54 height 39
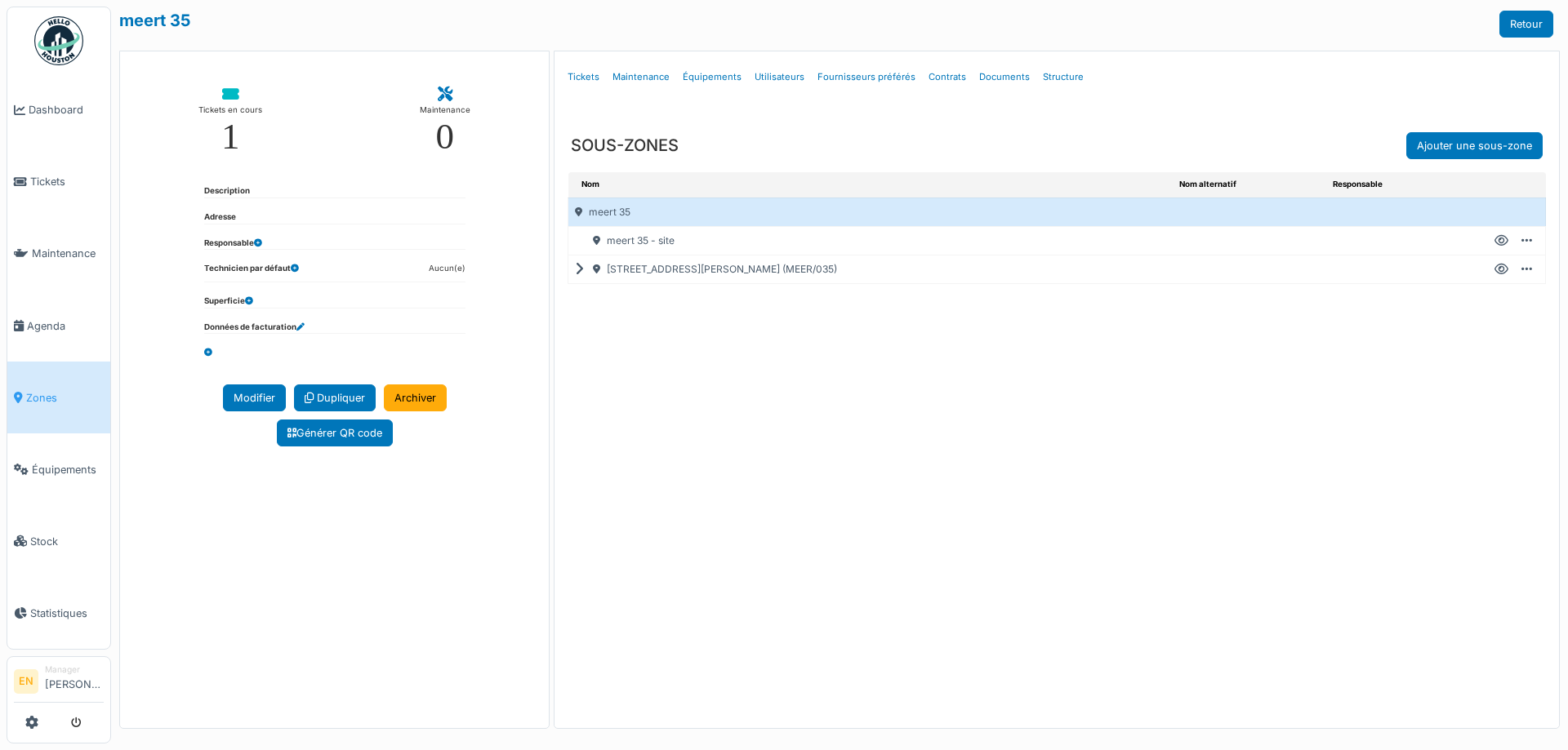
click at [576, 270] on icon at bounding box center [583, 269] width 15 height 1
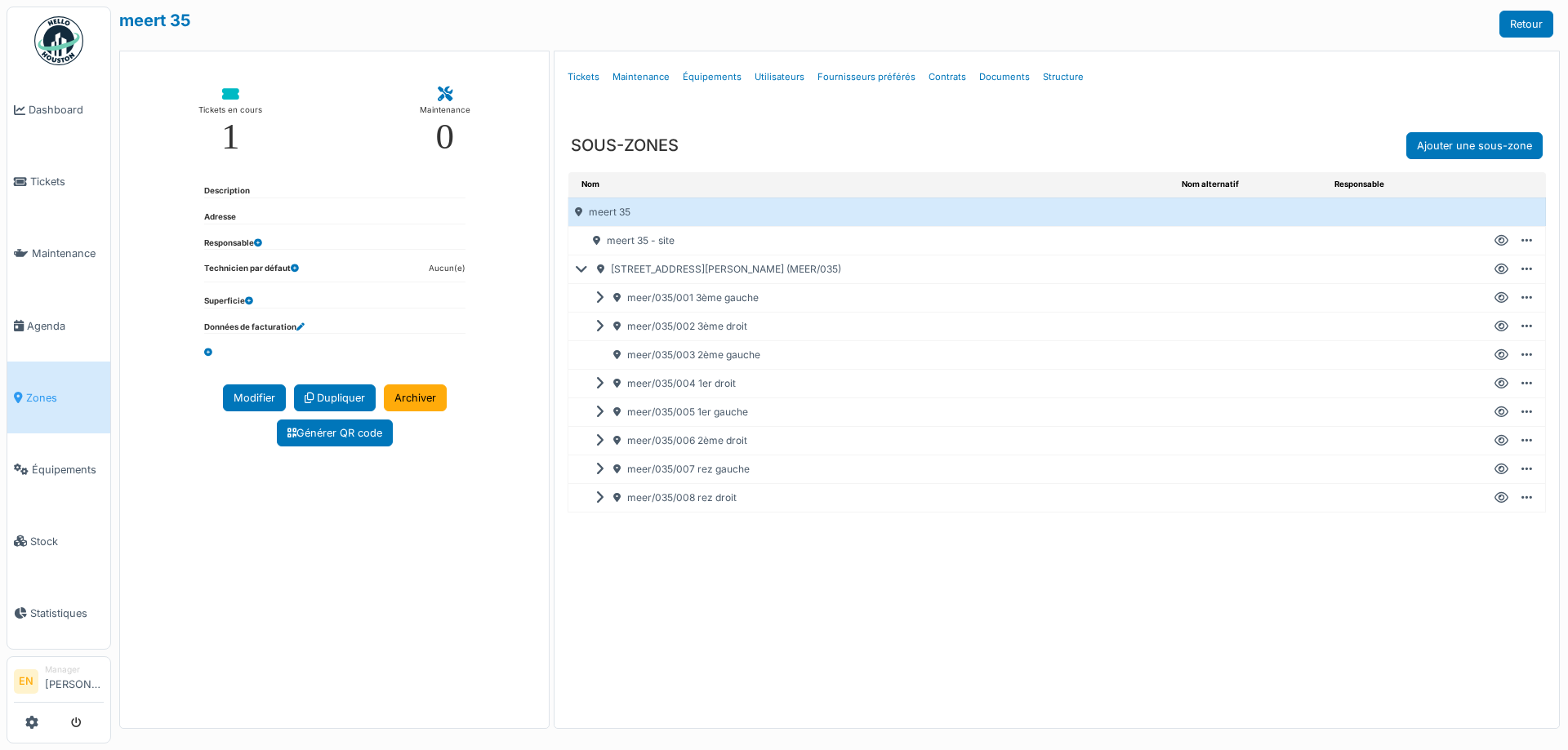
click at [1502, 414] on icon at bounding box center [1502, 413] width 13 height 1
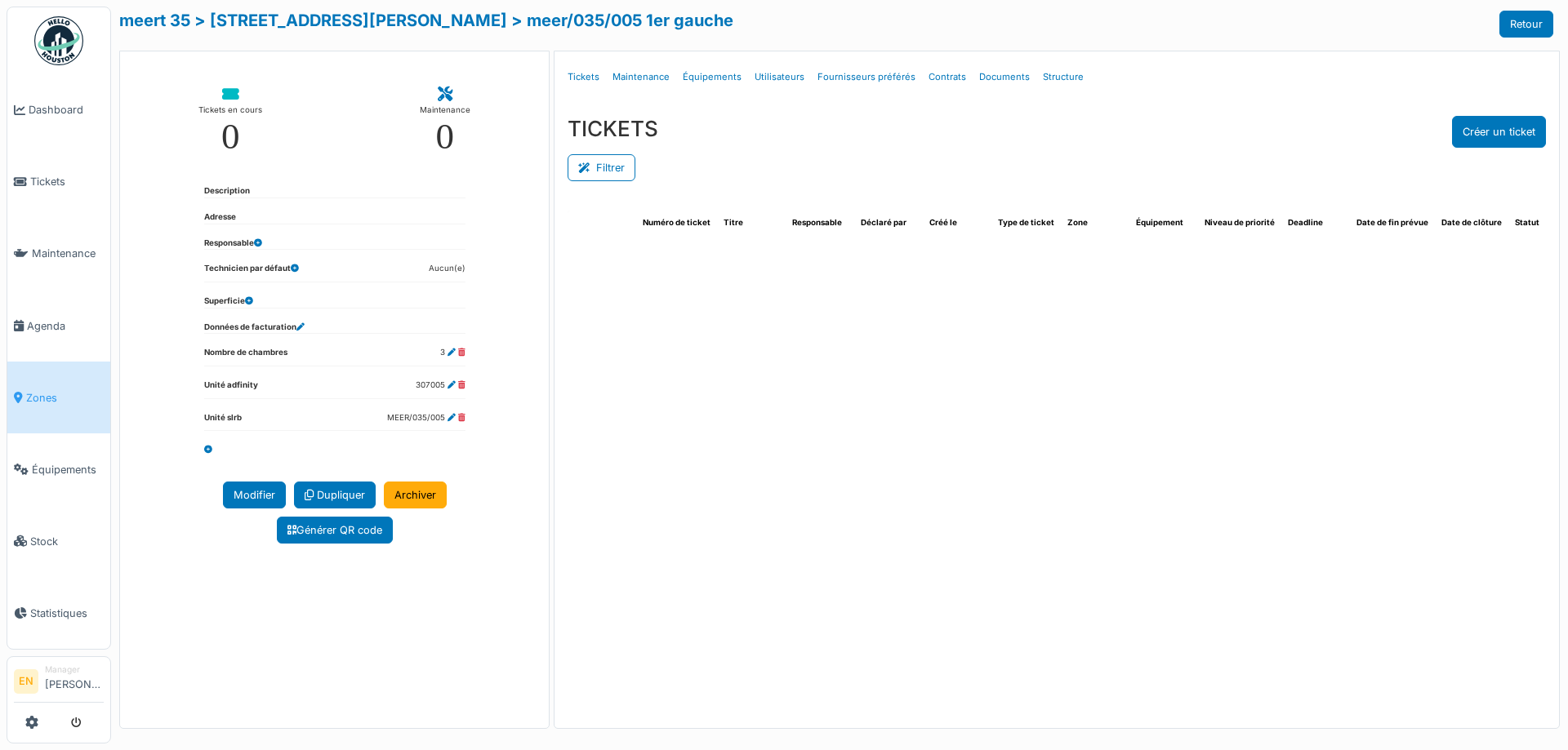
select select "***"
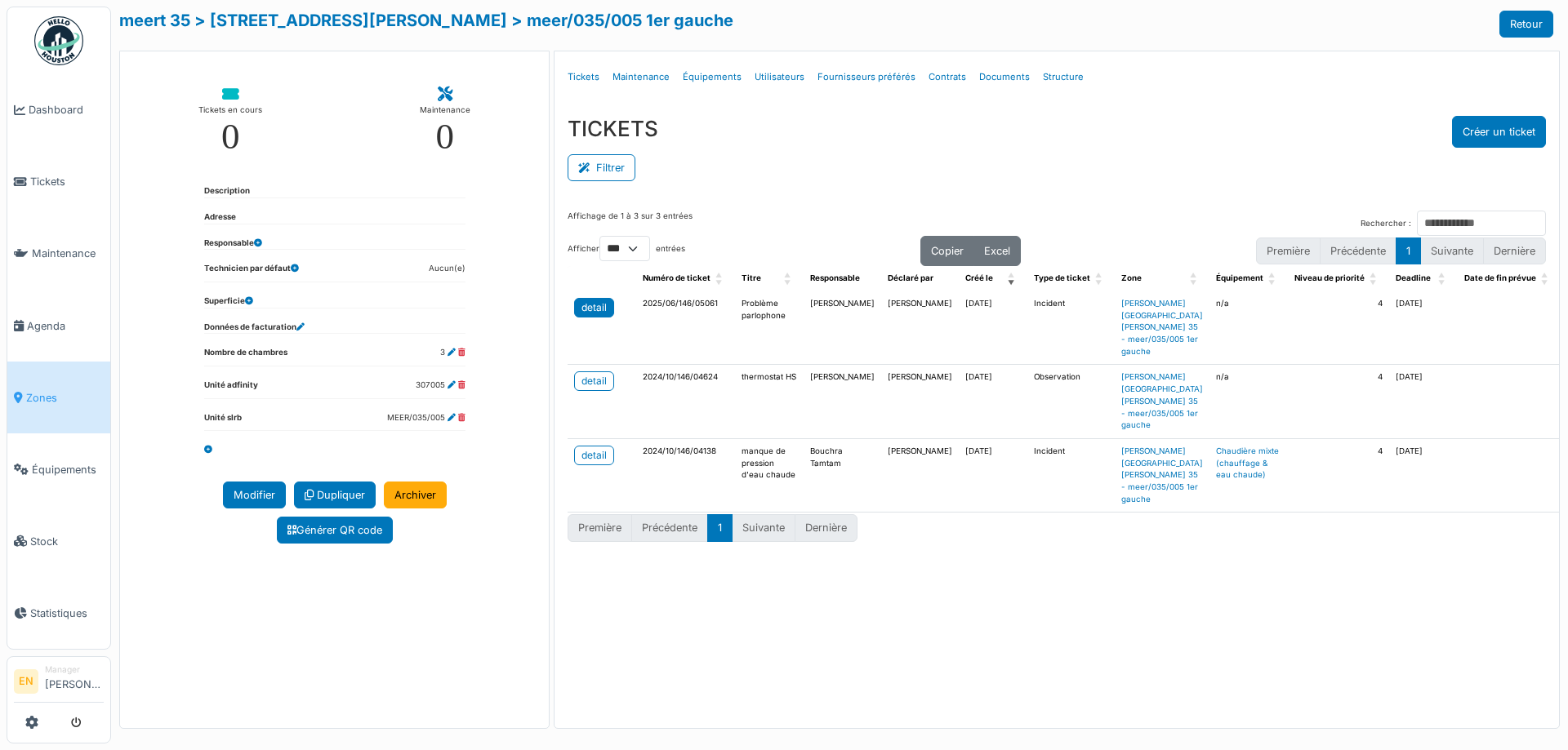
click at [605, 314] on div "detail" at bounding box center [594, 308] width 25 height 14
click at [1123, 116] on div "TICKETS Créer un ticket" at bounding box center [1057, 131] width 978 height 31
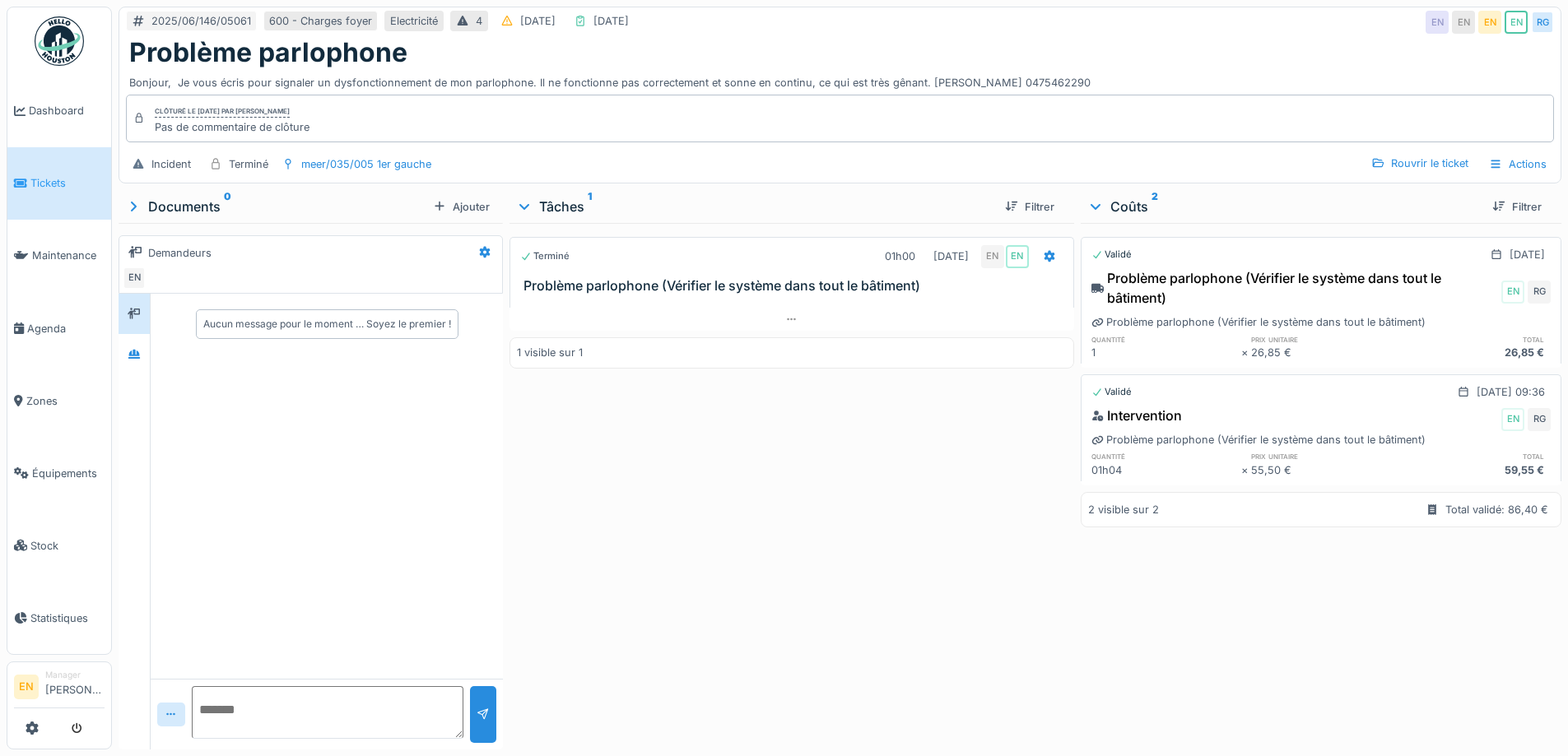
click at [768, 499] on div "Terminé 01h00 [DATE] EN EN Problème parlophone (Vérifier le système dans tout l…" at bounding box center [790, 483] width 563 height 520
click at [134, 358] on icon at bounding box center [134, 354] width 12 height 9
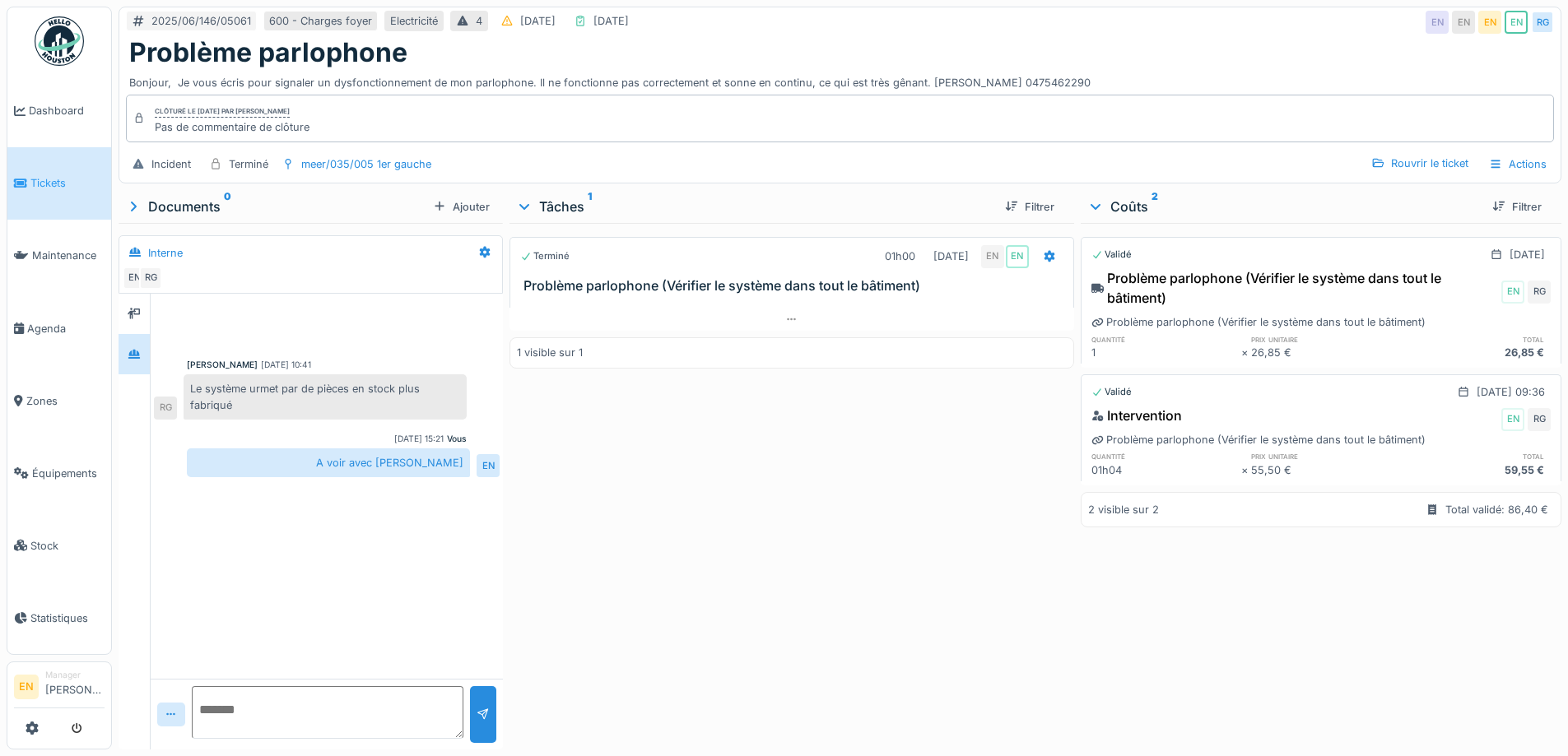
click at [581, 526] on div "Terminé 01h00 04/07/2025 EN EN Problème parlophone (Vérifier le système dans to…" at bounding box center [790, 483] width 563 height 520
click at [764, 479] on div "Terminé 01h00 04/07/2025 EN EN Problème parlophone (Vérifier le système dans to…" at bounding box center [790, 483] width 563 height 520
click at [637, 507] on div "Terminé 01h00 04/07/2025 EN EN Problème parlophone (Vérifier le système dans to…" at bounding box center [790, 483] width 563 height 520
click at [863, 481] on div "Terminé 01h00 04/07/2025 EN EN Problème parlophone (Vérifier le système dans to…" at bounding box center [790, 483] width 563 height 520
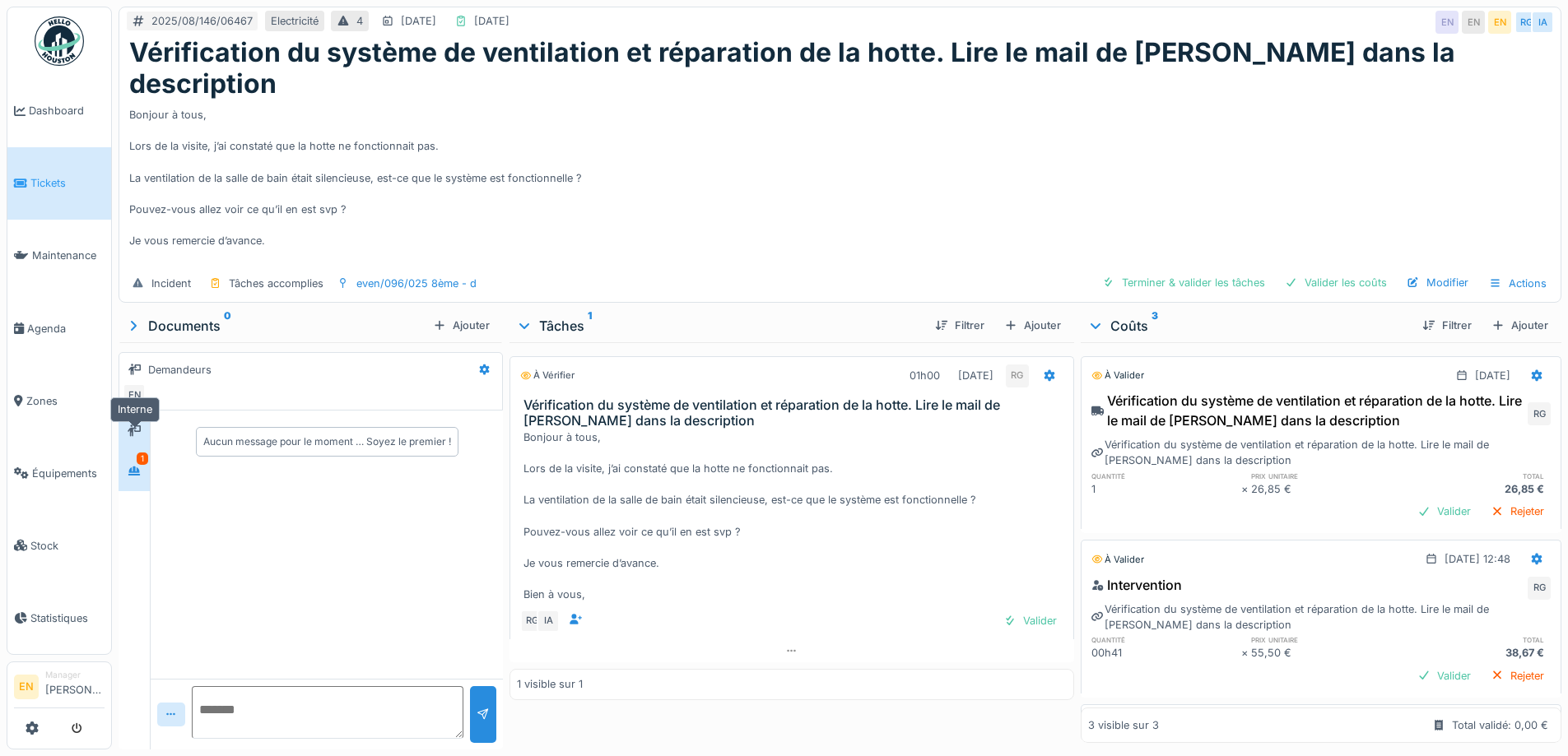
click at [133, 466] on icon at bounding box center [134, 471] width 14 height 11
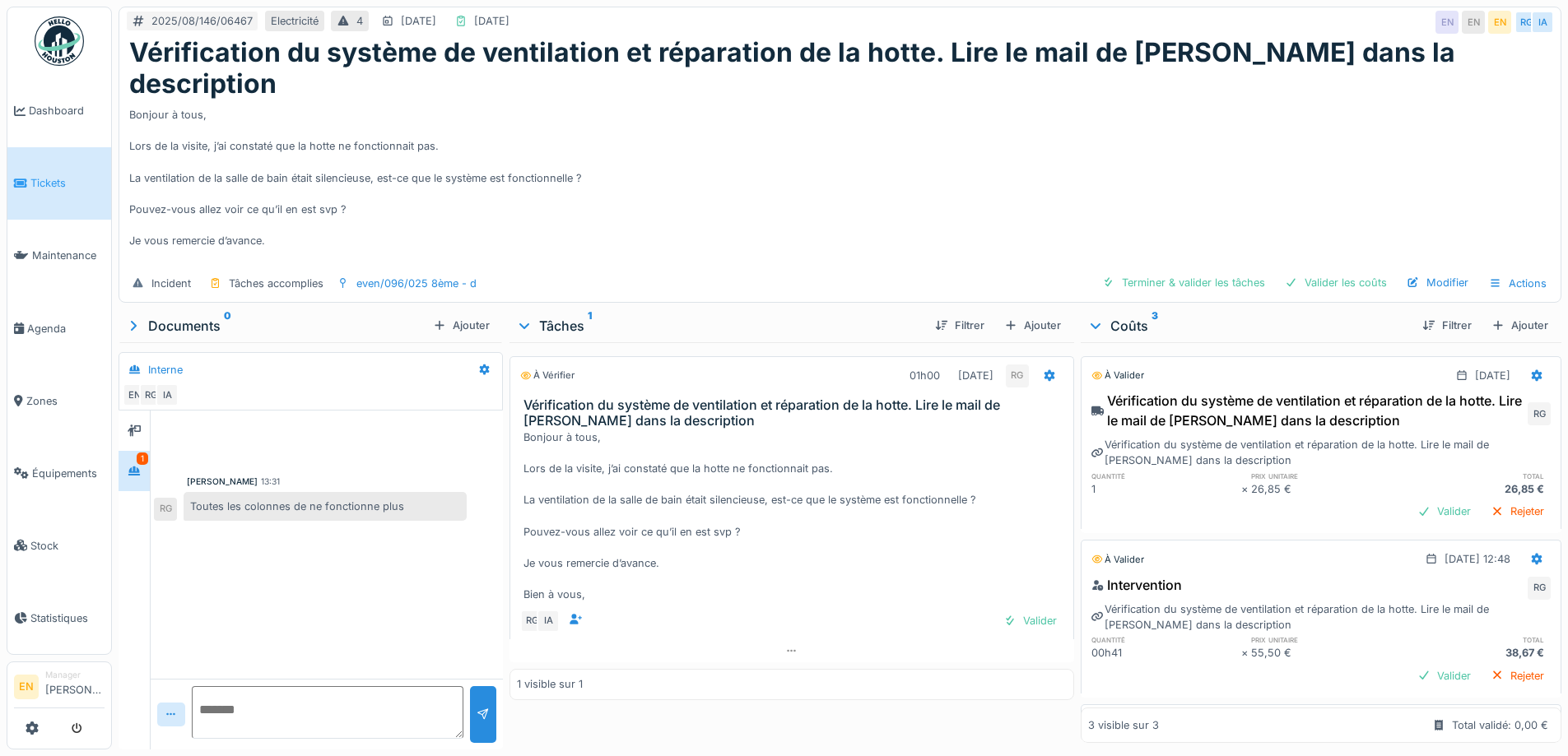
scroll to position [154, 0]
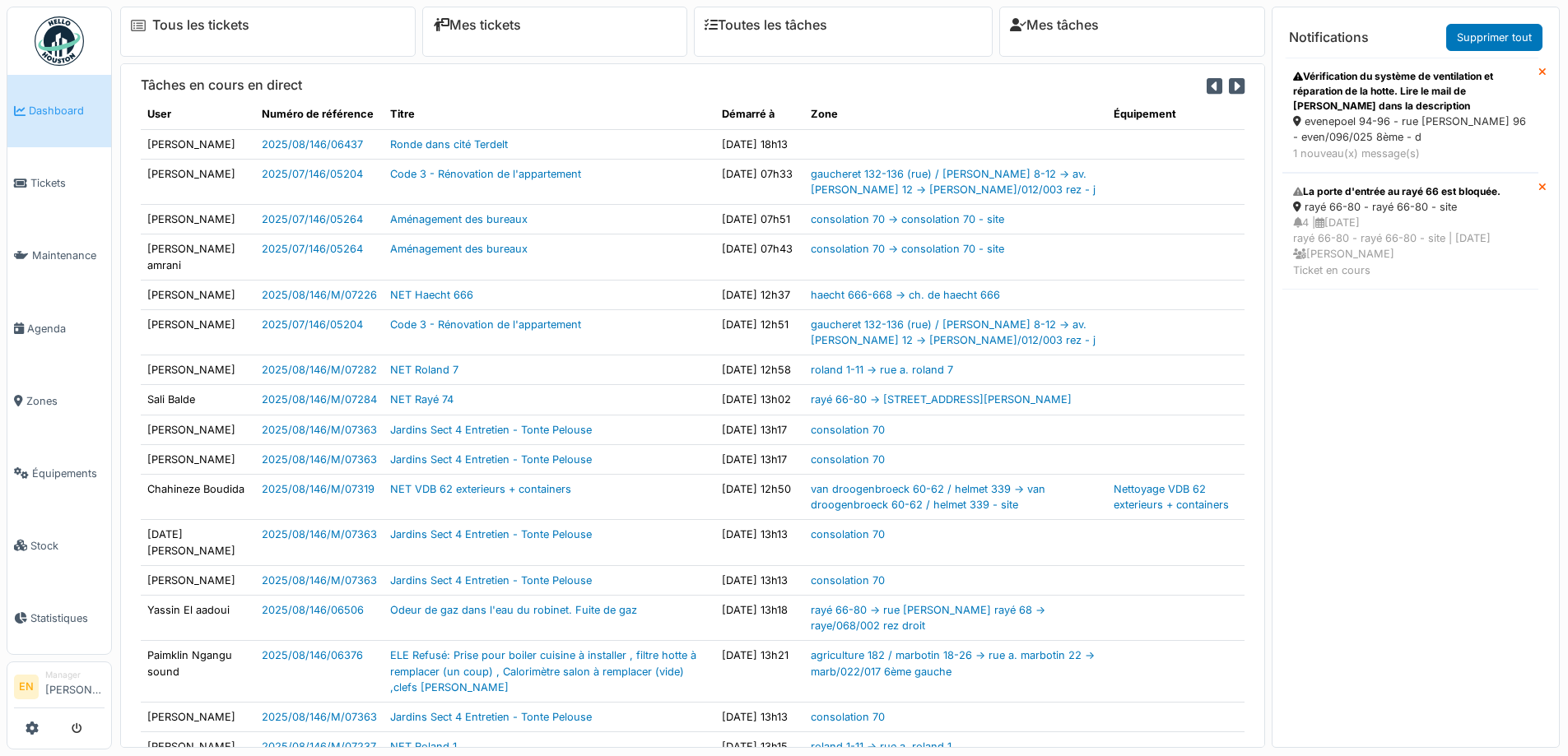
click at [1329, 124] on div "evenepoel 94-96 - rue [PERSON_NAME] 96 - even/096/025 8ème - d" at bounding box center [1410, 129] width 234 height 32
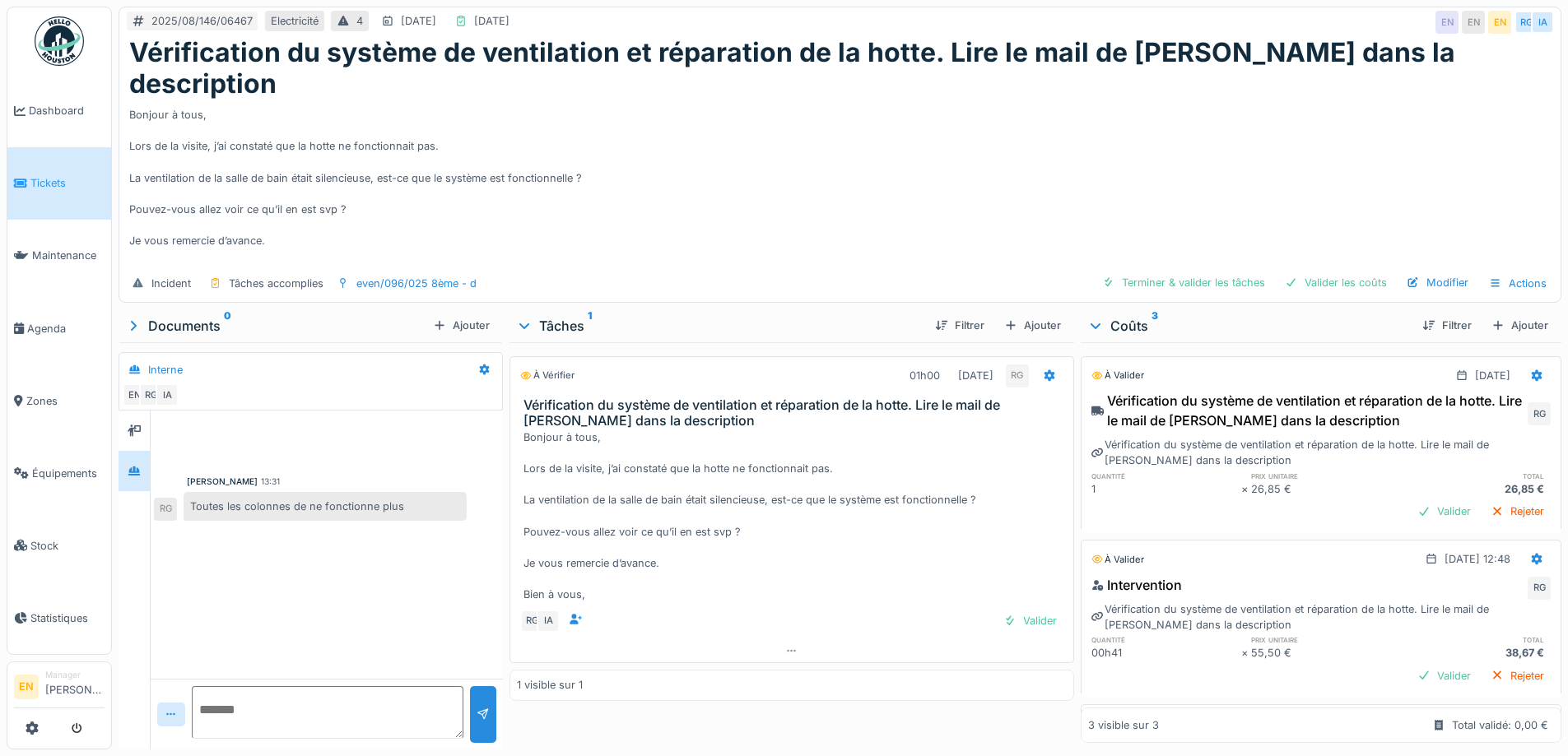
click at [951, 197] on div "Bonjour à tous, Lors de la visite, j’ai constaté que la hotte ne fonctionnait p…" at bounding box center [840, 183] width 1422 height 165
drag, startPoint x: 953, startPoint y: 131, endPoint x: 1242, endPoint y: 2, distance: 316.5
click at [955, 131] on div "Bonjour à tous, Lors de la visite, j’ai constaté que la hotte ne fonctionnait p…" at bounding box center [840, 183] width 1422 height 165
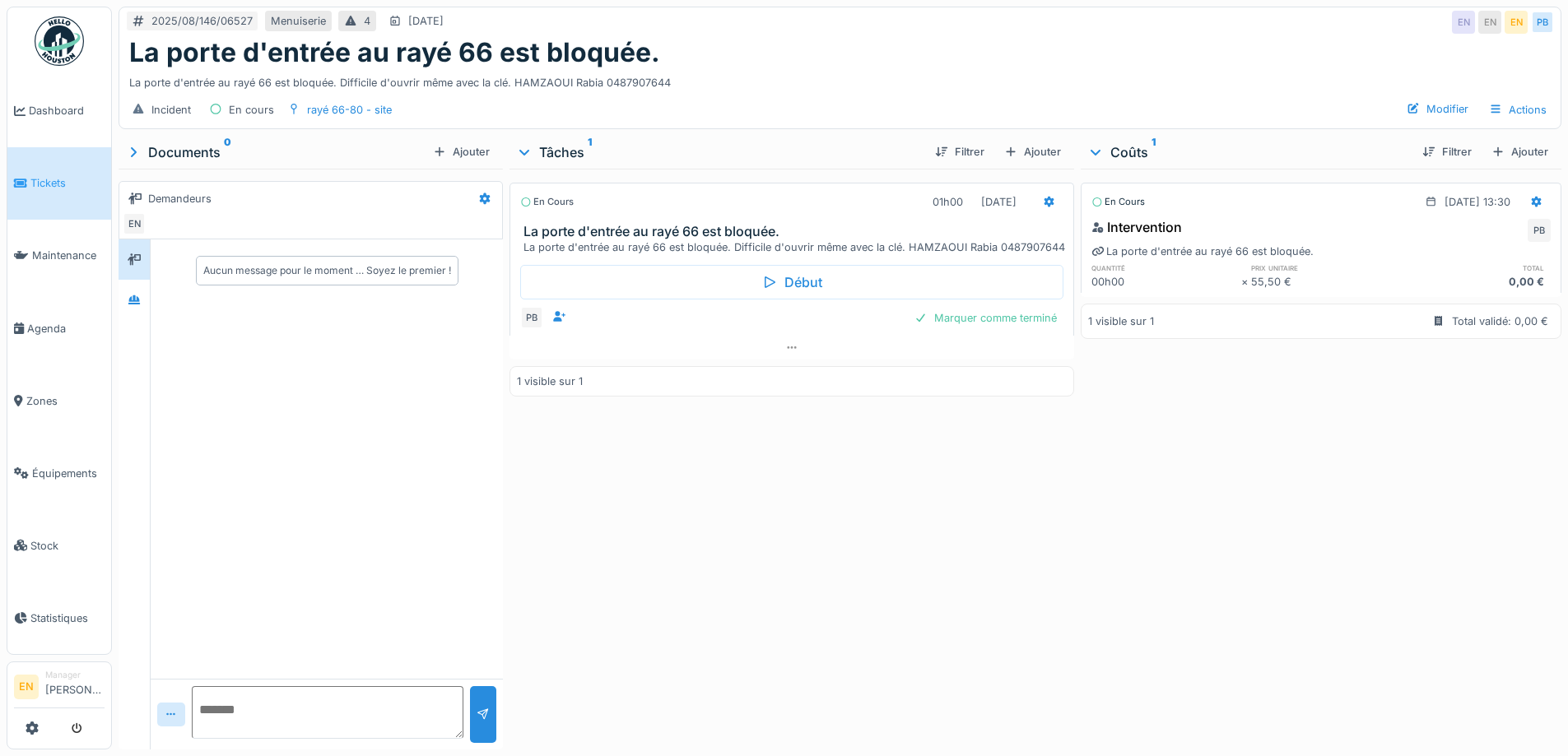
drag, startPoint x: 1186, startPoint y: 524, endPoint x: 1208, endPoint y: 494, distance: 37.2
click at [1192, 520] on div "En cours 19/08/2025 @ 13:30 Intervention PB La porte d'entrée au rayé 66 est bl…" at bounding box center [1321, 456] width 481 height 574
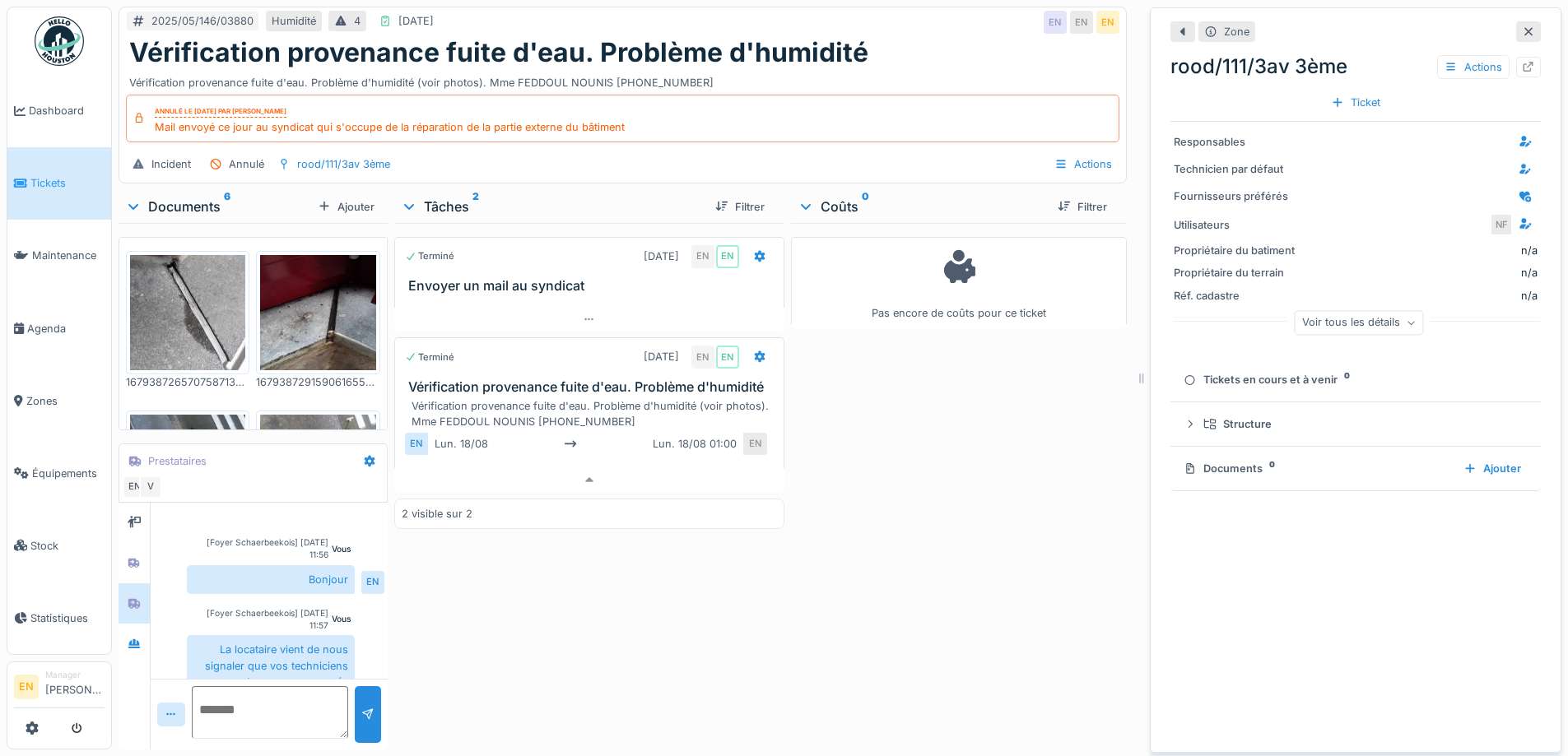
scroll to position [13, 0]
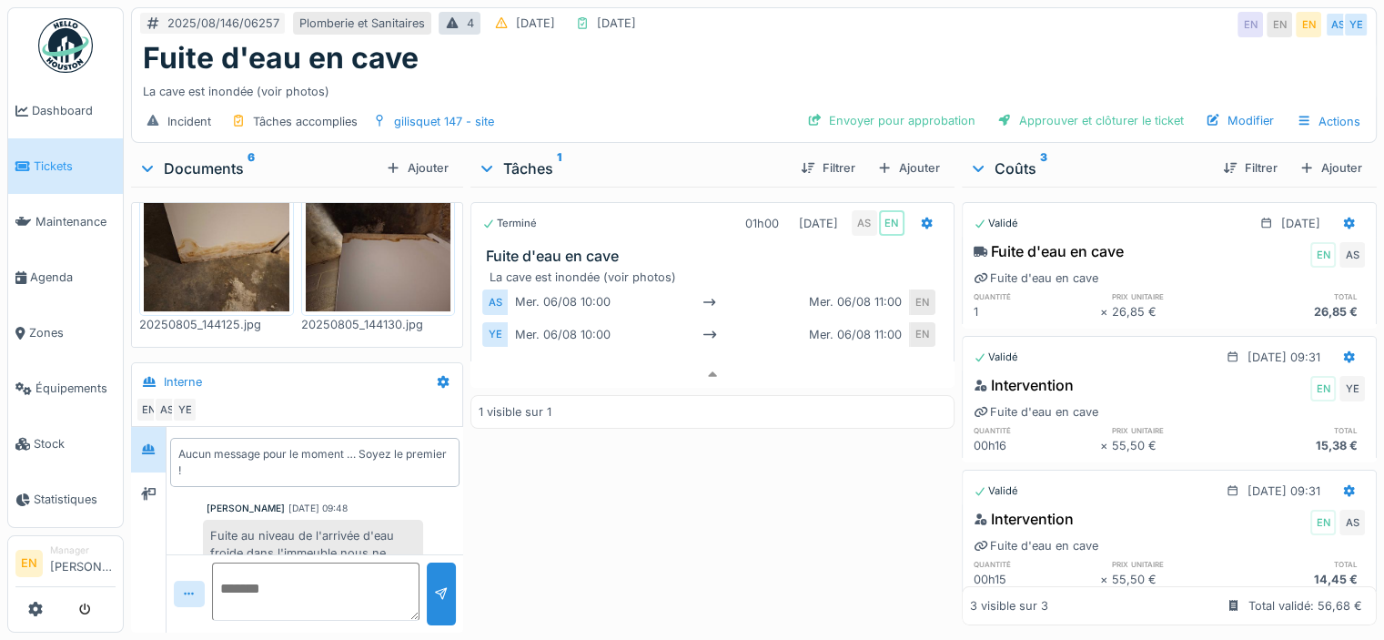
scroll to position [392, 0]
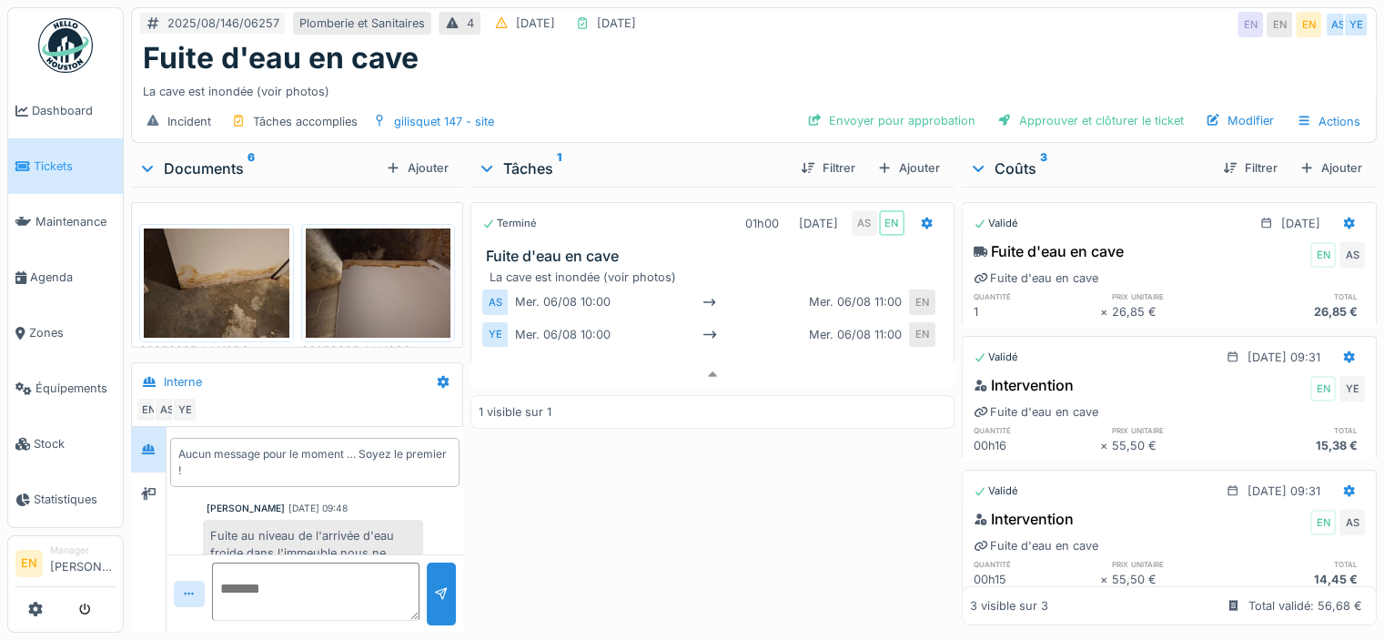
click at [357, 520] on div "Fuite au niveau de l'arrivée d'eau froide dans l'immeuble nous ne pouvons pas i…" at bounding box center [313, 571] width 220 height 102
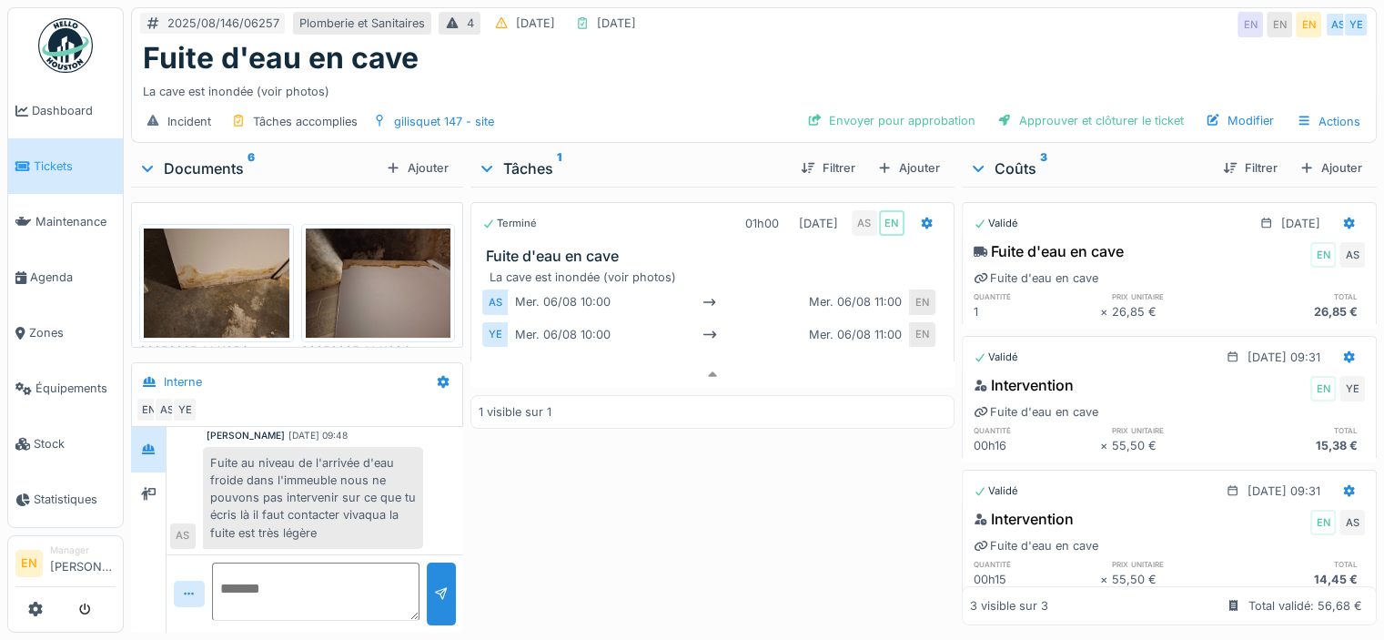
scroll to position [73, 0]
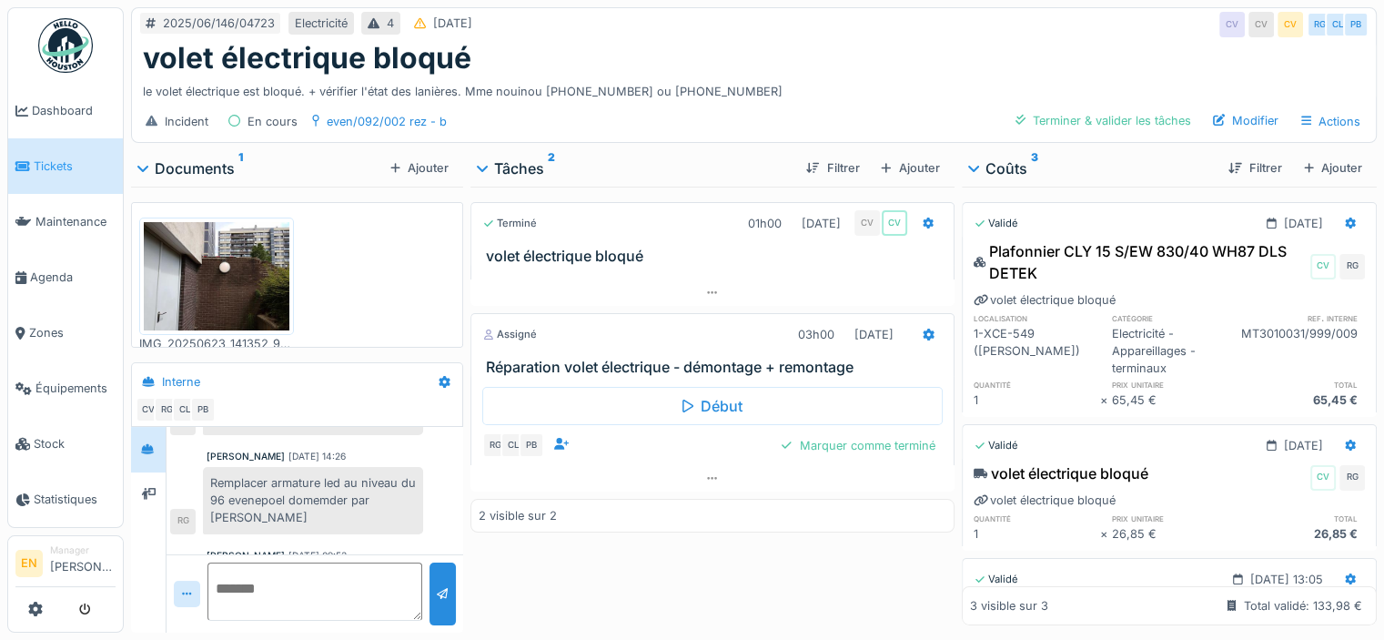
scroll to position [177, 0]
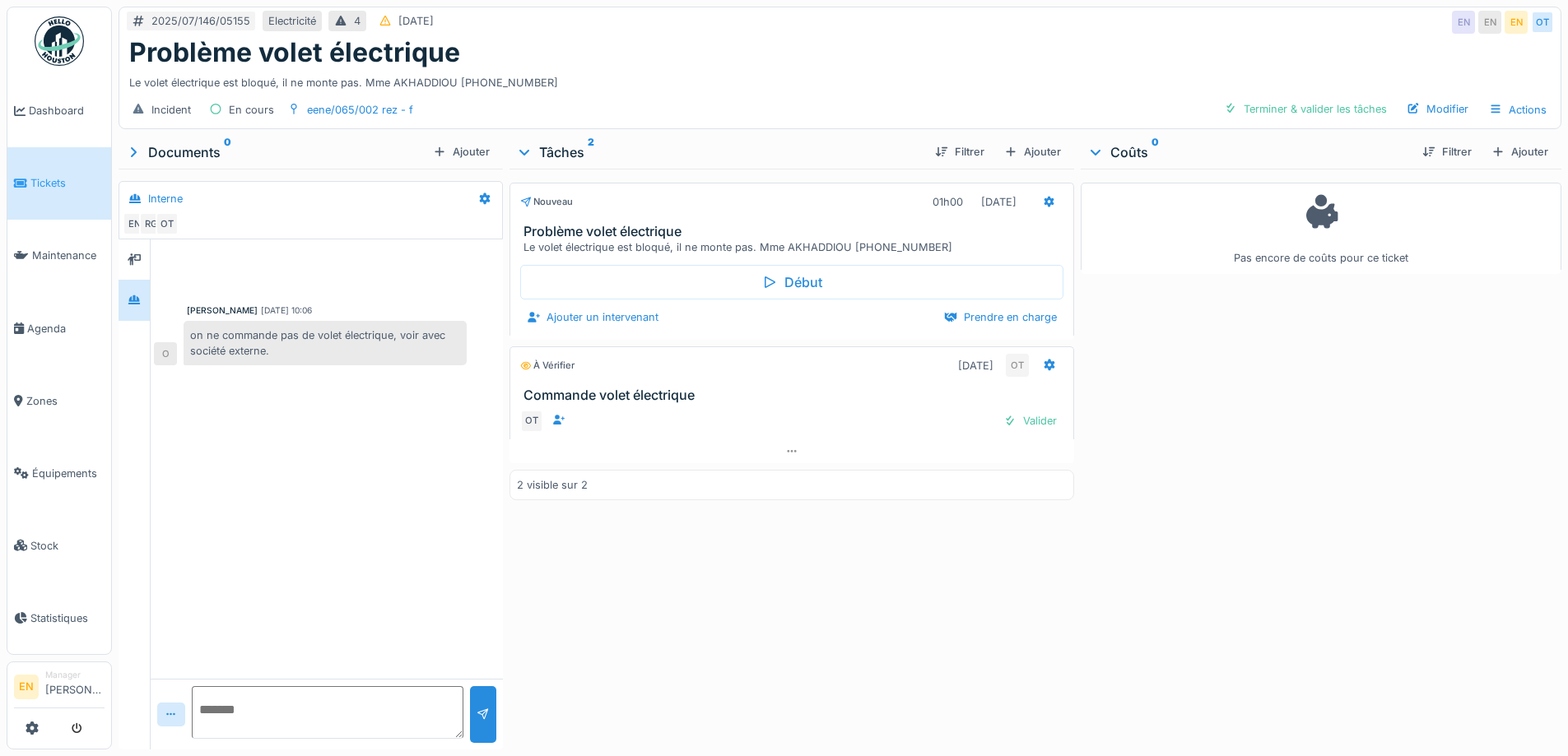
click at [345, 505] on div "Omar Tribeche 08/08/2025 10:06 on ne commande pas de volet électrique, voir ave…" at bounding box center [327, 459] width 353 height 439
click at [344, 506] on div "Omar Tribeche 08/08/2025 10:06 on ne commande pas de volet électrique, voir ave…" at bounding box center [327, 459] width 353 height 439
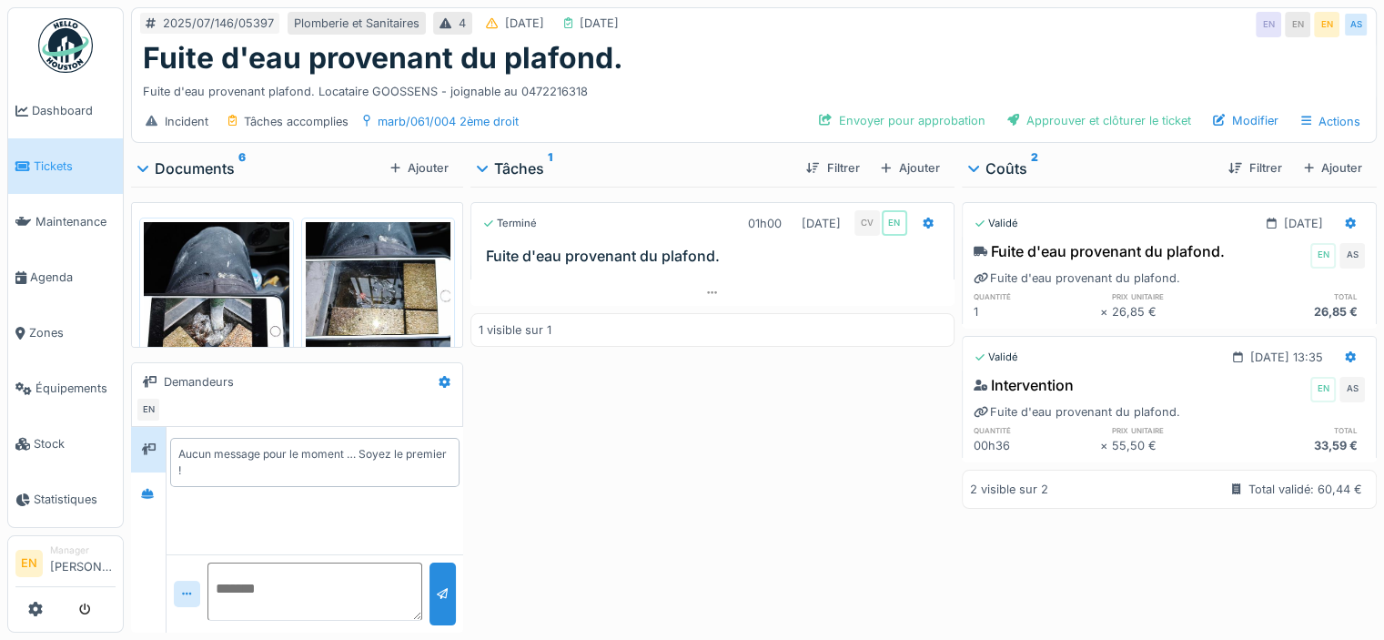
scroll to position [302, 0]
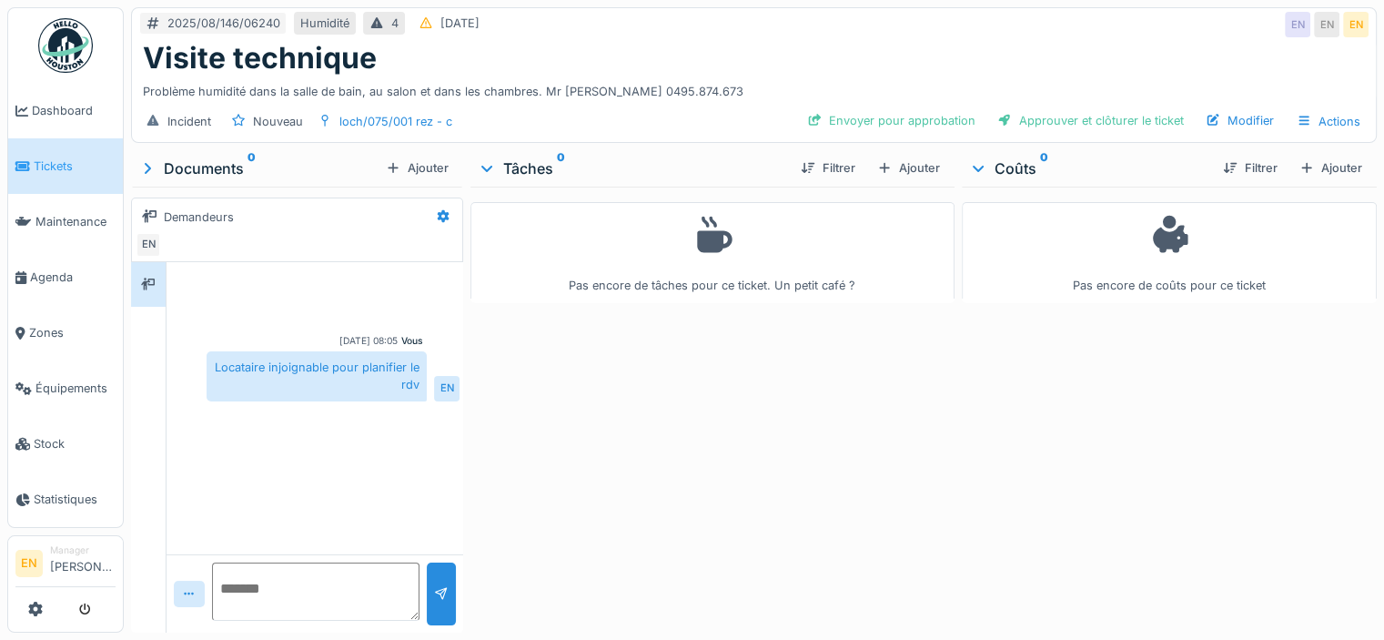
click at [620, 477] on div "Pas encore de tâches pour ce ticket. Un petit café ?" at bounding box center [713, 406] width 484 height 439
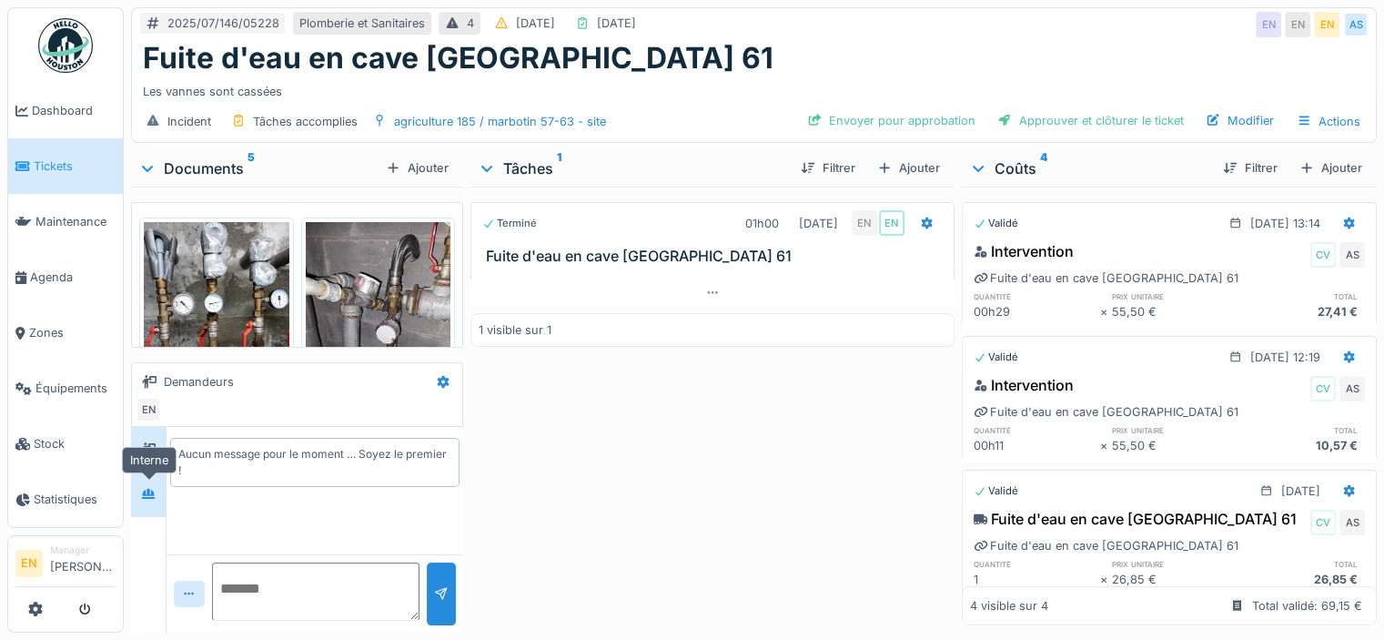
click at [146, 498] on icon at bounding box center [148, 494] width 15 height 12
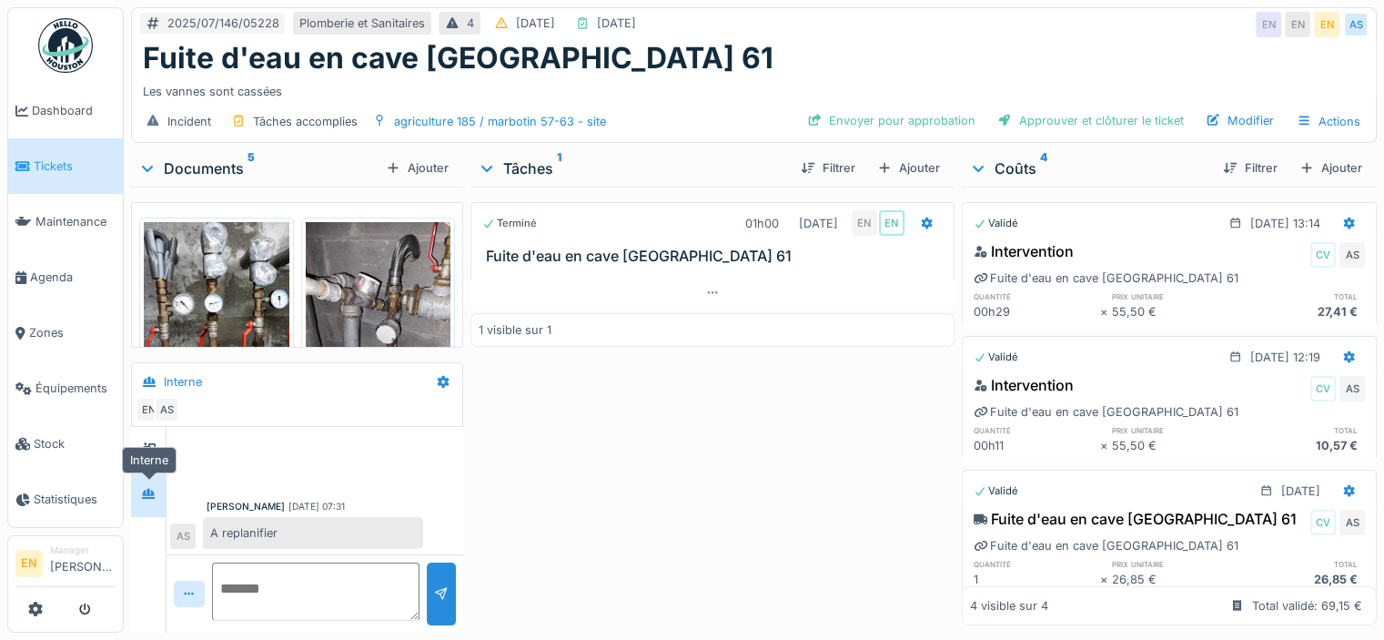
scroll to position [281, 0]
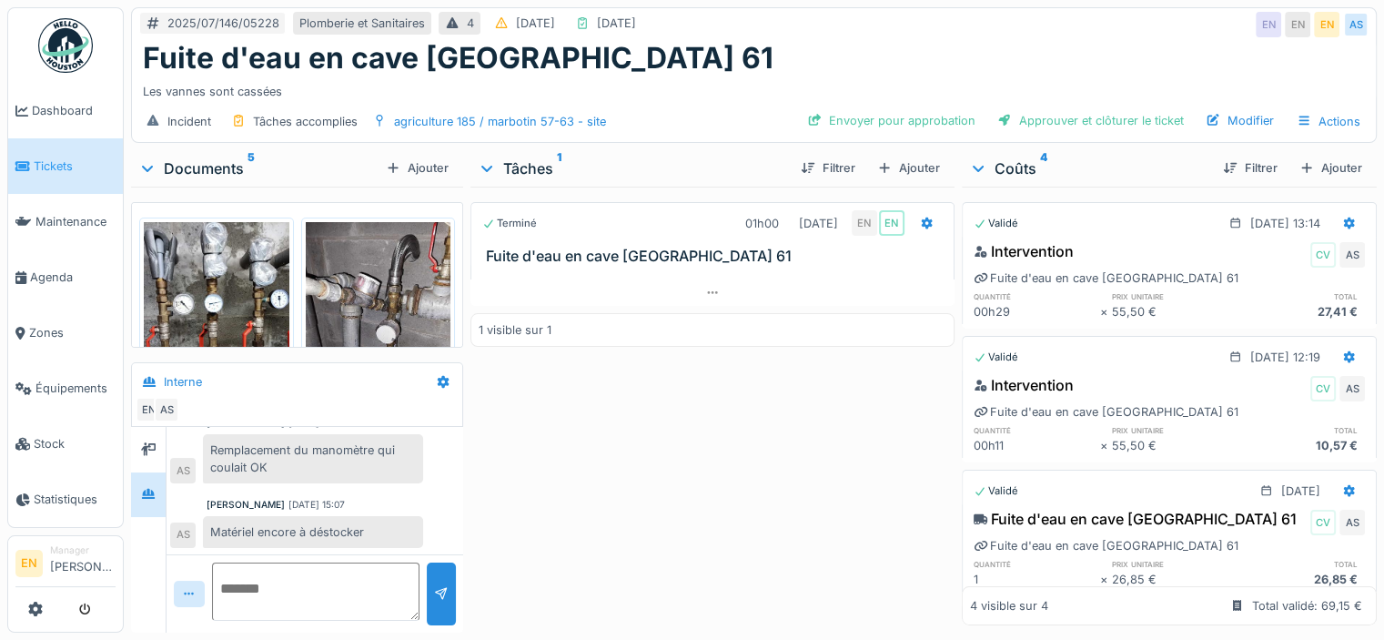
click at [552, 502] on div "Terminé 01h00 [DATE] EN EN Fuite d'eau en cave [GEOGRAPHIC_DATA] 61 1 visible s…" at bounding box center [713, 406] width 484 height 439
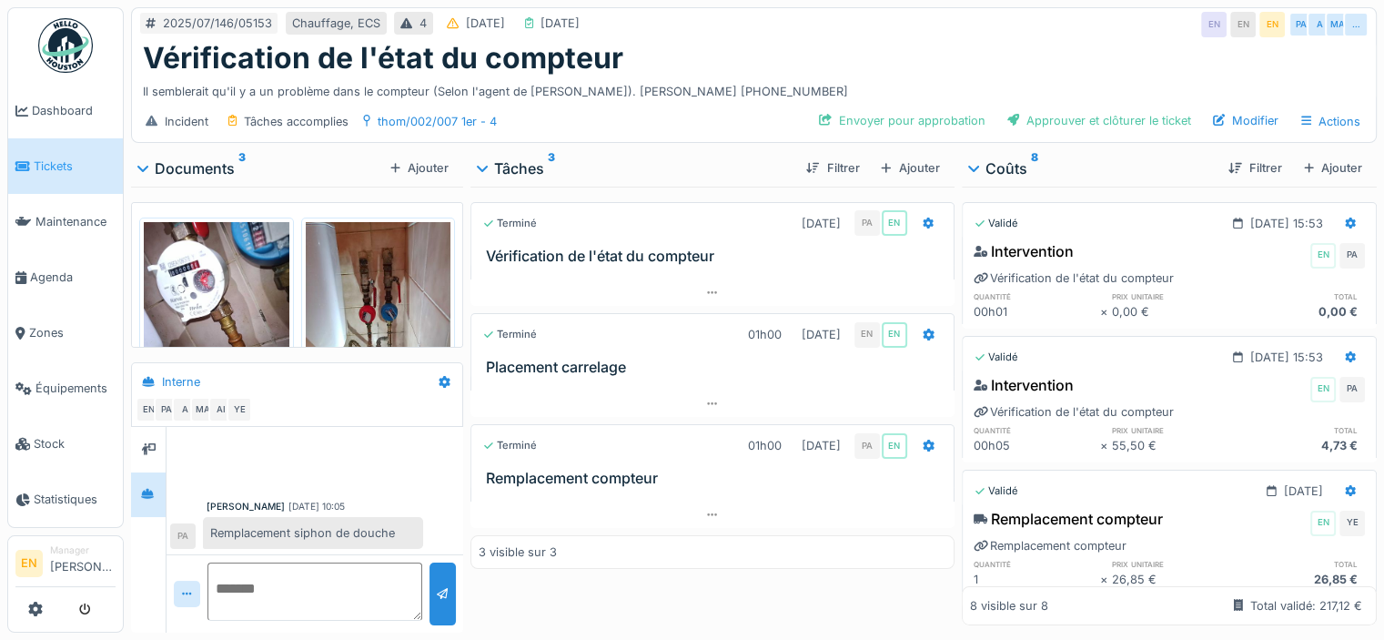
scroll to position [277, 0]
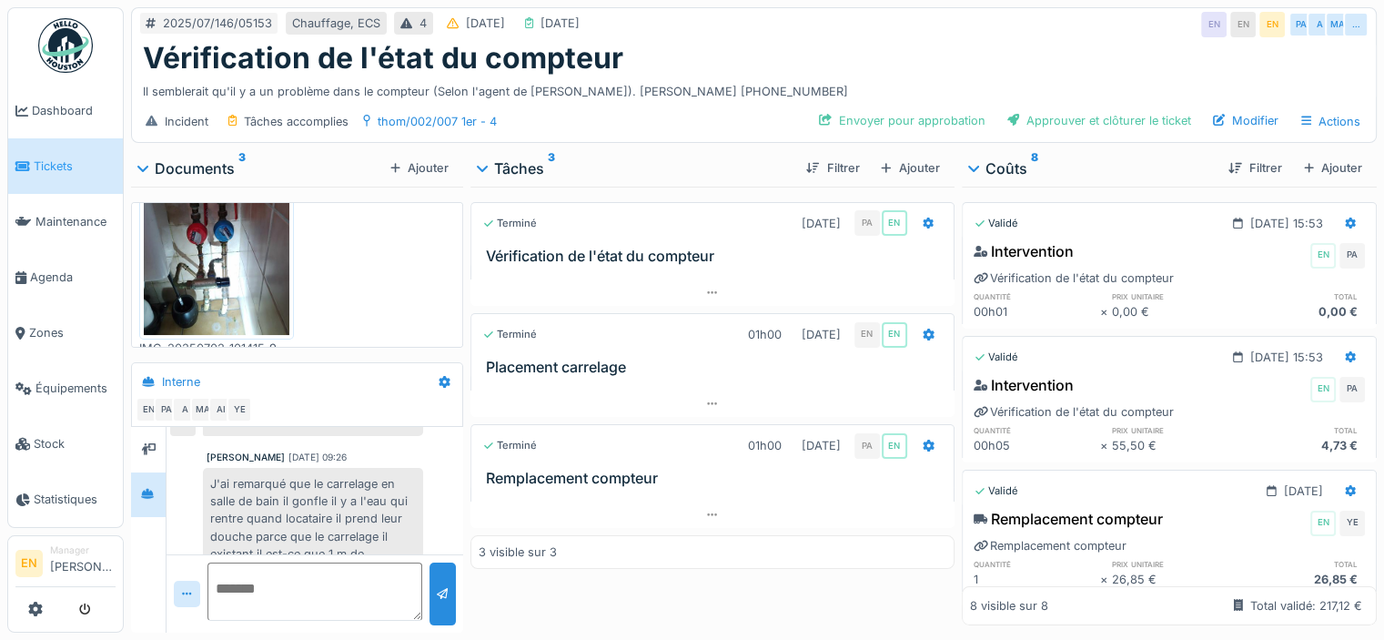
click at [438, 454] on div "Mahfoud Assajeri 07/07/2025 09:26 J'ai remarqué que le carrelage en salle de ba…" at bounding box center [314, 519] width 289 height 137
click at [341, 494] on div "J'ai remarqué que le carrelage en salle de bain il gonfle il y a l'eau qui rent…" at bounding box center [313, 527] width 220 height 119
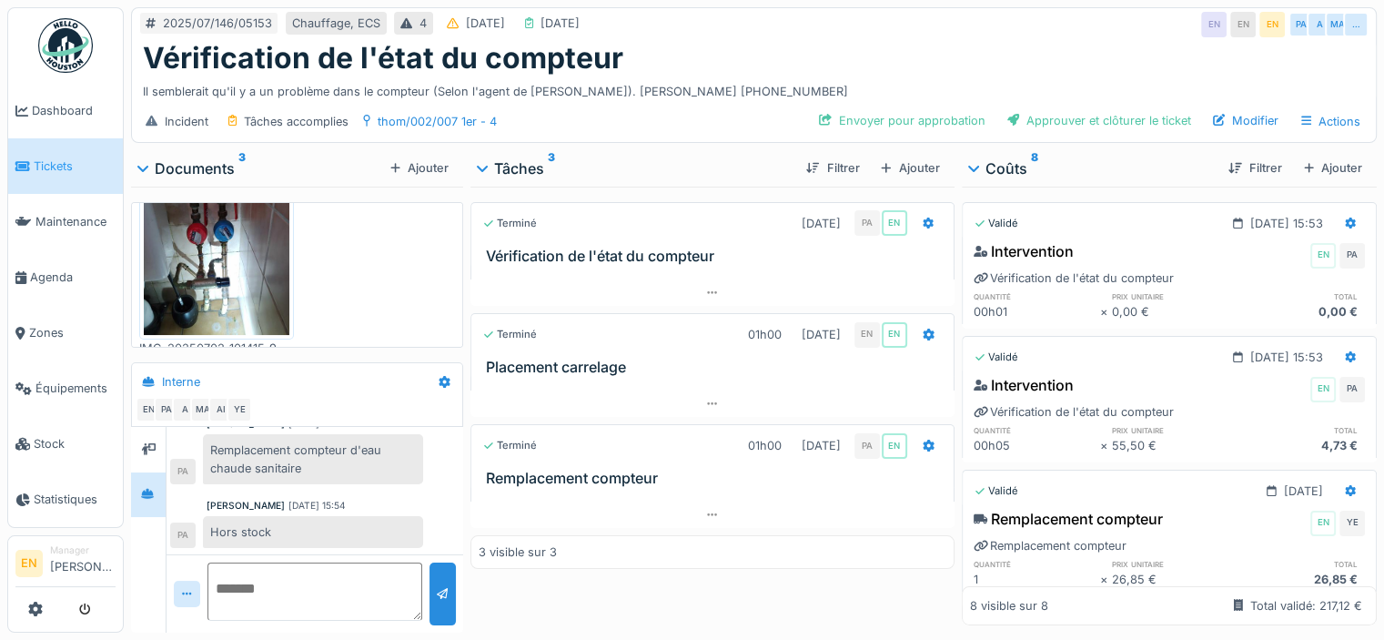
scroll to position [462, 0]
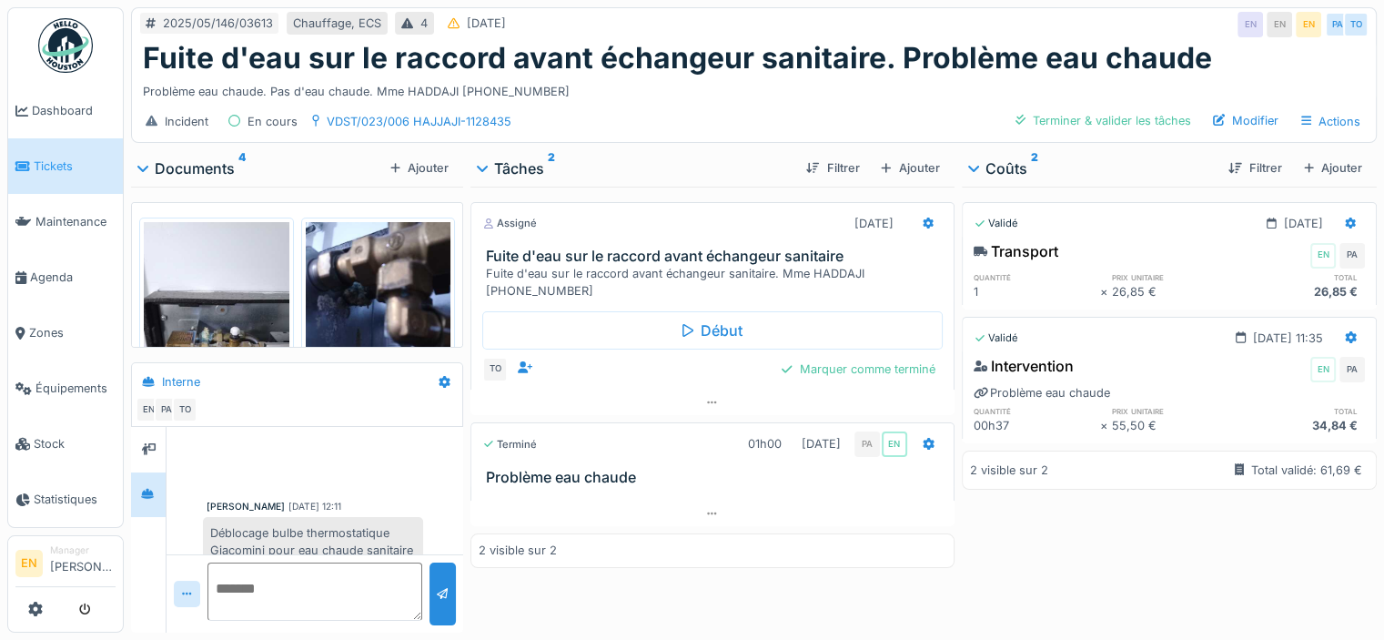
scroll to position [84, 0]
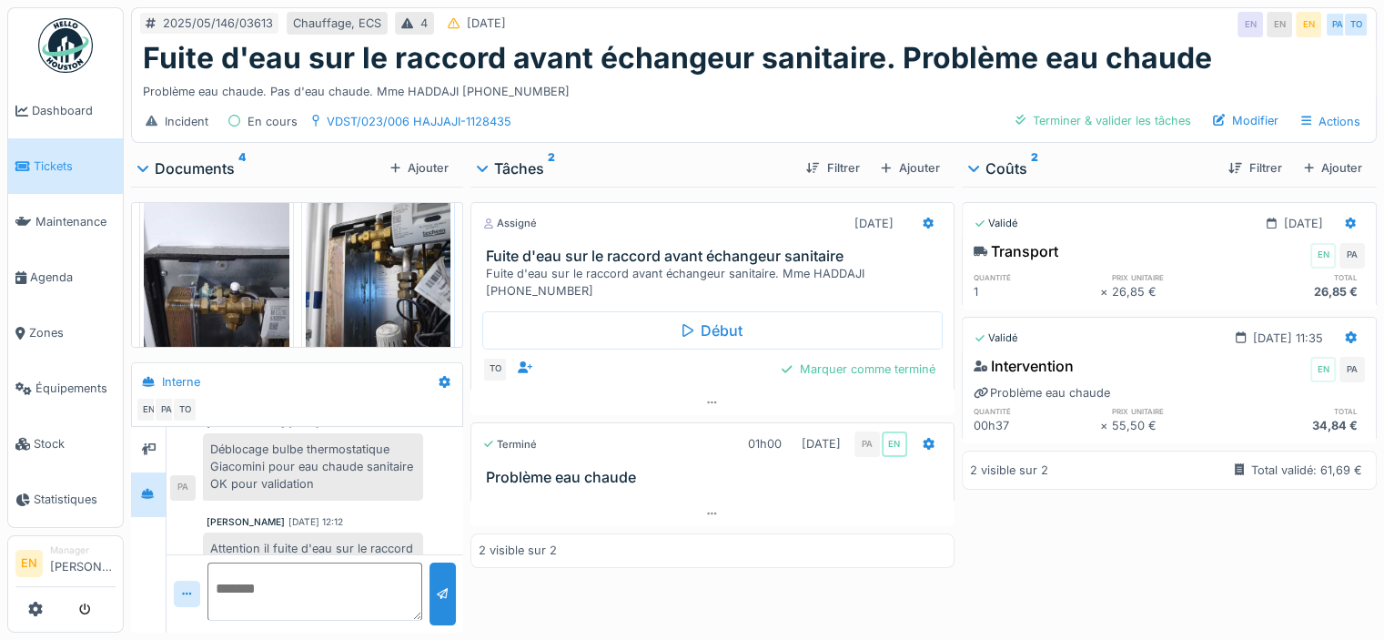
click at [329, 532] on div "Attention il fuite d'eau sur le raccord avant échangeur sanitaire il faudra met…" at bounding box center [313, 574] width 220 height 85
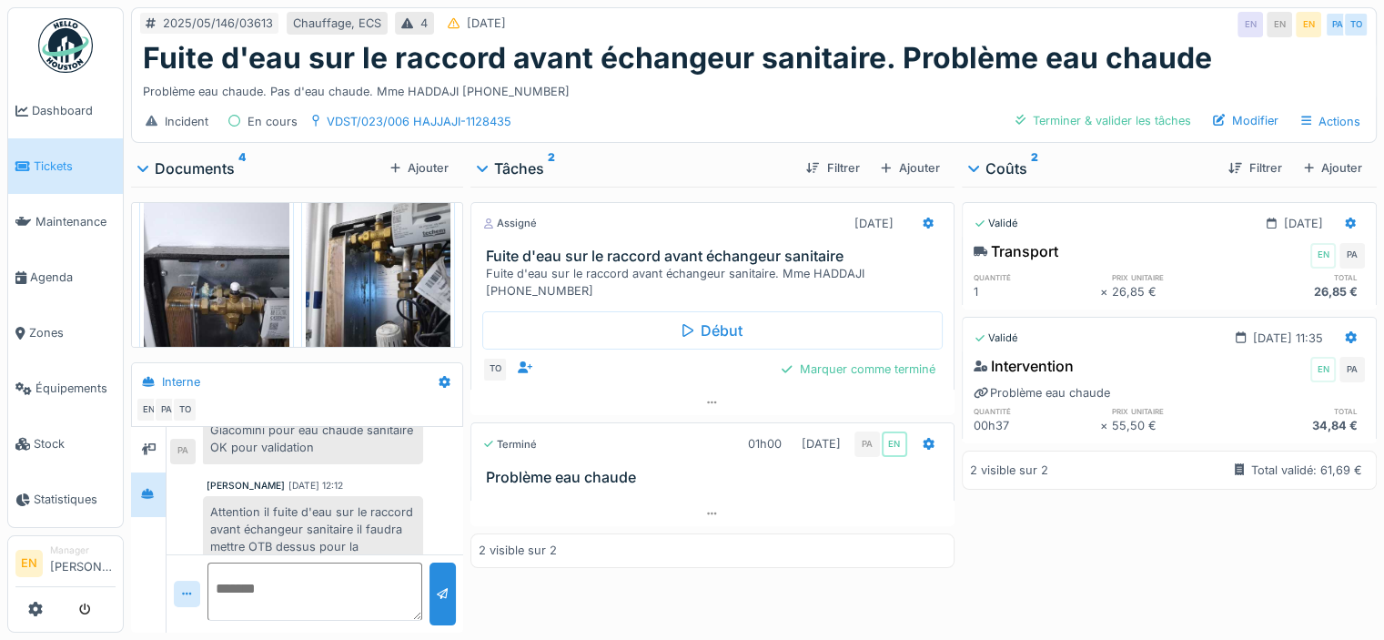
scroll to position [14, 0]
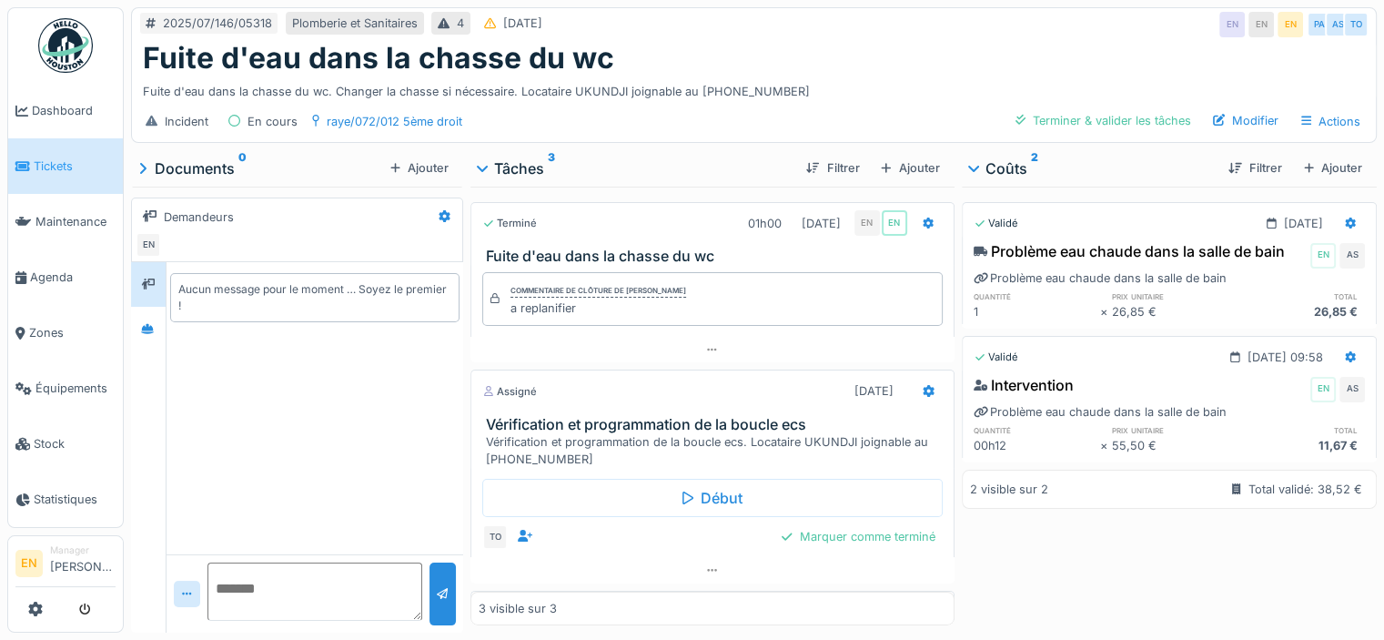
scroll to position [14, 0]
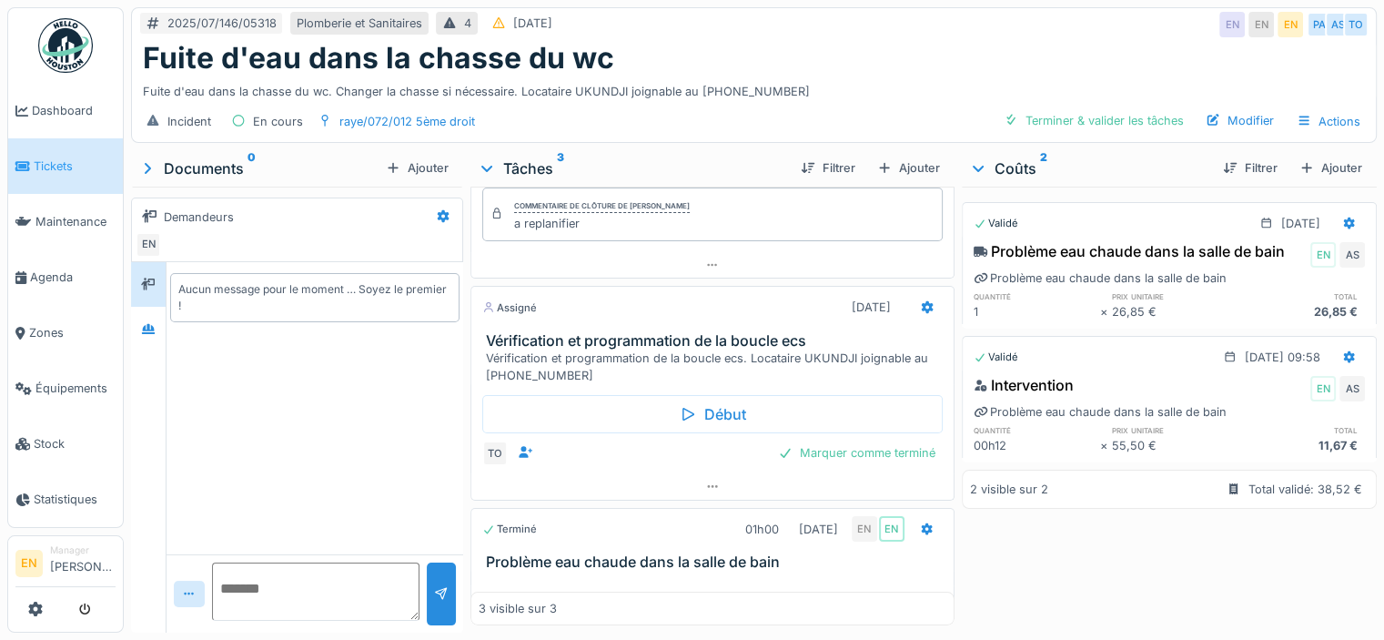
scroll to position [109, 0]
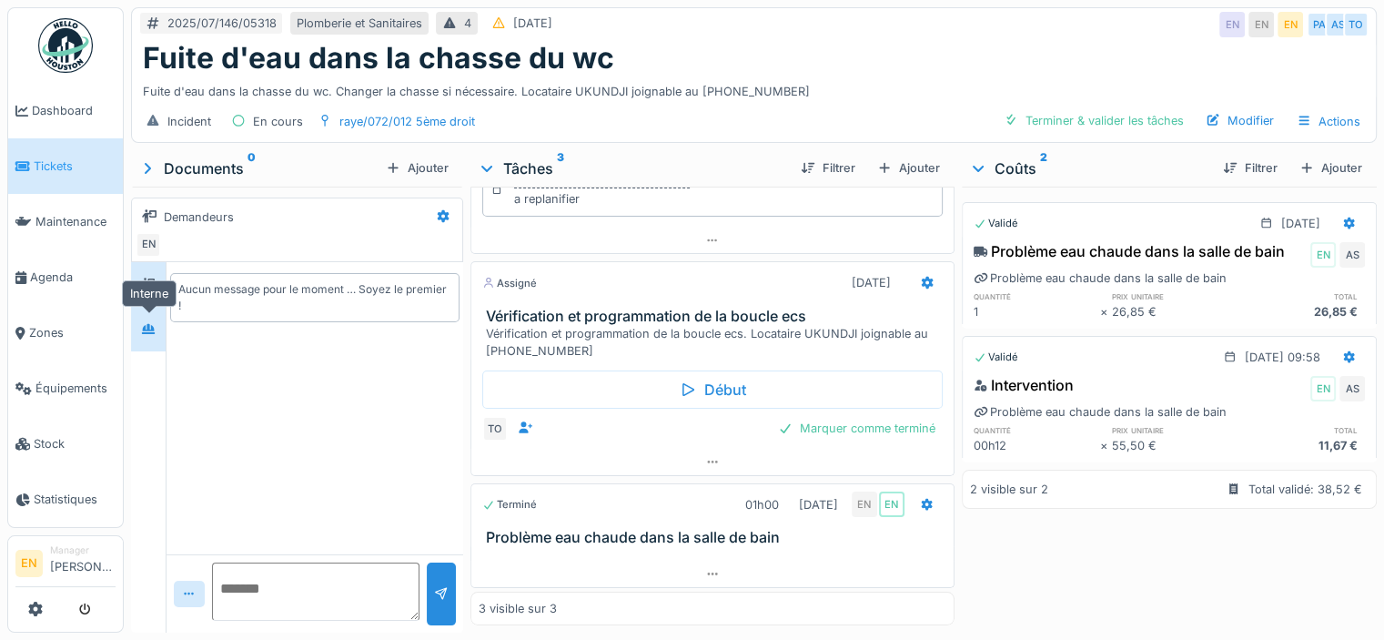
click at [149, 323] on icon at bounding box center [148, 329] width 15 height 12
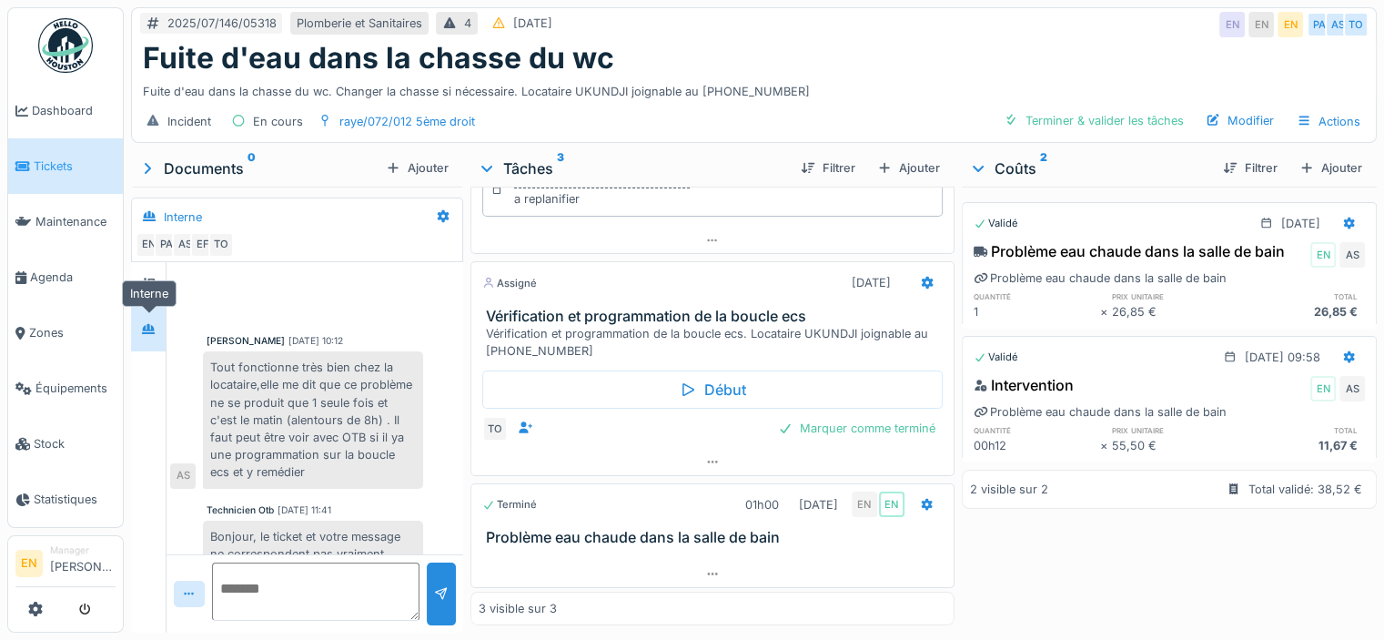
scroll to position [494, 0]
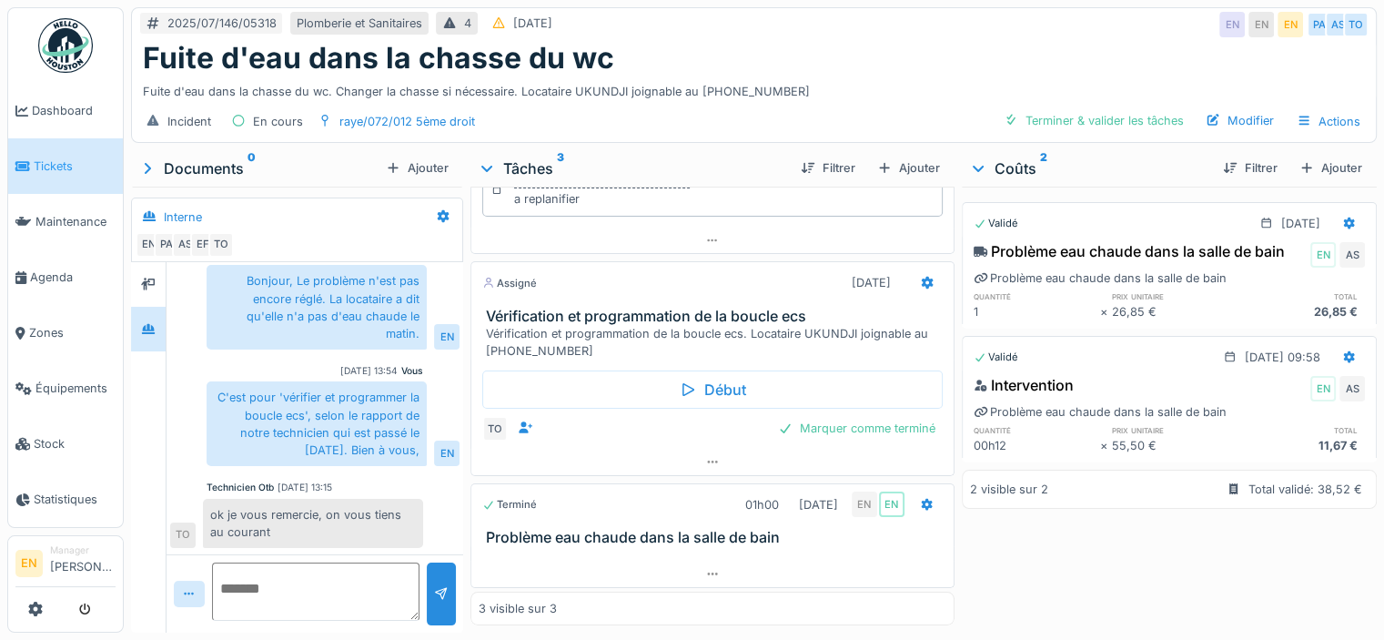
click at [379, 499] on div "ok je vous remercie, on vous tiens au courant" at bounding box center [313, 523] width 220 height 49
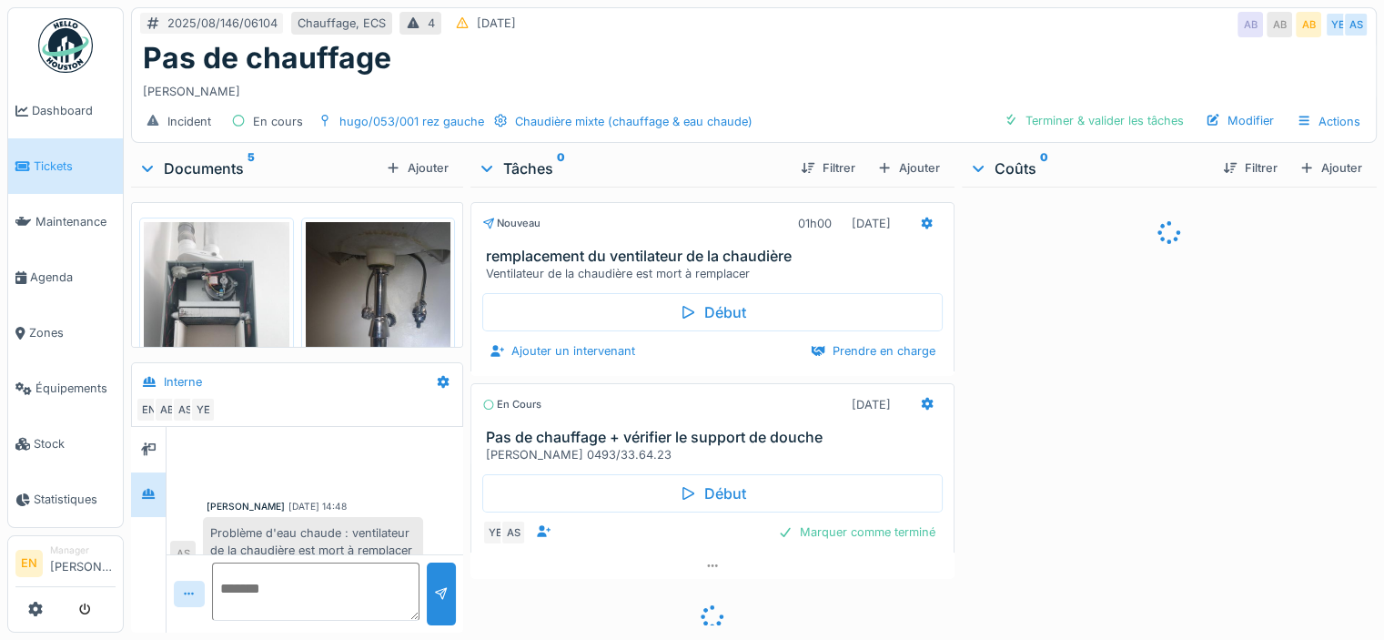
scroll to position [218, 0]
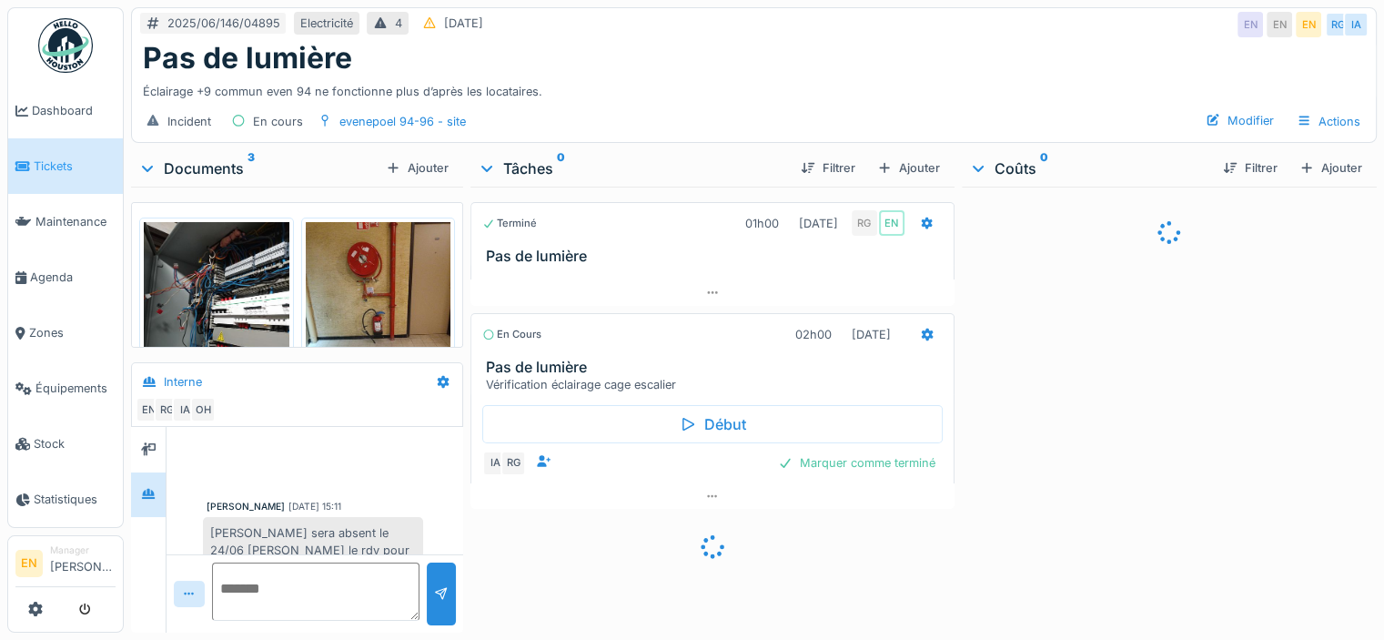
scroll to position [480, 0]
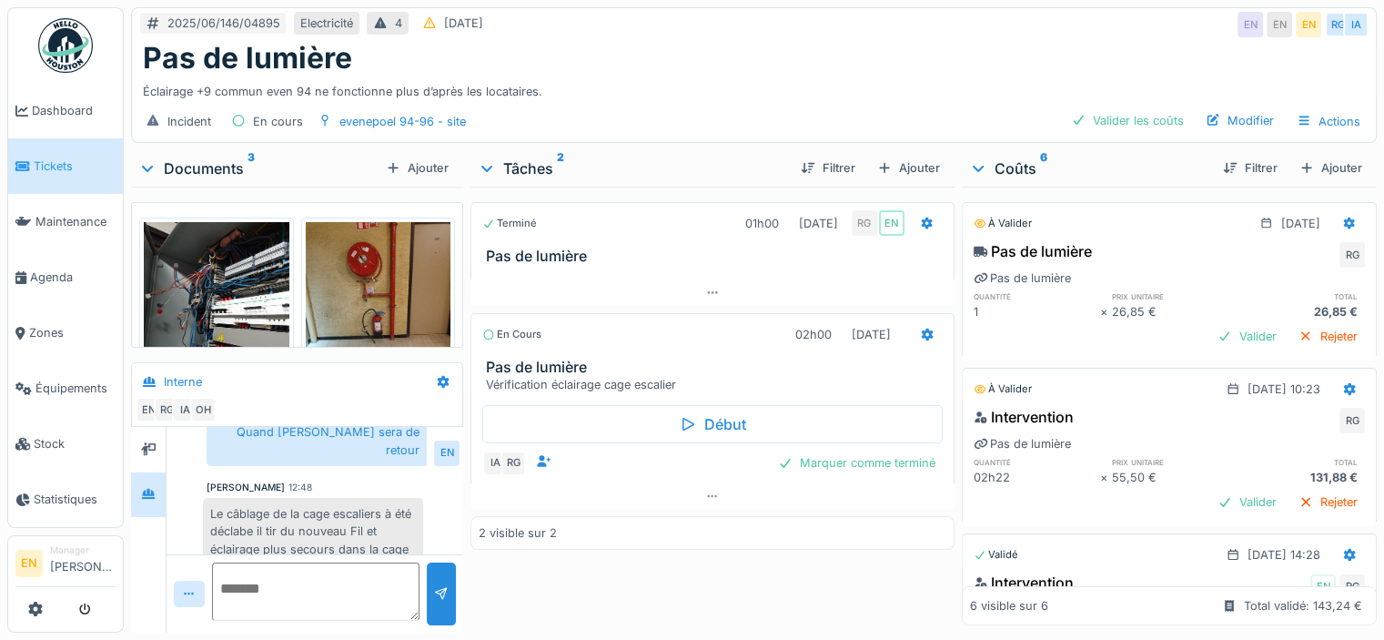
click at [630, 77] on div "Éclairage +9 commun even 94 ne fonctionne plus d’après les locataires." at bounding box center [754, 88] width 1222 height 25
